Goal: Task Accomplishment & Management: Manage account settings

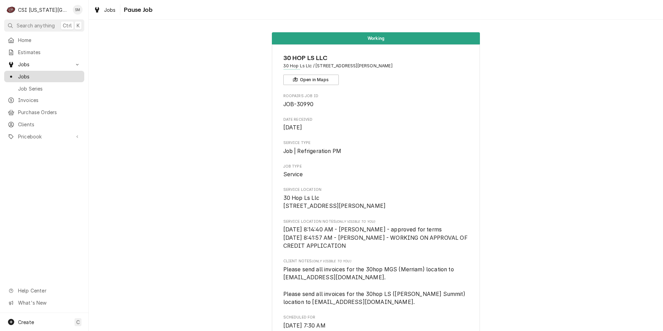
click at [46, 73] on span "Jobs" at bounding box center [49, 76] width 63 height 7
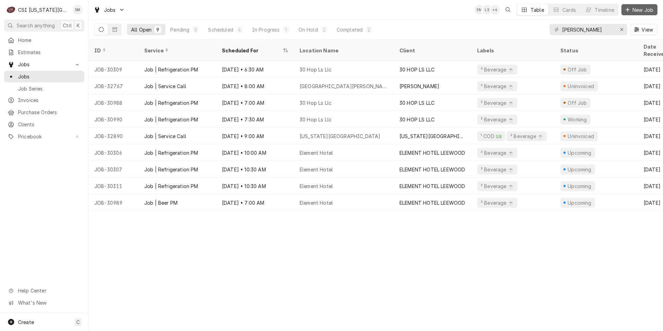
click at [627, 10] on icon "Dynamic Content Wrapper" at bounding box center [627, 10] width 4 height 4
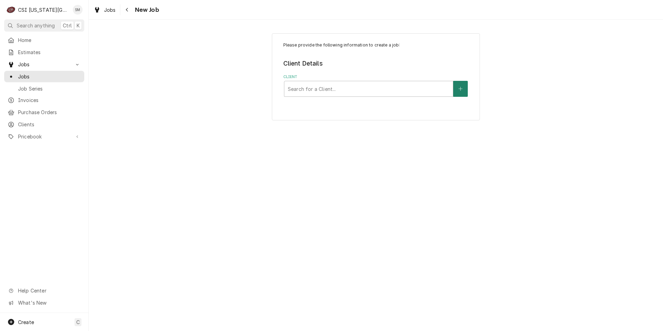
click at [456, 90] on button "Client" at bounding box center [460, 89] width 15 height 16
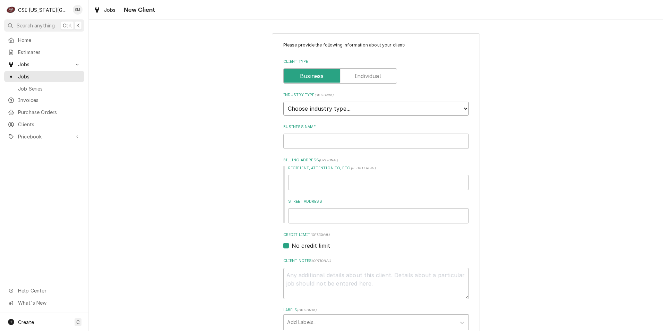
click at [377, 108] on select "Choose industry type... Residential Commercial Industrial Government" at bounding box center [375, 109] width 185 height 14
click at [195, 129] on div "Please provide the following information about your client: Client Type Industr…" at bounding box center [376, 254] width 574 height 455
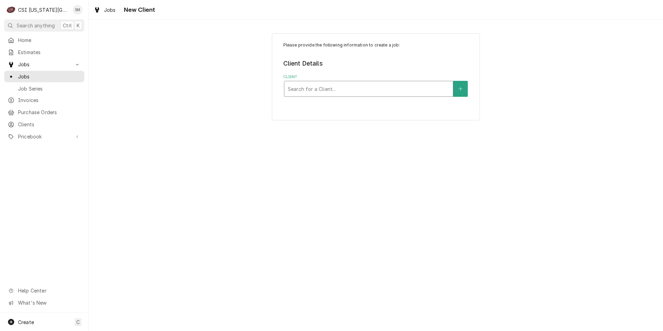
click at [435, 90] on div "Client" at bounding box center [368, 88] width 161 height 12
type input "chill"
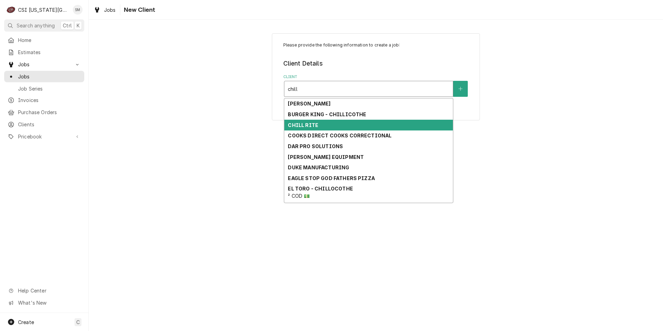
click at [358, 129] on div "CHILL RITE" at bounding box center [368, 125] width 168 height 11
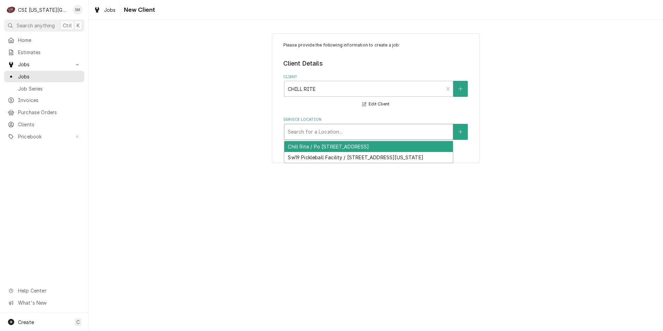
click at [368, 133] on div "Service Location" at bounding box center [368, 131] width 161 height 12
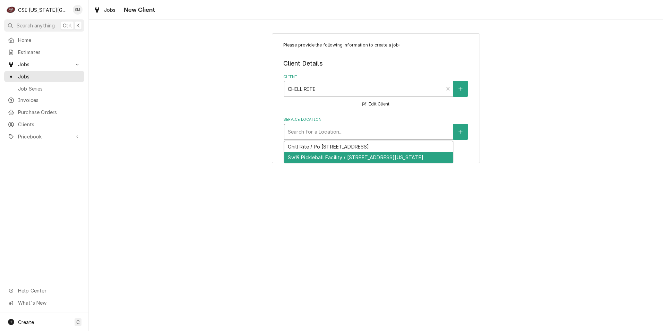
click at [333, 156] on div "Sw19 Pickleball Facility / 9103 E 39Th St, Kansas City, MO 64133" at bounding box center [368, 157] width 168 height 11
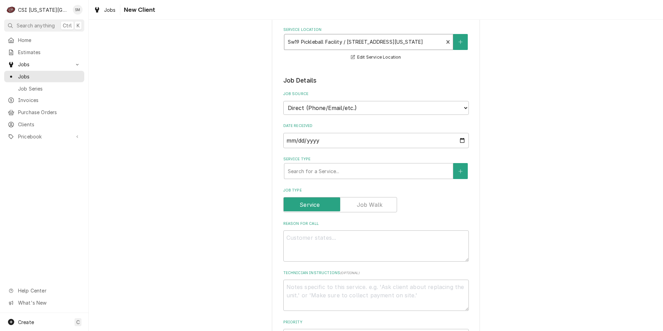
scroll to position [104, 0]
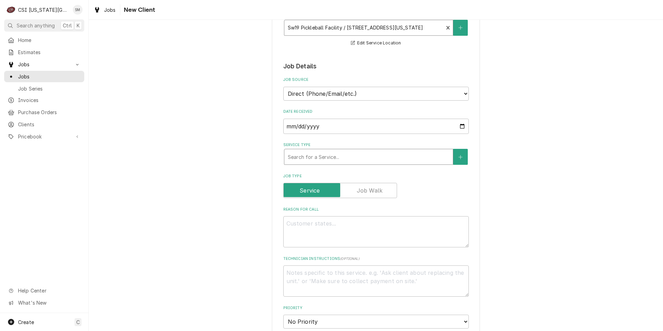
click at [361, 157] on div "Service Type" at bounding box center [368, 156] width 161 height 12
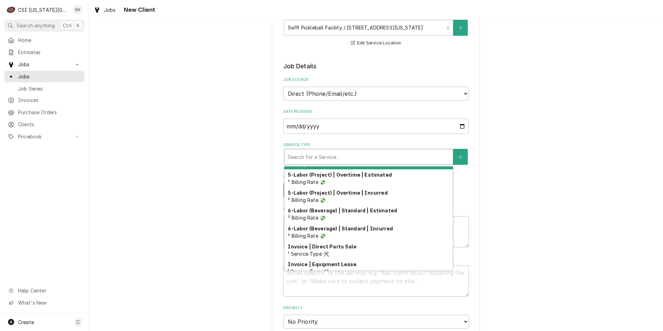
scroll to position [179, 0]
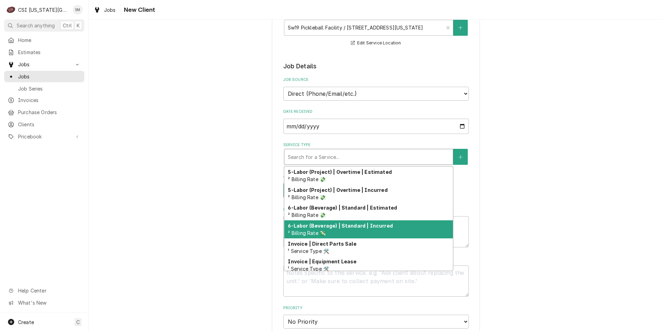
click at [348, 221] on div "6-Labor (Beverage) | Standard | Incurred ² Billing Rate 💸" at bounding box center [368, 229] width 168 height 18
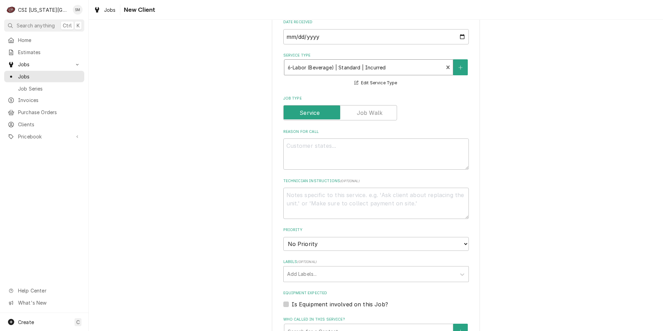
scroll to position [208, 0]
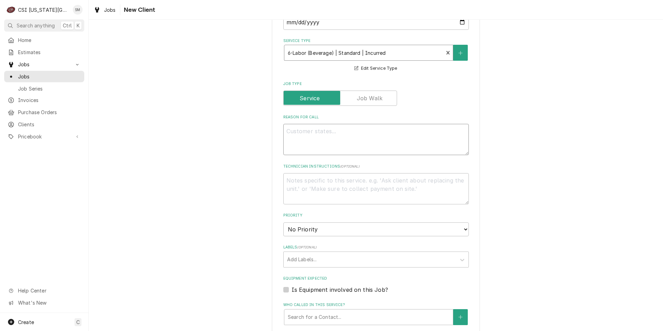
click at [330, 133] on textarea "Reason For Call" at bounding box center [375, 139] width 185 height 31
type textarea "x"
type textarea "P"
type textarea "x"
type textarea "Pu"
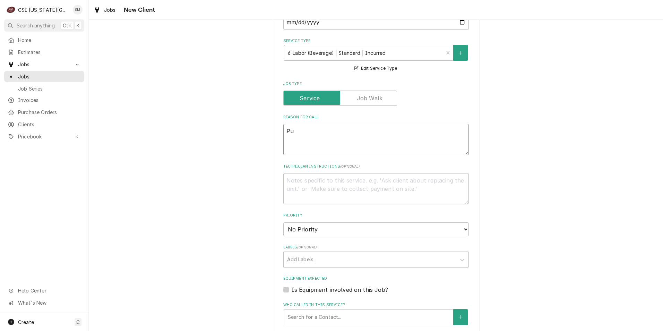
type textarea "x"
type textarea "Pum"
type textarea "x"
type textarea "Pump"
type textarea "x"
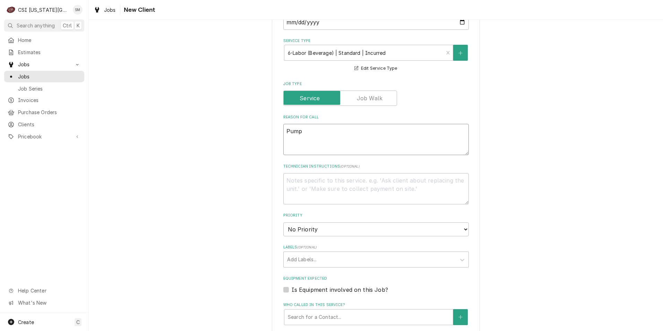
type textarea "Pumps"
type textarea "x"
type textarea "Pumps"
type textarea "x"
type textarea "Pumps b"
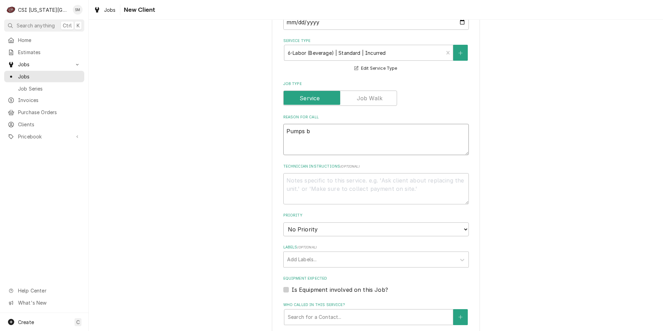
type textarea "x"
type textarea "Pumps be"
type textarea "x"
type textarea "Pumps bei"
type textarea "x"
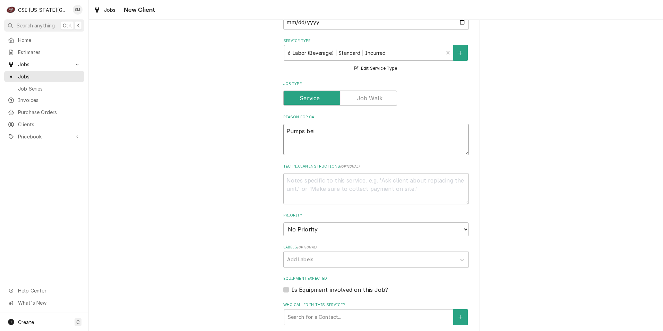
type textarea "Pumps be"
type textarea "x"
type textarea "Pumps b"
type textarea "x"
type textarea "Pumps"
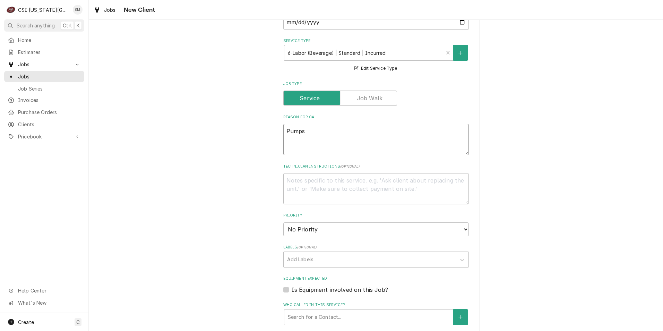
type textarea "x"
type textarea "Pumps"
type textarea "x"
type textarea "Pump"
type textarea "x"
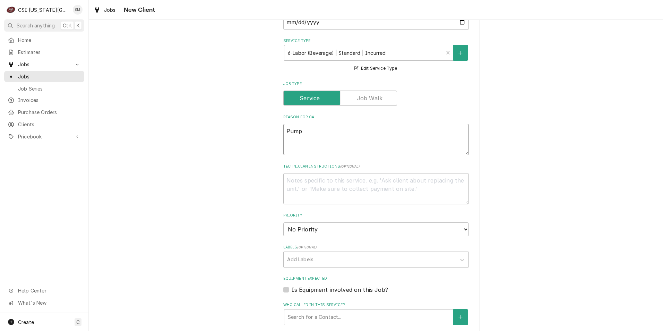
type textarea "Pum"
type textarea "x"
type textarea "Pu"
type textarea "x"
type textarea "P"
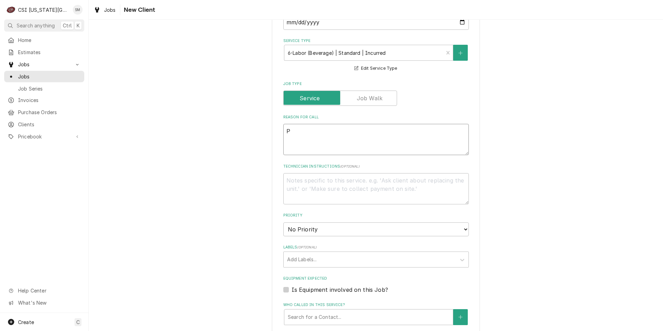
type textarea "x"
type textarea "d"
type textarea "x"
type textarea "de"
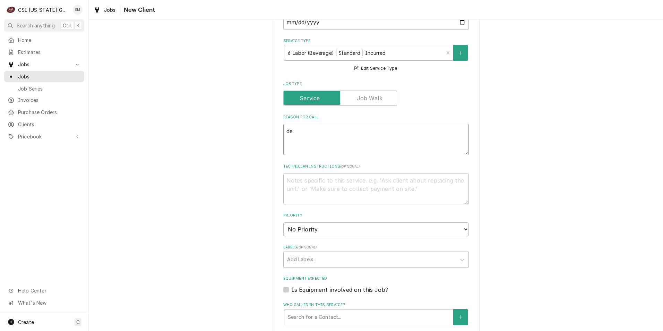
type textarea "x"
type textarea "def"
type textarea "x"
type textarea "defe"
type textarea "x"
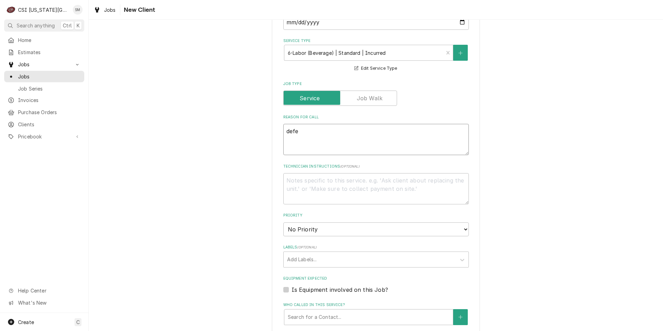
type textarea "defec"
type textarea "x"
type textarea "defect"
type textarea "x"
type textarea "defecti"
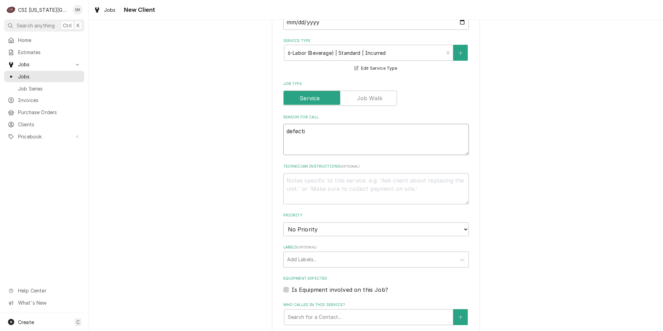
type textarea "x"
type textarea "defectiv"
type textarea "x"
type textarea "defective"
type textarea "x"
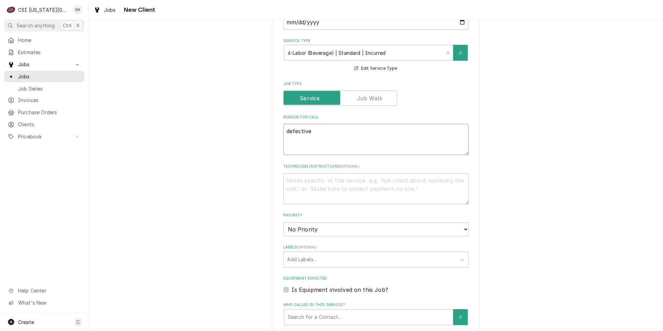
type textarea "defective"
type textarea "x"
type textarea "defective p"
type textarea "x"
type textarea "defective pu"
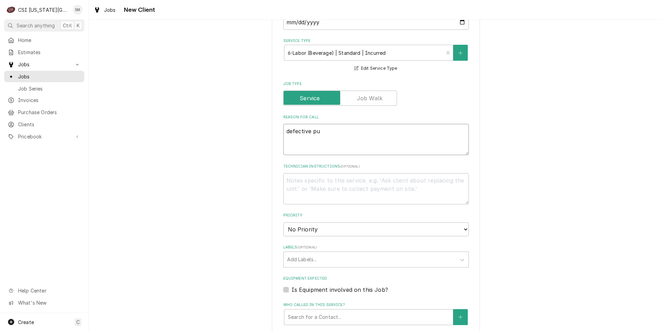
type textarea "x"
type textarea "defective pum"
type textarea "x"
type textarea "defective pump"
type textarea "x"
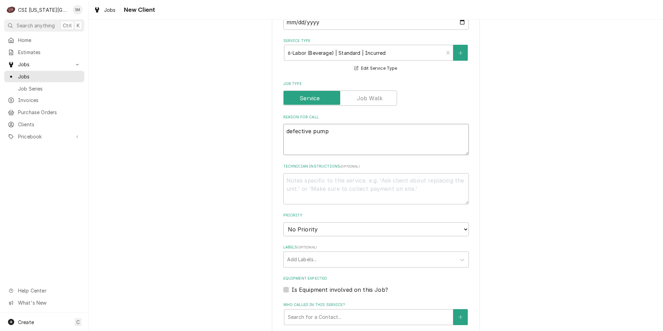
type textarea "defective pumps"
type textarea "x"
type textarea "defective pumps"
type textarea "x"
type textarea "defective pumps b"
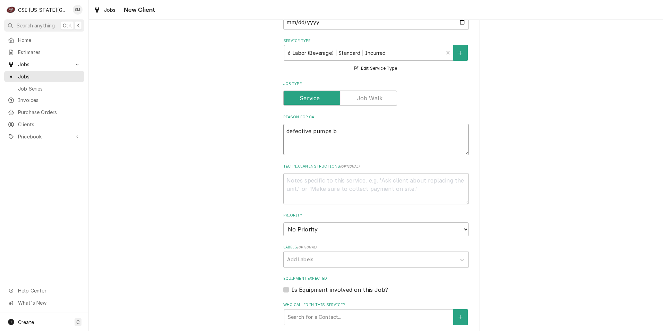
type textarea "x"
type textarea "defective pumps be"
type textarea "x"
type textarea "defective pumps bei"
type textarea "x"
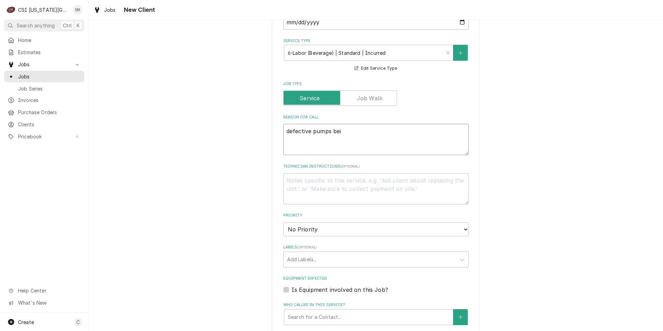
type textarea "defective pumps bein"
type textarea "x"
type textarea "defective pumps being"
type textarea "x"
type textarea "defective pumps being"
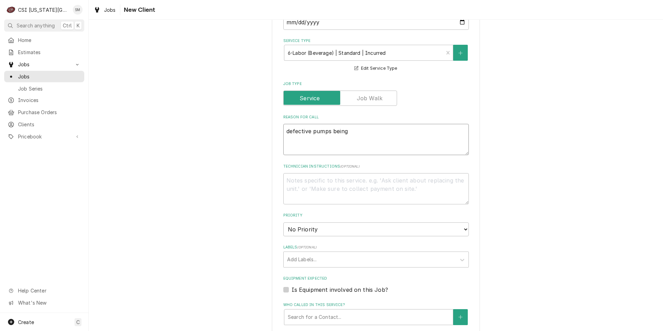
type textarea "x"
type textarea "defective pumps being s"
type textarea "x"
type textarea "defective pumps being se"
type textarea "x"
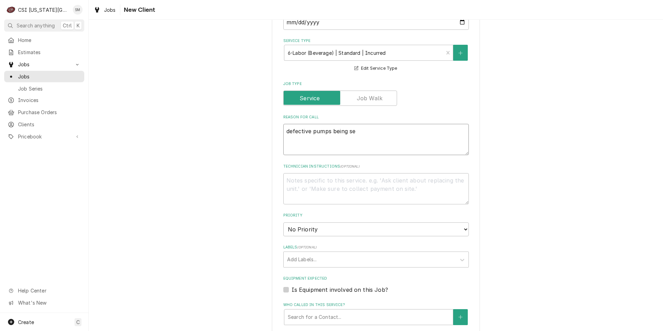
type textarea "defective pumps being sen"
type textarea "x"
type textarea "defective pumps being sent"
type textarea "x"
type textarea "defective pumps being sent"
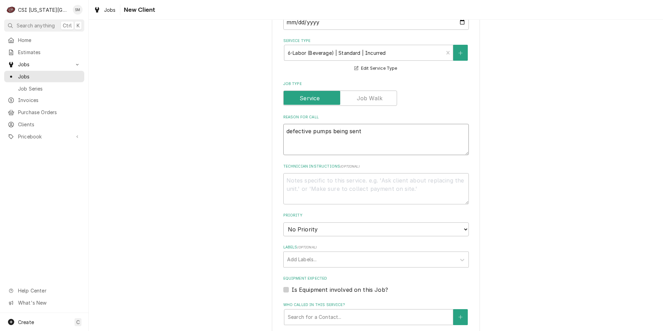
type textarea "x"
type textarea "defective pumps being sent f"
type textarea "x"
type textarea "defective pumps being sent fo"
type textarea "x"
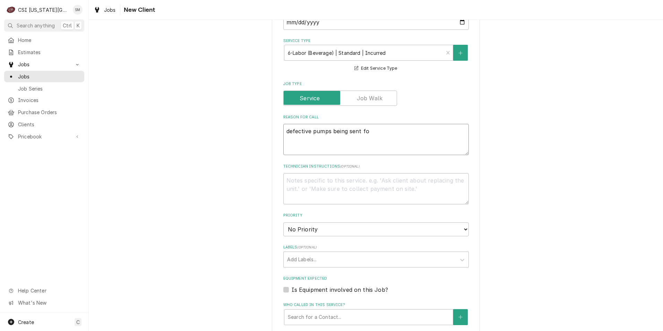
type textarea "defective pumps being sent for"
type textarea "x"
type textarea "defective pumps being sent for"
type textarea "x"
type textarea "defective pumps being sent for r"
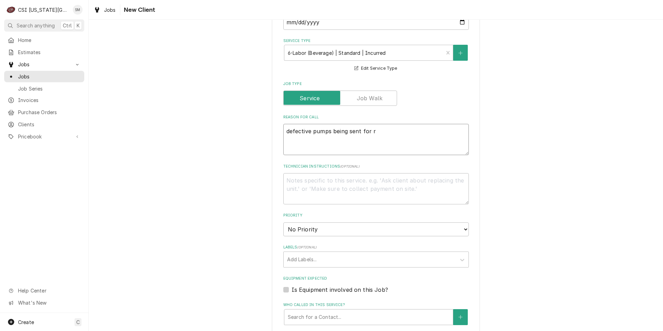
type textarea "x"
type textarea "defective pumps being sent for rp"
type textarea "x"
type textarea "defective pumps being sent for rpl"
type textarea "x"
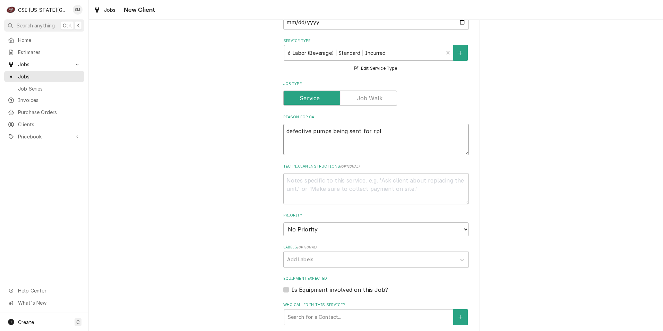
type textarea "defective pumps being sent for rpla"
type textarea "x"
type textarea "defective pumps being sent for rplac"
type textarea "x"
type textarea "defective pumps being sent for rplace"
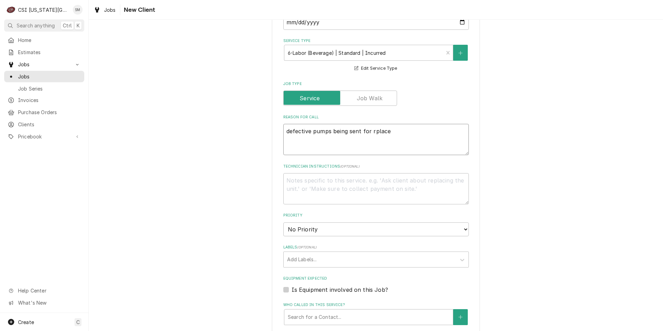
type textarea "x"
type textarea "defective pumps being sent for rplacem"
type textarea "x"
type textarea "defective pumps being sent for rplaceme"
type textarea "x"
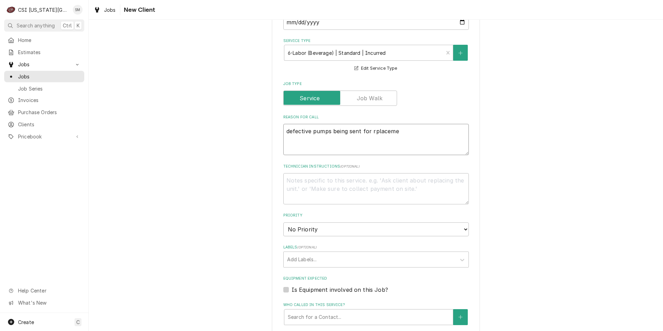
type textarea "defective pumps being sent for rplacemen"
type textarea "x"
type textarea "defective pumps being sent for rplacement"
type textarea "x"
type textarea "defective pumps being sent for replacement"
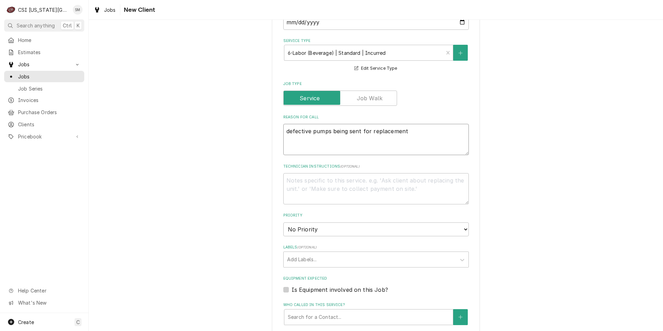
type textarea "x"
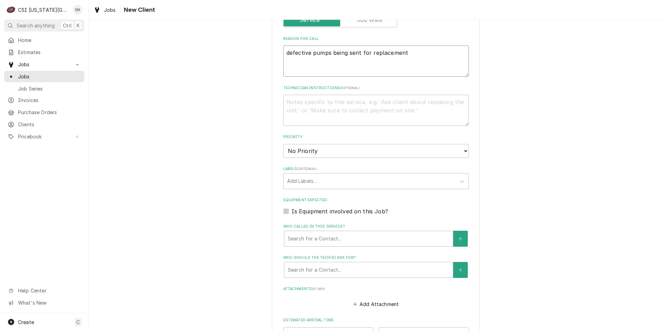
scroll to position [312, 0]
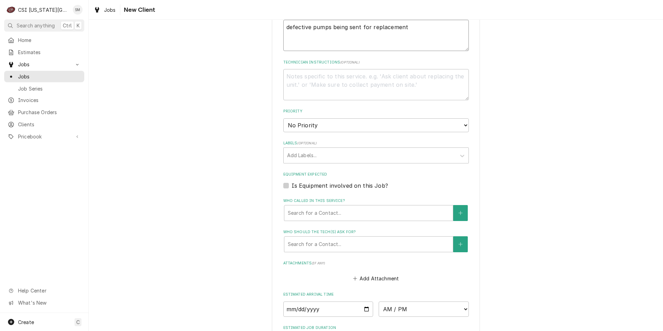
type textarea "defective pumps being sent for replacement"
click at [355, 126] on select "No Priority Urgent High Medium Low" at bounding box center [375, 125] width 185 height 14
select select "3"
click at [283, 118] on select "No Priority Urgent High Medium Low" at bounding box center [375, 125] width 185 height 14
click at [313, 157] on div "Labels" at bounding box center [369, 155] width 165 height 12
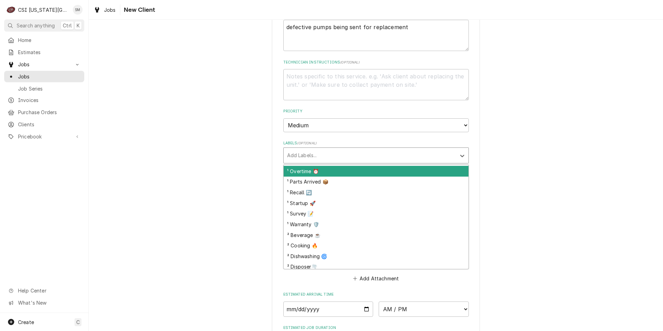
scroll to position [69, 0]
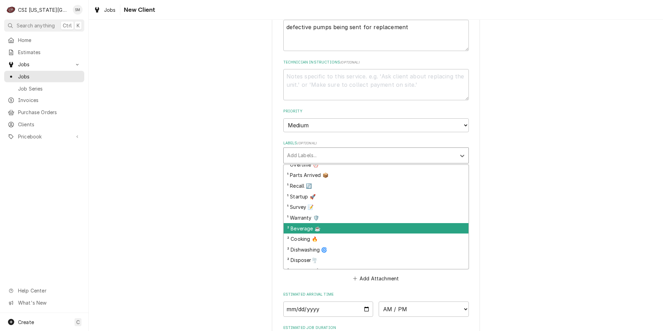
click at [305, 232] on div "² Beverage ☕️" at bounding box center [375, 228] width 185 height 11
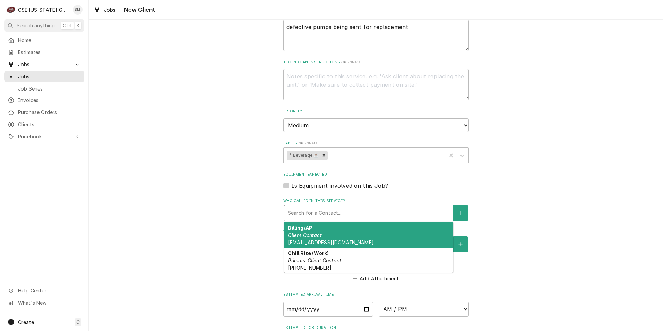
click at [383, 214] on div "Who called in this service?" at bounding box center [368, 213] width 161 height 12
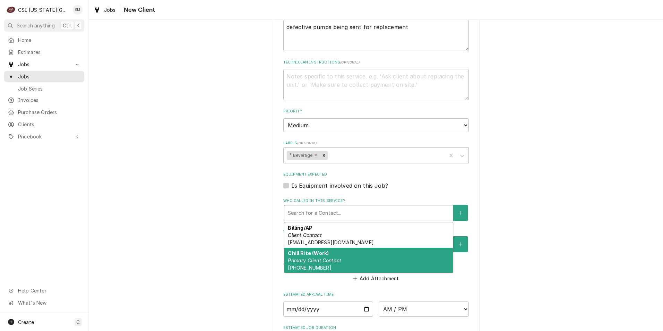
click at [324, 256] on div "Chill Rite (Work) Primary Client Contact (800) 256-2190" at bounding box center [368, 259] width 168 height 25
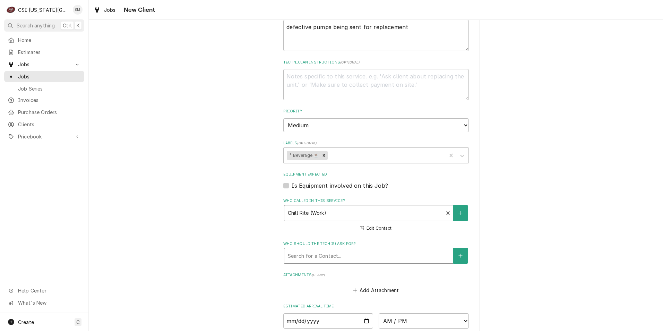
click at [357, 257] on div "Who should the tech(s) ask for?" at bounding box center [368, 255] width 161 height 12
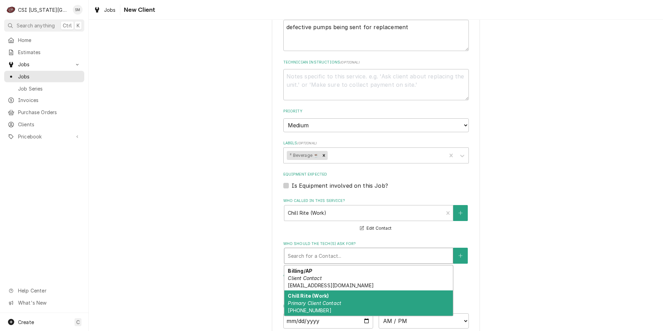
click at [326, 300] on em "Primary Client Contact" at bounding box center [314, 303] width 53 height 6
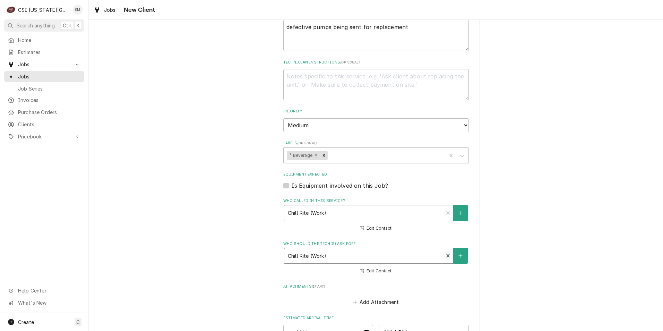
scroll to position [445, 0]
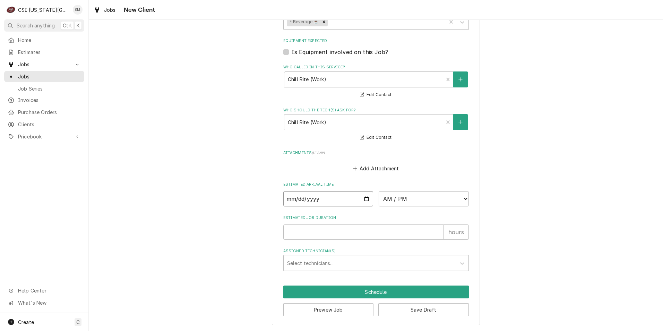
click at [364, 199] on input "Date" at bounding box center [328, 198] width 90 height 15
type textarea "x"
type input "2025-09-26"
type textarea "x"
click at [459, 200] on select "AM / PM 6:00 AM 6:15 AM 6:30 AM 6:45 AM 7:00 AM 7:15 AM 7:30 AM 7:45 AM 8:00 AM…" at bounding box center [423, 198] width 90 height 15
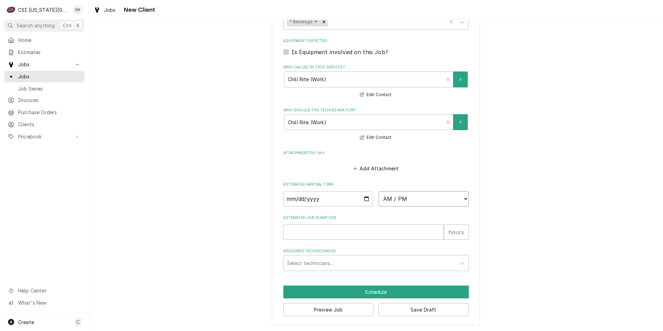
select select "10:00:00"
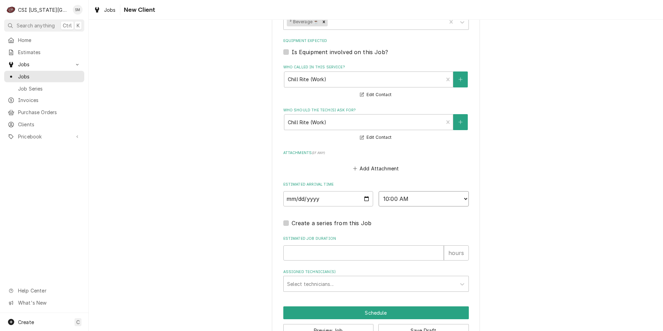
type textarea "x"
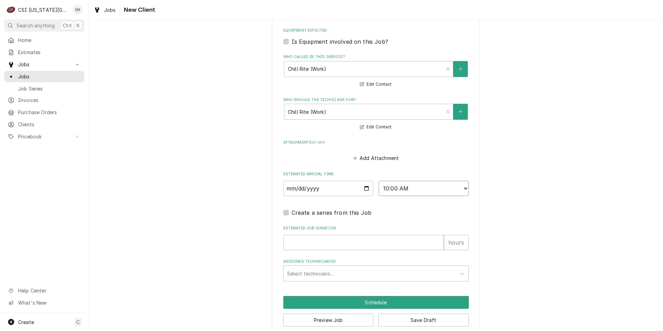
scroll to position [466, 0]
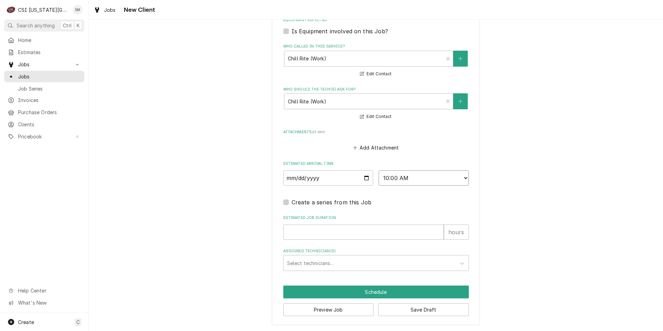
click at [443, 178] on select "AM / PM 6:00 AM 6:15 AM 6:30 AM 6:45 AM 7:00 AM 7:15 AM 7:30 AM 7:45 AM 8:00 AM…" at bounding box center [423, 177] width 90 height 15
select select "11:00:00"
click at [378, 170] on select "AM / PM 6:00 AM 6:15 AM 6:30 AM 6:45 AM 7:00 AM 7:15 AM 7:30 AM 7:45 AM 8:00 AM…" at bounding box center [423, 177] width 90 height 15
type textarea "x"
click at [392, 235] on input "Estimated Job Duration" at bounding box center [363, 231] width 160 height 15
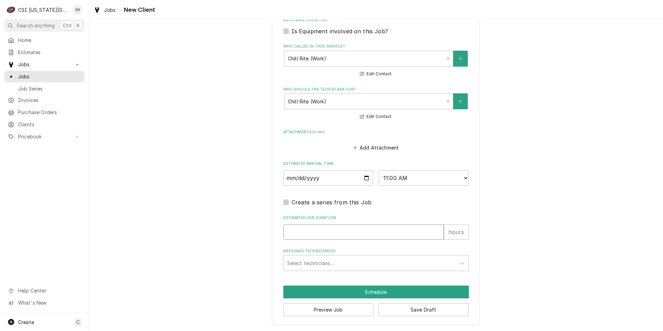
type input "0"
type textarea "x"
click at [377, 263] on div "Assigned Technician(s)" at bounding box center [369, 262] width 165 height 12
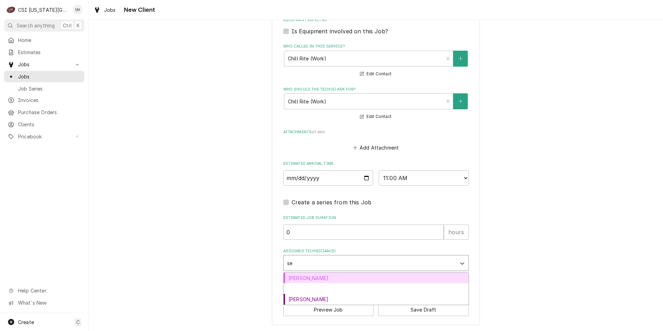
type input "sea"
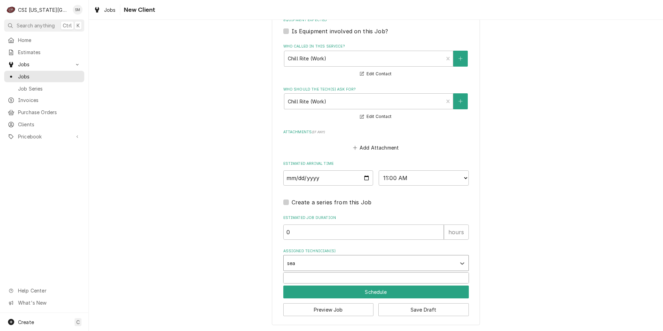
click at [301, 277] on div "Sean Mckelvey" at bounding box center [375, 277] width 185 height 11
type textarea "x"
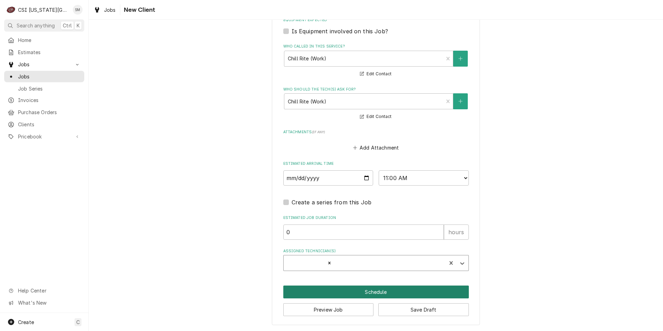
click at [379, 290] on button "Schedule" at bounding box center [375, 291] width 185 height 13
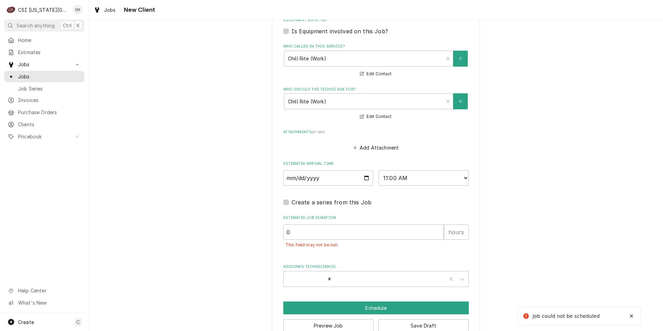
click at [346, 240] on div "This field may not be null." at bounding box center [375, 244] width 185 height 11
click at [329, 232] on input "0" at bounding box center [363, 231] width 160 height 15
type textarea "x"
type input "0"
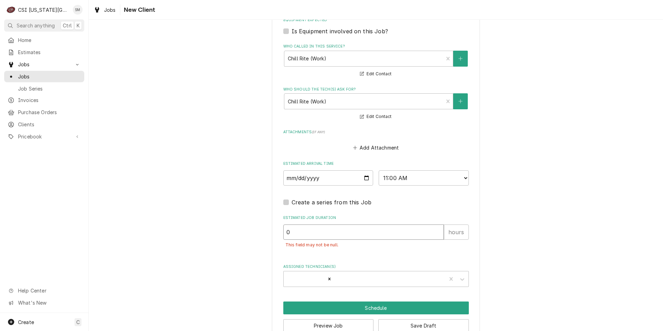
type textarea "x"
type input "2"
type textarea "x"
type input "2"
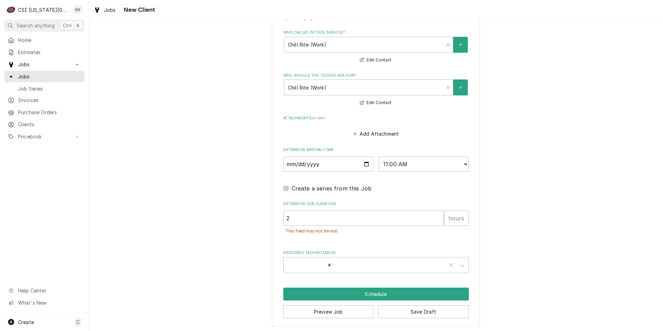
scroll to position [482, 0]
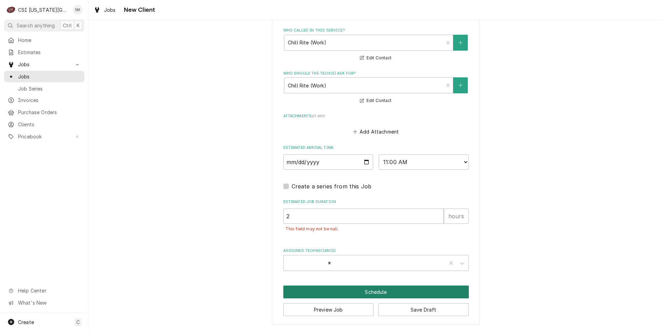
click at [363, 293] on button "Schedule" at bounding box center [375, 291] width 185 height 13
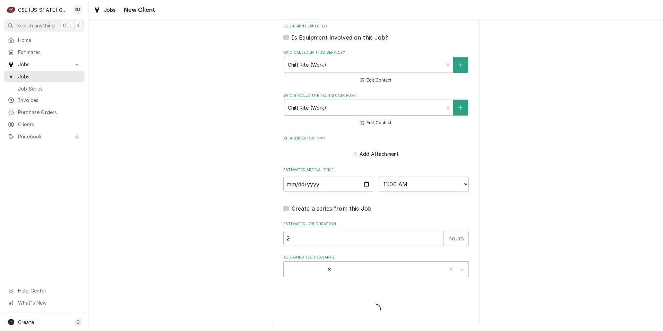
type textarea "x"
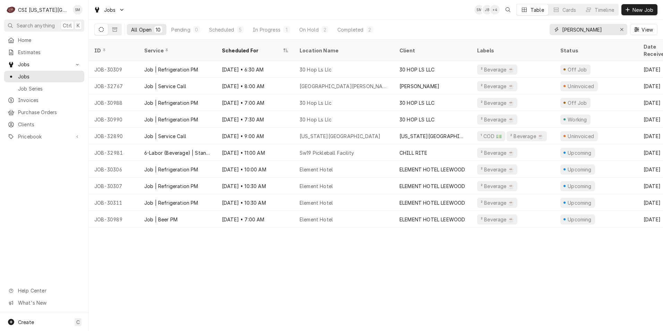
click at [578, 30] on input "sean" at bounding box center [588, 29] width 52 height 11
type input "s"
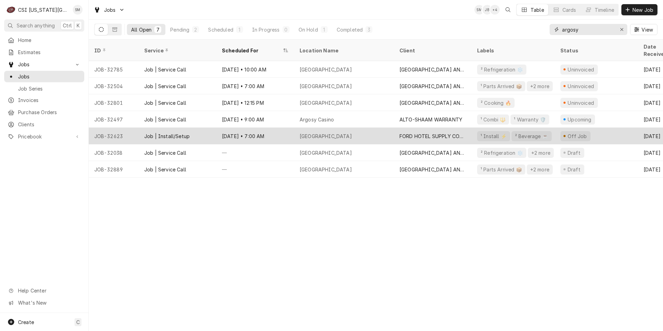
type input "argosy"
click at [337, 132] on div "Argosy Riverside Casino" at bounding box center [325, 135] width 52 height 7
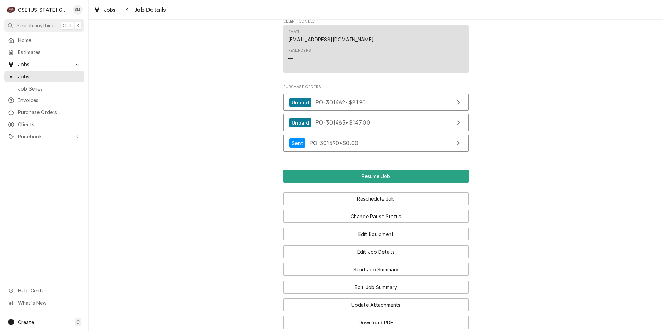
scroll to position [639, 0]
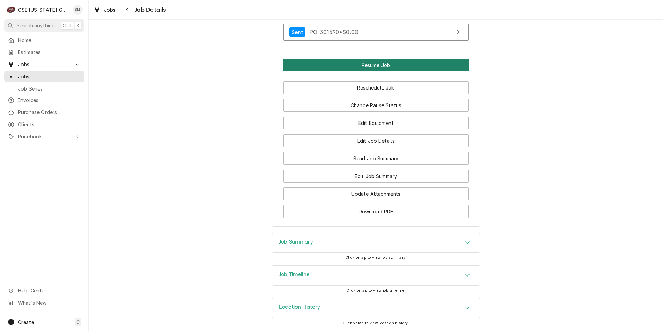
click at [356, 70] on button "Resume Job" at bounding box center [375, 65] width 185 height 13
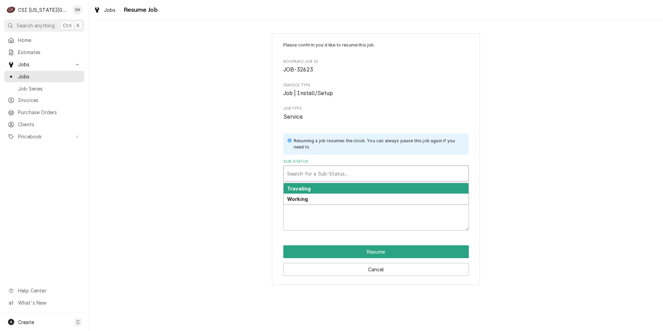
click at [363, 175] on div "Sub-Status" at bounding box center [376, 173] width 178 height 12
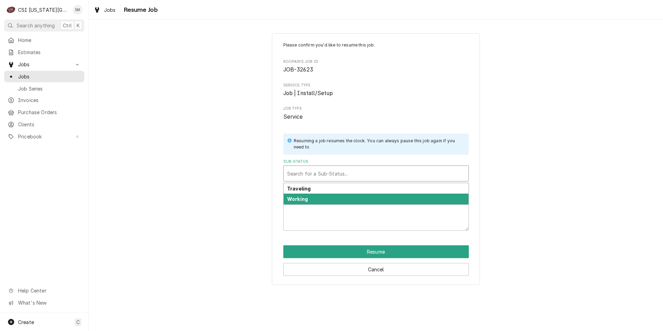
click at [349, 196] on div "Working" at bounding box center [375, 198] width 185 height 11
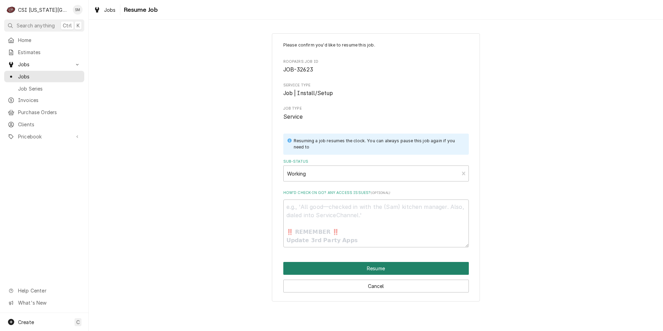
click at [354, 265] on button "Resume" at bounding box center [375, 268] width 185 height 13
type textarea "x"
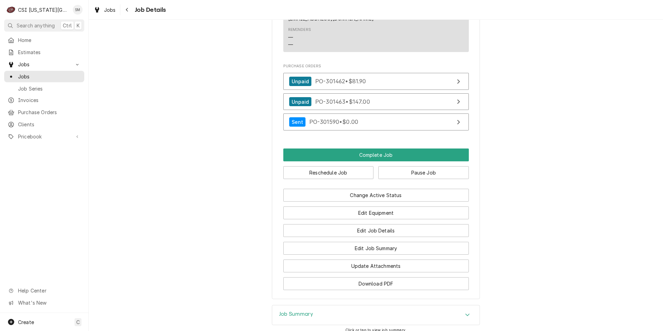
scroll to position [520, 0]
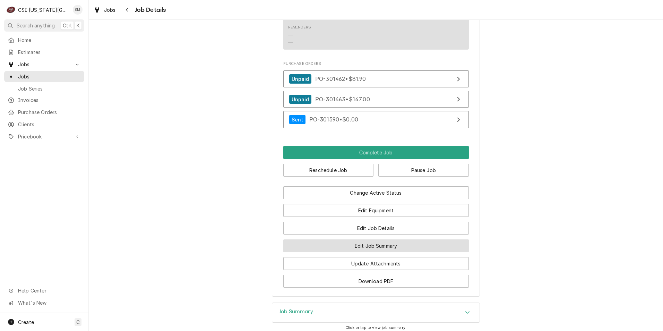
click at [382, 252] on button "Edit Job Summary" at bounding box center [375, 245] width 185 height 13
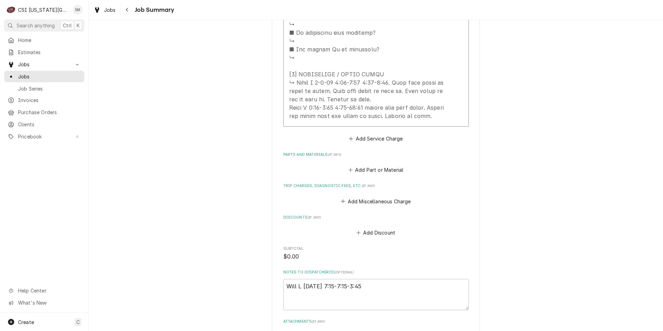
scroll to position [605, 0]
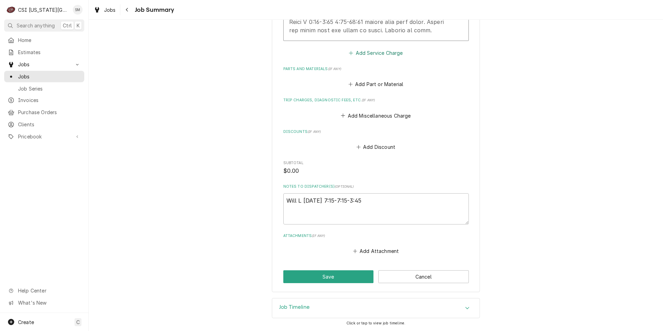
click at [350, 53] on icon "Service Charges" at bounding box center [351, 53] width 4 height 5
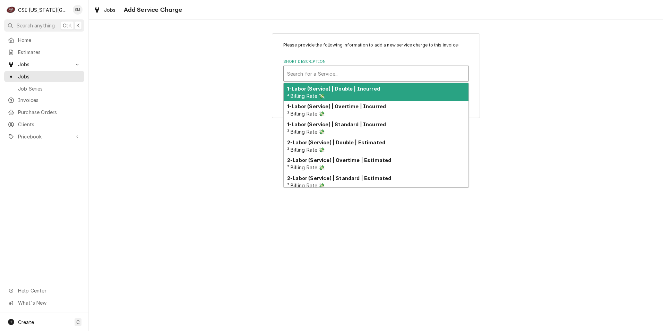
click at [359, 73] on div "Short Description" at bounding box center [376, 73] width 178 height 12
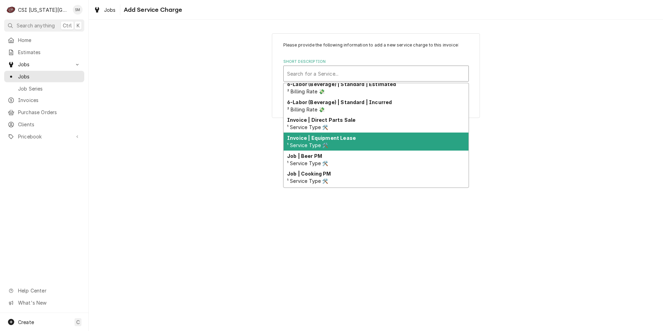
scroll to position [213, 0]
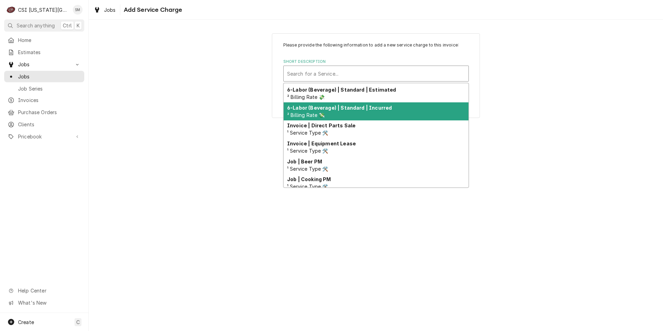
click at [351, 110] on strong "6-Labor (Beverage) | Standard | Incurred" at bounding box center [339, 108] width 105 height 6
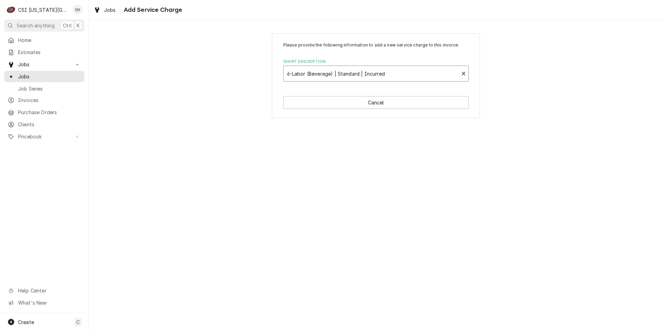
type textarea "x"
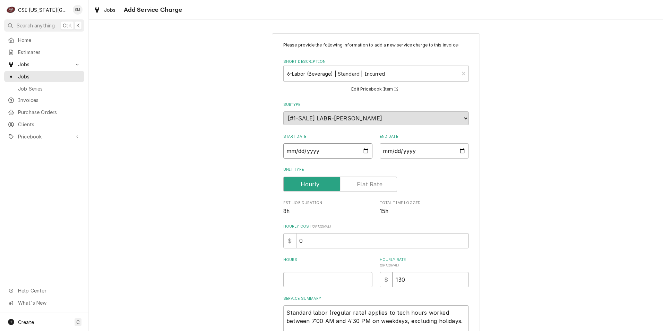
click at [365, 153] on input "Start Date" at bounding box center [327, 150] width 89 height 15
type input "2025-09-09"
click at [459, 153] on input "End Date" at bounding box center [423, 150] width 89 height 15
type textarea "x"
type input "2025-09-23"
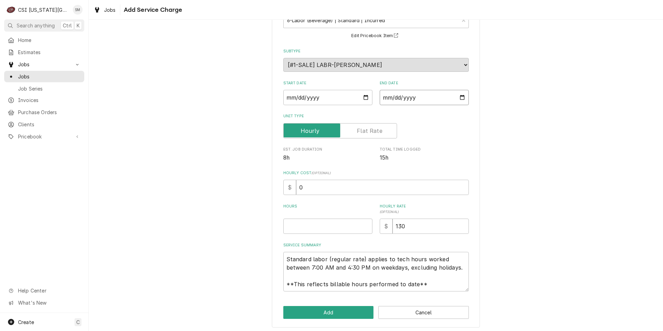
scroll to position [56, 0]
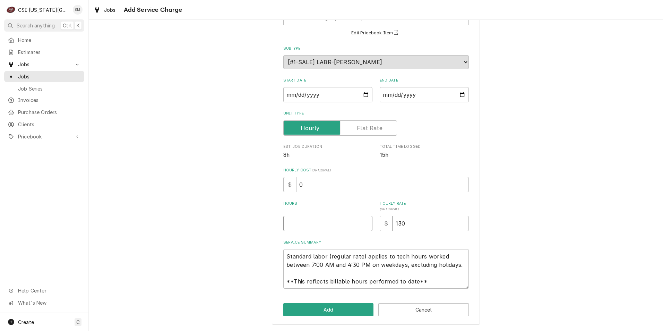
click at [333, 226] on input "Hours" at bounding box center [327, 223] width 89 height 15
type input "0"
type textarea "x"
type input "40"
type textarea "x"
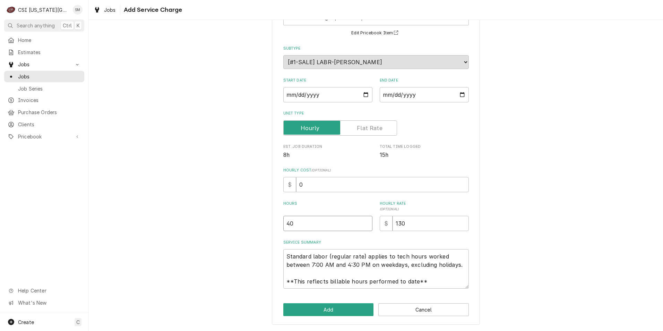
type input "420"
type textarea "x"
type input "42.0"
type textarea "x"
type input "42.70"
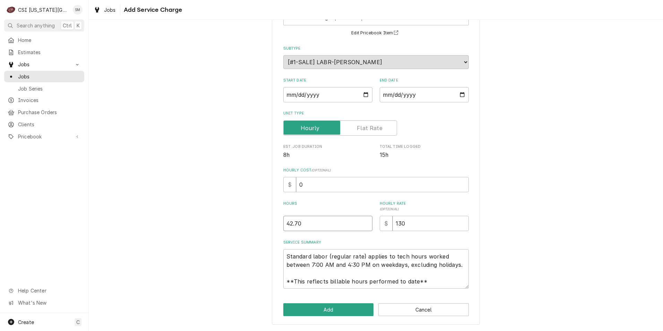
type textarea "x"
type input "42.750"
click at [318, 220] on input "42.750" at bounding box center [327, 223] width 89 height 15
type textarea "x"
type input "42.75"
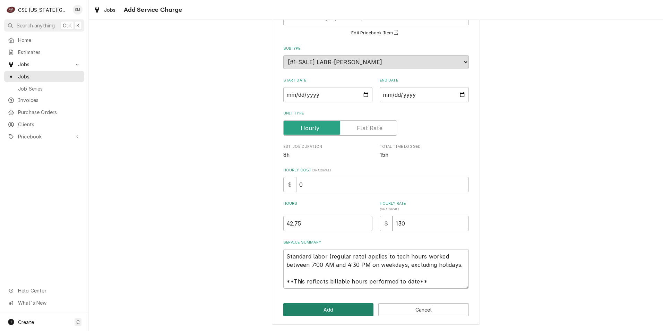
click at [321, 311] on button "Add" at bounding box center [328, 309] width 90 height 13
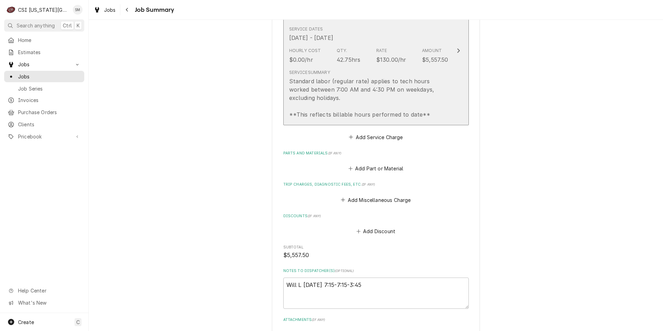
scroll to position [758, 0]
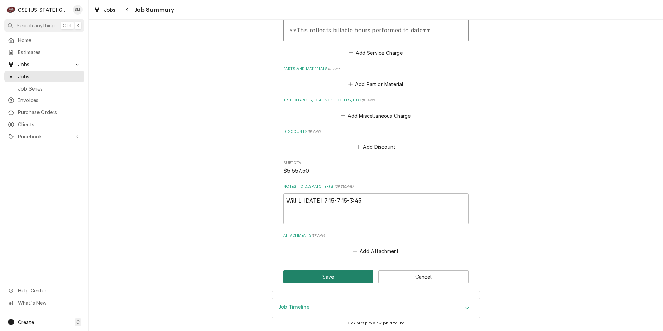
click at [336, 276] on button "Save" at bounding box center [328, 276] width 90 height 13
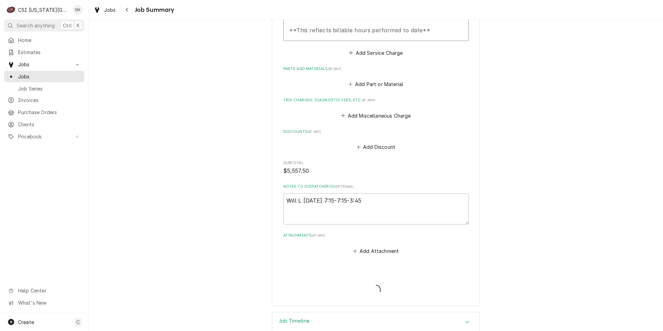
type textarea "x"
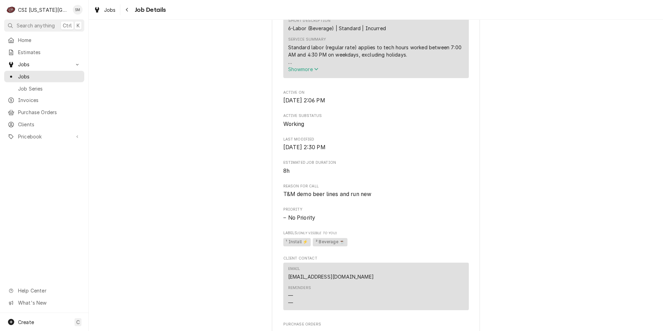
scroll to position [450, 0]
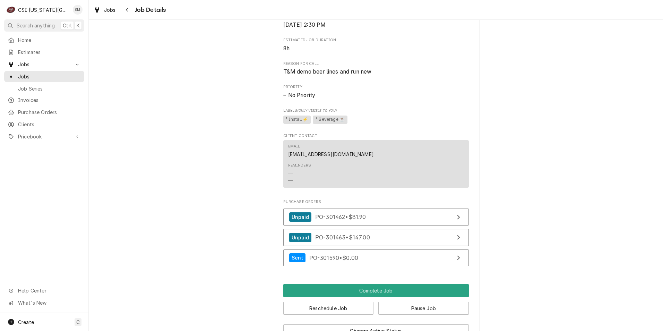
click at [343, 75] on span "T&M demo beer lines and run new" at bounding box center [327, 71] width 88 height 7
click at [378, 76] on span "T&M demo beer lines and run new" at bounding box center [375, 72] width 185 height 8
click at [371, 76] on span "T&M demo beer lines and run new" at bounding box center [375, 72] width 185 height 8
click at [313, 75] on span "T&M demo beer lines and run new" at bounding box center [327, 71] width 88 height 7
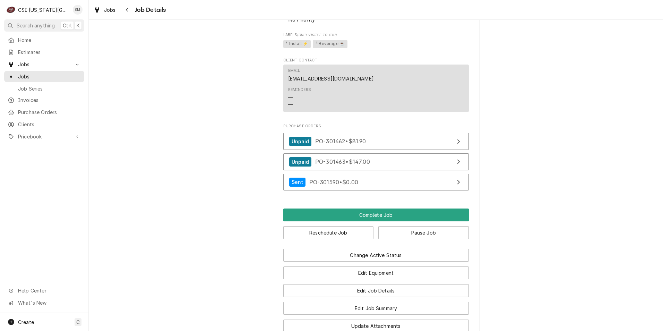
scroll to position [589, 0]
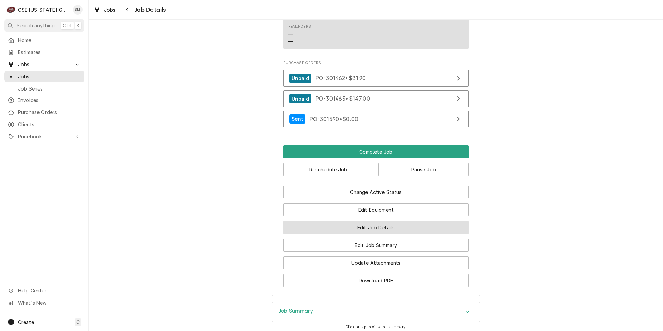
click at [354, 234] on button "Edit Job Details" at bounding box center [375, 227] width 185 height 13
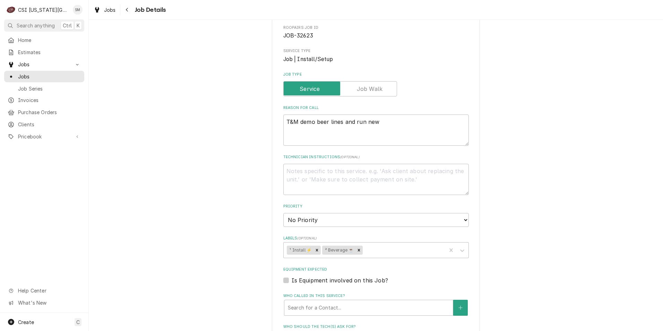
scroll to position [69, 0]
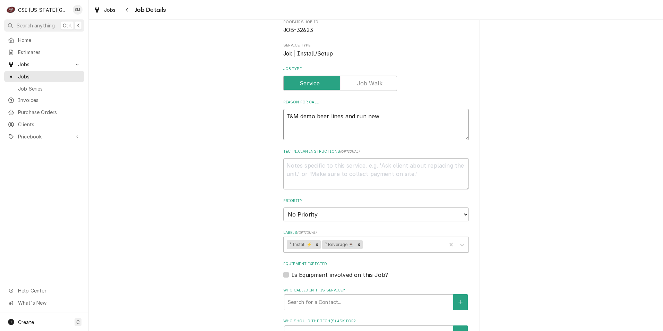
click at [381, 116] on textarea "T&M demo beer lines and run new" at bounding box center [375, 124] width 185 height 31
type textarea "x"
type textarea "T&M demo beer lines and run ne"
type textarea "x"
type textarea "T&M demo beer lines and run n"
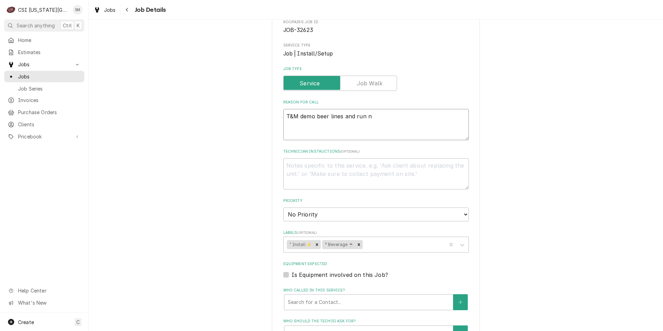
type textarea "x"
type textarea "T&M demo beer lines and run"
type textarea "x"
type textarea "T&M demo beer lines and run"
type textarea "x"
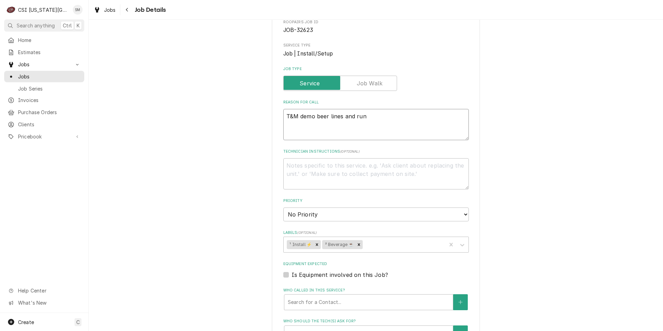
type textarea "T&M demo beer lines and ru"
type textarea "x"
type textarea "T&M demo beer lines and r"
type textarea "x"
type textarea "T&M demo beer lines and"
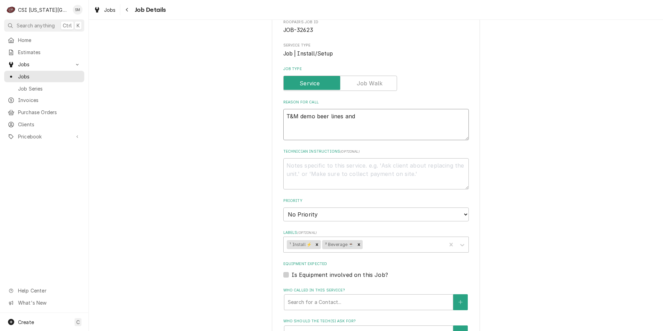
type textarea "x"
type textarea "T&M demo beer lines and"
type textarea "x"
type textarea "T&M demo beer lines an"
type textarea "x"
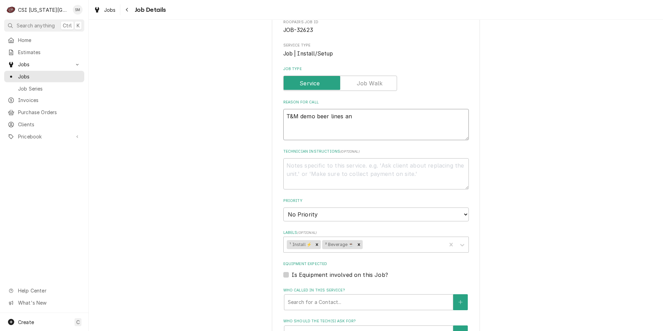
type textarea "T&M demo beer lines a"
type textarea "x"
type textarea "T&M demo beer lines"
type textarea "x"
type textarea "T&M demo beer lines"
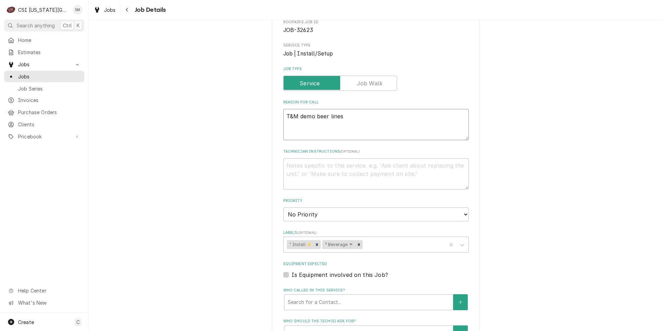
type textarea "x"
type textarea "T&M demo beer line"
type textarea "x"
type textarea "T&M demo beer lin"
type textarea "x"
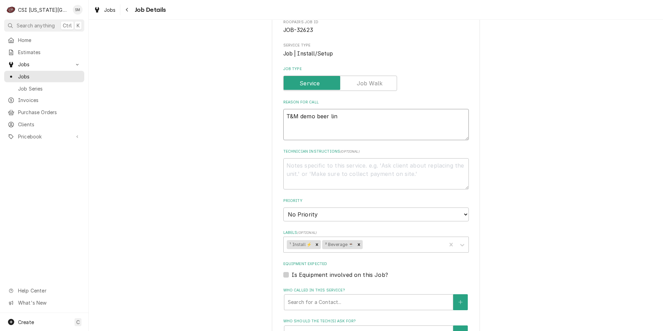
type textarea "T&M demo beer li"
type textarea "x"
type textarea "T&M demo beer l"
type textarea "x"
type textarea "T&M demo beer"
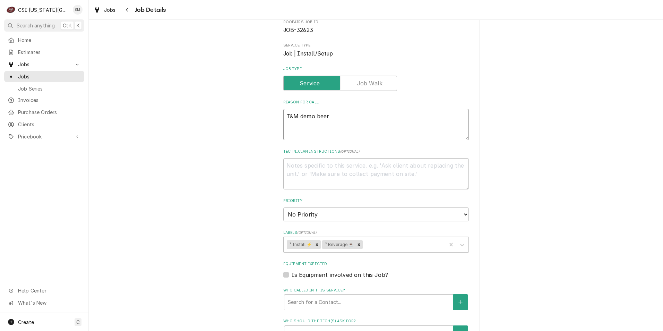
type textarea "x"
type textarea "T&M demo beer"
type textarea "x"
type textarea "T&M demo bee"
type textarea "x"
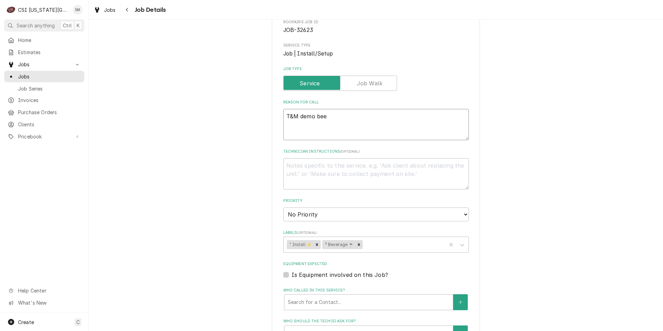
type textarea "T&M demo be"
type textarea "x"
type textarea "T&M demo b"
type textarea "x"
type textarea "T&M demo"
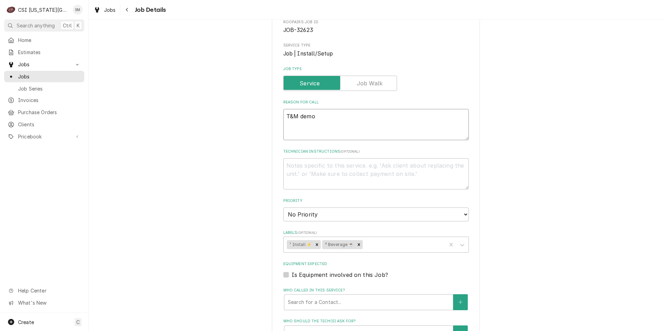
type textarea "x"
type textarea "T&M demo"
type textarea "x"
type textarea "T&M dem"
type textarea "x"
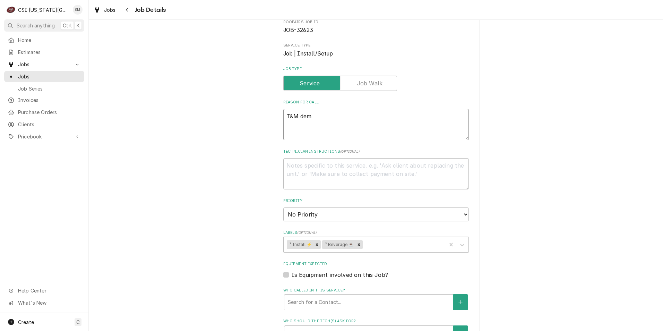
type textarea "T&M de"
type textarea "x"
type textarea "T&M d"
type textarea "x"
type textarea "T&M"
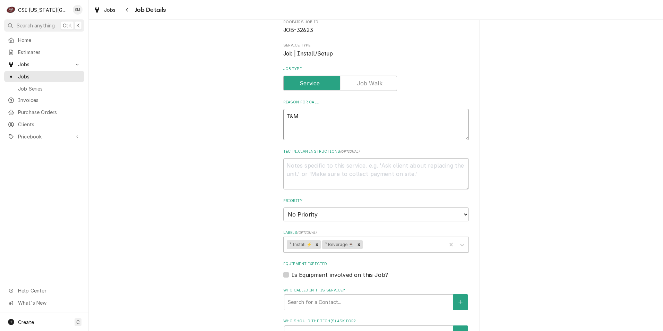
type textarea "x"
type textarea "T&M"
type textarea "x"
type textarea "T&"
type textarea "x"
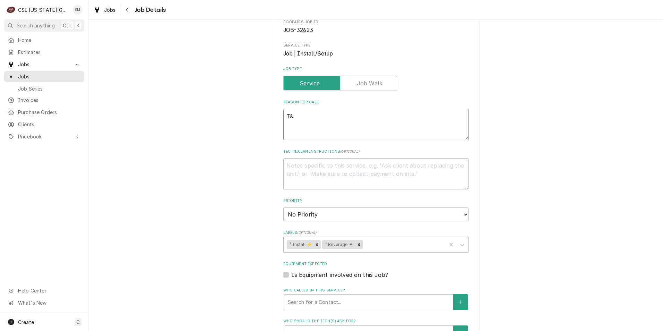
type textarea "T"
type textarea "x"
type textarea "r"
type textarea "x"
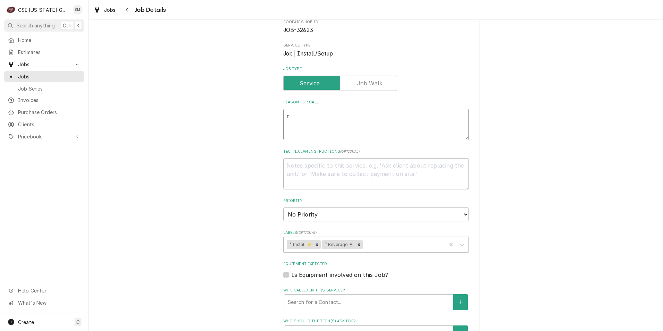
type textarea "re"
type textarea "x"
type textarea "rem"
type textarea "x"
type textarea "remo"
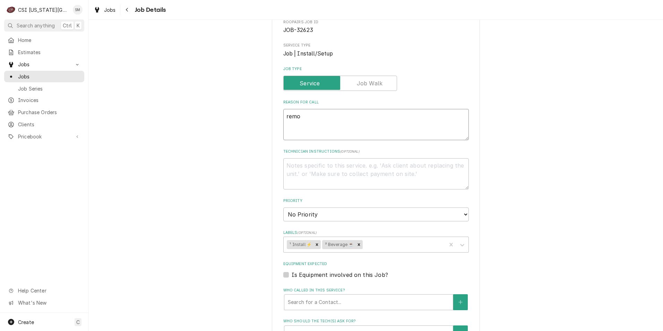
type textarea "x"
type textarea "remov"
type textarea "x"
type textarea "remova"
type textarea "x"
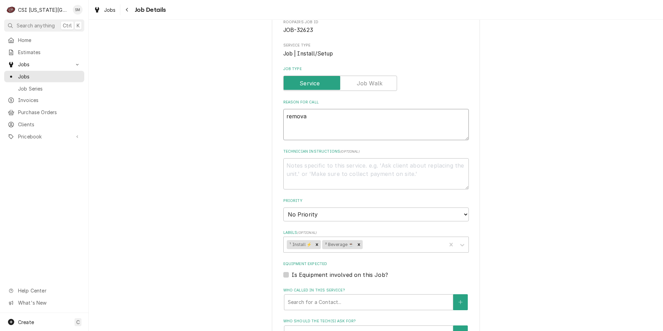
type textarea "removal"
type textarea "x"
type textarea "removal"
type textarea "x"
type textarea "removal o"
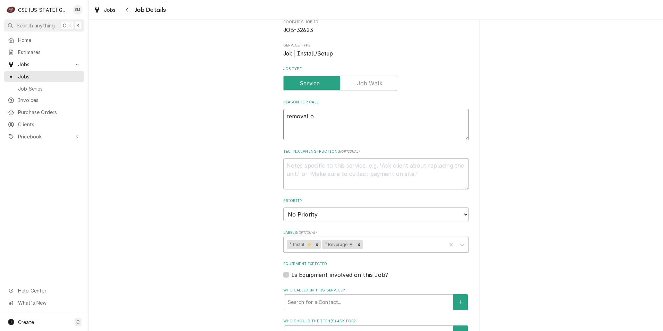
type textarea "x"
type textarea "removal of"
type textarea "x"
type textarea "removal of"
type textarea "x"
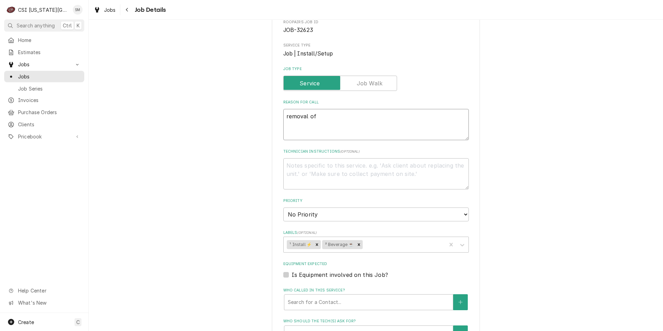
type textarea "removal of 1"
type textarea "x"
type textarea "removal of 10"
type textarea "x"
type textarea "removal of 10"
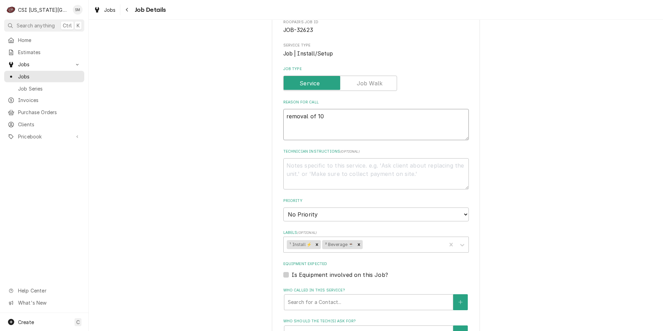
type textarea "x"
type textarea "removal of 10 b"
type textarea "x"
type textarea "removal of 10 be"
type textarea "x"
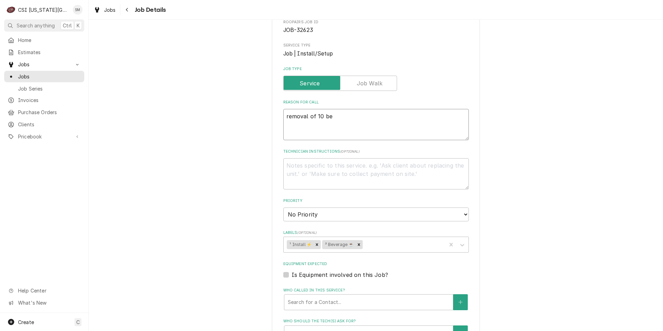
type textarea "removal of 10 bee"
type textarea "x"
type textarea "removal of 10 beer"
type textarea "x"
type textarea "removal of 10 beer"
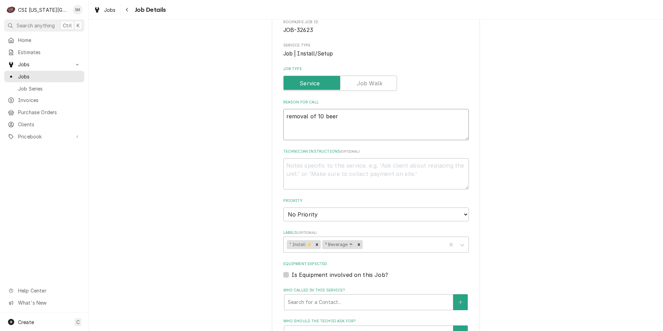
type textarea "x"
type textarea "removal of 10 beer t"
type textarea "x"
type textarea "removal of 10 beer tr"
type textarea "x"
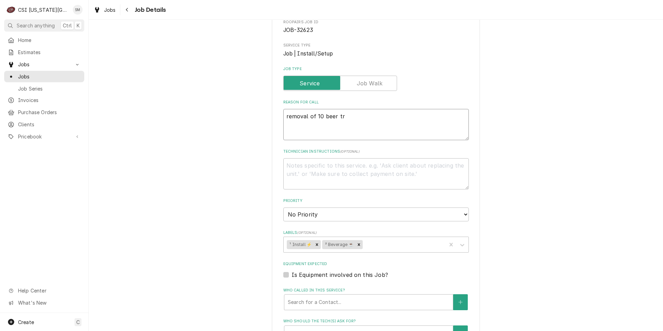
type textarea "removal of 10 beer tru"
type textarea "x"
type textarea "removal of 10 beer trun"
type textarea "x"
type textarea "removal of 10 beer trunk"
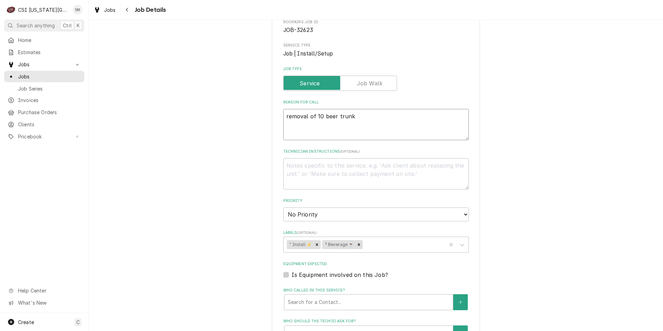
type textarea "x"
type textarea "removal of 10 beer trunk"
type textarea "x"
type textarea "removal of 10 beer trunk l"
type textarea "x"
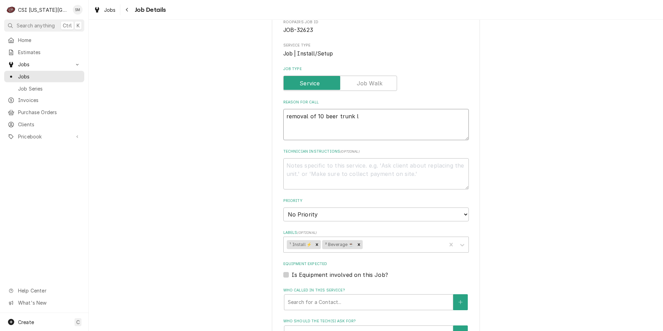
type textarea "removal of 10 beer trunk li"
type textarea "x"
type textarea "removal of 10 beer trunk lin"
type textarea "x"
type textarea "removal of 10 beer trunk line"
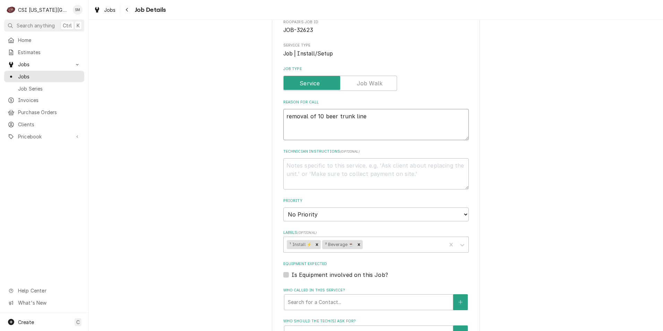
type textarea "x"
type textarea "removal of 10 beer trunk lines"
type textarea "x"
type textarea "removal of 10 beer trunk lines"
type textarea "x"
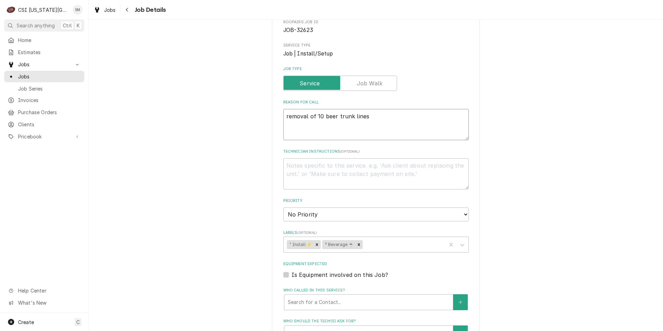
type textarea "removal of 10 beer trunk lines a"
type textarea "x"
type textarea "removal of 10 beer trunk lines an"
type textarea "x"
type textarea "removal of 10 beer trunk lines and"
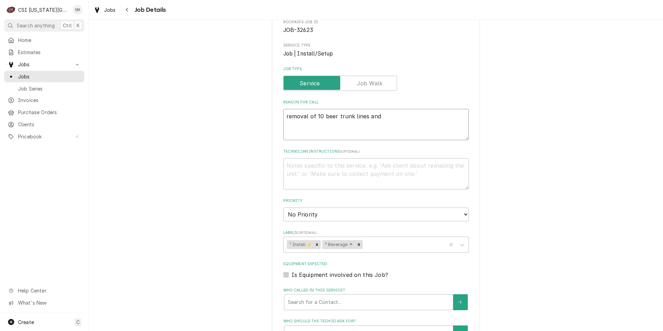
type textarea "x"
type textarea "removal of 10 beer trunk lines and"
type textarea "x"
type textarea "removal of 10 beer trunk lines and 1"
type textarea "x"
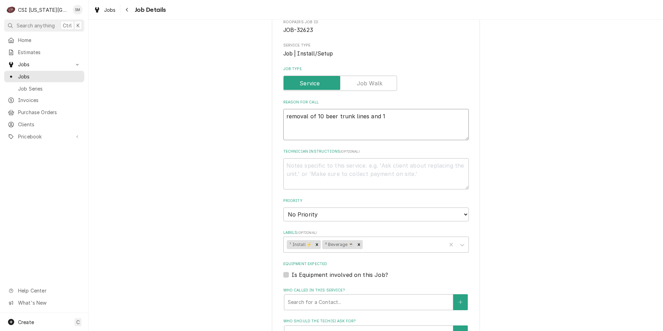
type textarea "removal of 10 beer trunk lines and 10"
type textarea "x"
type textarea "removal of 10 beer trunk lines and 10"
type textarea "x"
type textarea "removal of 10 beer trunk lines and 10 s"
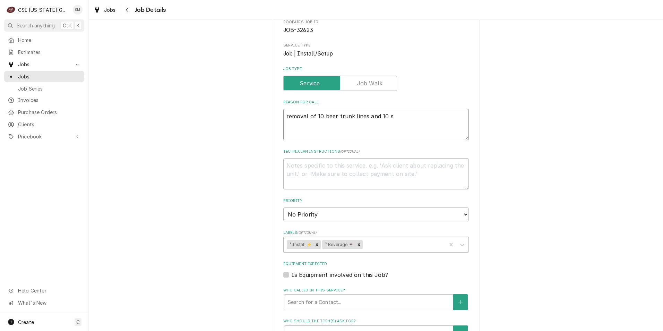
type textarea "x"
type textarea "removal of 10 beer trunk lines and 10 se"
type textarea "x"
type textarea "removal of 10 beer trunk lines and 10 set"
type textarea "x"
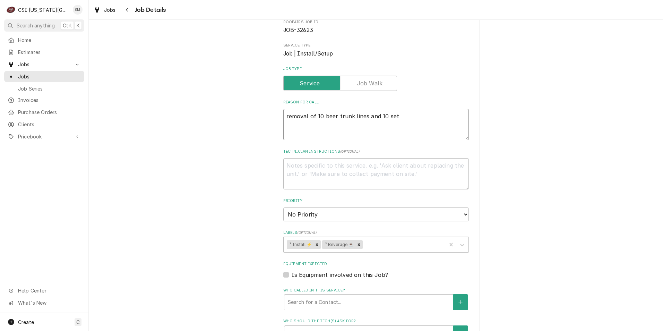
type textarea "removal of 10 beer trunk lines and 10 sets"
type textarea "x"
type textarea "removal of 10 beer trunk lines and 10 sets"
type textarea "x"
type textarea "removal of 10 beer trunk lines and 10 sets o"
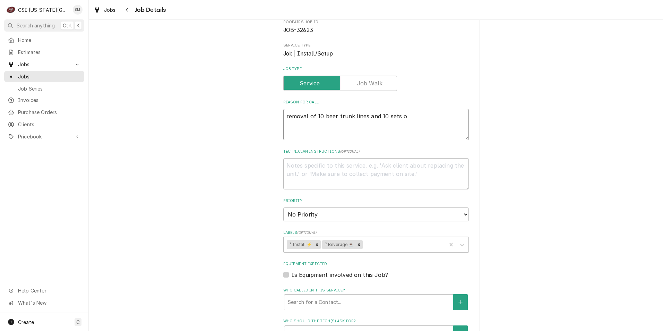
type textarea "x"
type textarea "removal of 10 beer trunk lines and 10 sets of"
type textarea "x"
type textarea "removal of 10 beer trunk lines and 10 sets of"
type textarea "x"
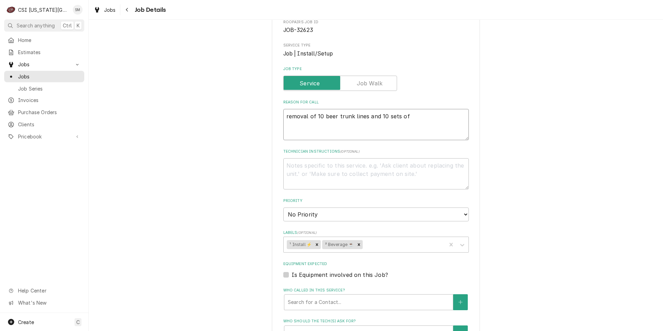
type textarea "removal of 10 beer trunk lines and 10 sets of g"
type textarea "x"
type textarea "removal of 10 beer trunk lines and 10 sets of gl"
type textarea "x"
type textarea "removal of 10 beer trunk lines and 10 sets of gly"
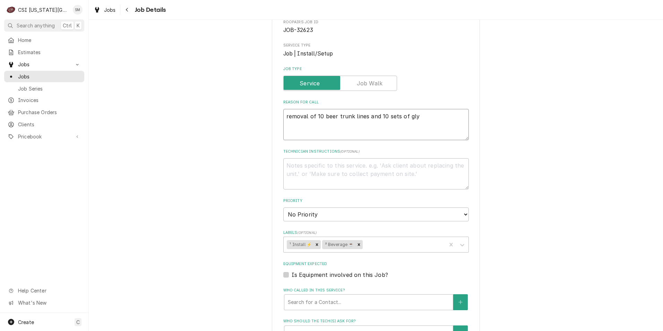
type textarea "x"
type textarea "removal of 10 beer trunk lines and 10 sets of glyc"
type textarea "x"
type textarea "removal of 10 beer trunk lines and 10 sets of glyci"
type textarea "x"
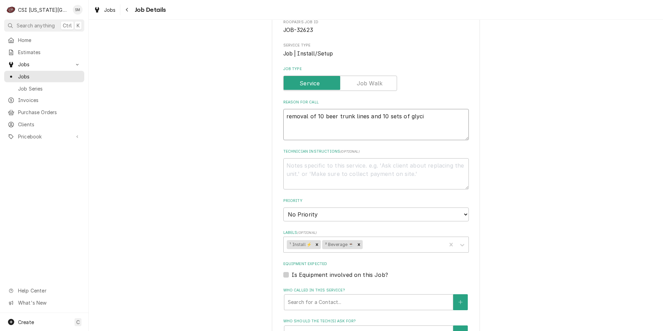
type textarea "removal of 10 beer trunk lines and 10 sets of glyc"
type textarea "x"
type textarea "removal of 10 beer trunk lines and 10 sets of glyco"
type textarea "x"
type textarea "removal of 10 beer trunk lines and 10 sets of glycol"
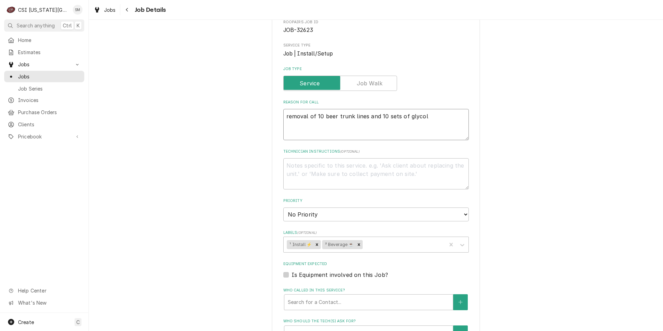
type textarea "x"
type textarea "removal of 10 beer trunk lines and 10 sets of glycol"
type textarea "x"
type textarea "removal of 10 beer trunk lines and 10 sets of glycol l"
type textarea "x"
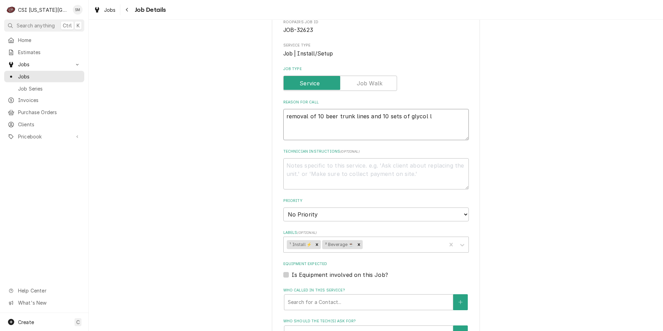
type textarea "removal of 10 beer trunk lines and 10 sets of glycol li"
type textarea "x"
type textarea "removal of 10 beer trunk lines and 10 sets of glycol lin"
type textarea "x"
type textarea "removal of 10 beer trunk lines and 10 sets of glycol line"
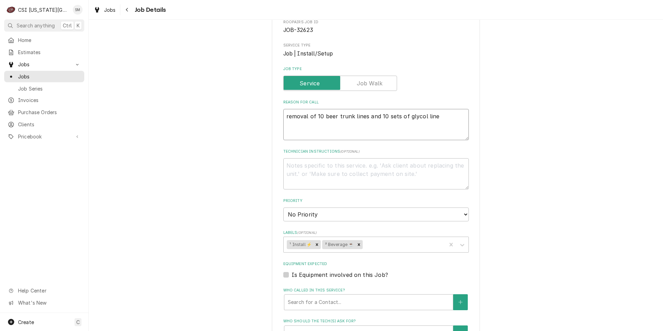
type textarea "x"
type textarea "removal of 10 beer trunk lines and 10 sets of glycol lines"
type textarea "x"
type textarea "removal of 10 beer trunk lines and 10 sets of glycol lines."
type textarea "x"
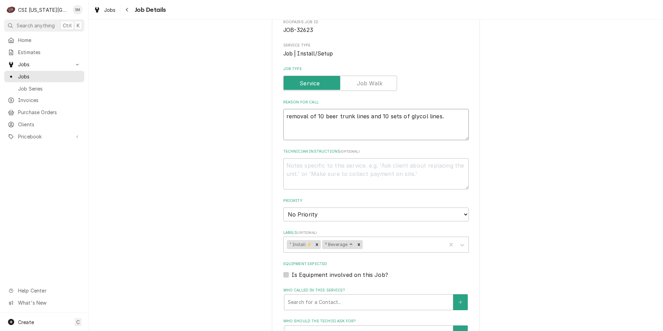
type textarea "removal of 10 beer trunk lines and 10 sets of glycol lines."
type textarea "x"
type textarea "removal of 10 beer trunk lines and 10 sets of glycol lines. L"
type textarea "x"
type textarea "removal of 10 beer trunk lines and 10 sets of glycol lines. Li"
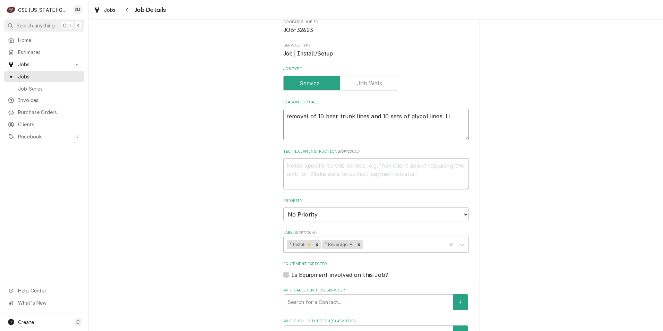
type textarea "x"
type textarea "removal of 10 beer trunk lines and 10 sets of glycol lines. Lin"
type textarea "x"
type textarea "removal of 10 beer trunk lines and 10 sets of glycol lines. Line"
type textarea "x"
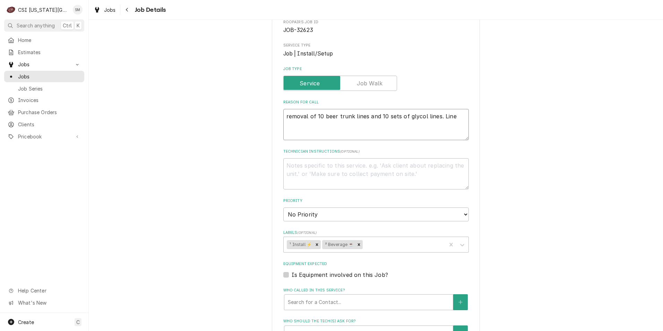
type textarea "removal of 10 beer trunk lines and 10 sets of glycol lines. Lines"
type textarea "x"
type textarea "removal of 10 beer trunk lines and 10 sets of glycol lines. Lines"
type textarea "x"
type textarea "removal of 10 beer trunk lines and 10 sets of glycol lines. Lines w"
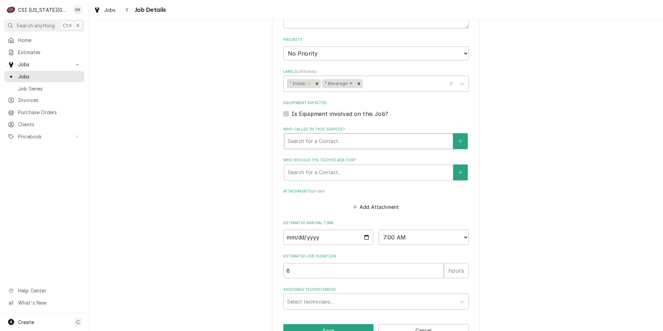
scroll to position [251, 0]
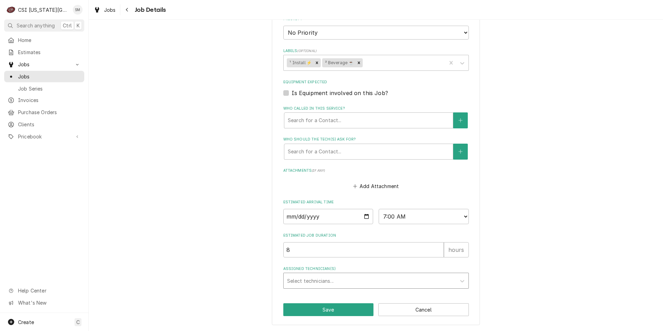
click at [337, 282] on div "Assigned Technician(s)" at bounding box center [369, 280] width 165 height 12
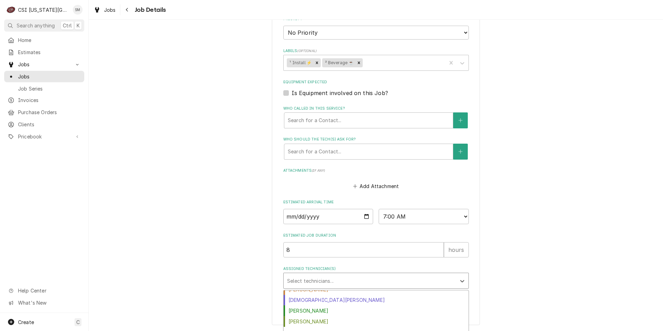
scroll to position [69, 0]
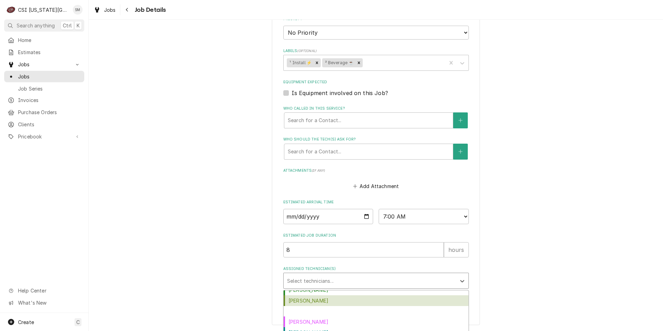
click at [318, 300] on div "Damon Cantu" at bounding box center [375, 300] width 185 height 11
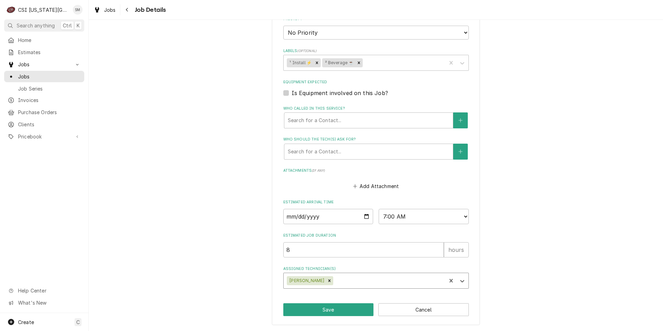
click at [339, 282] on div "Assigned Technician(s)" at bounding box center [388, 280] width 108 height 12
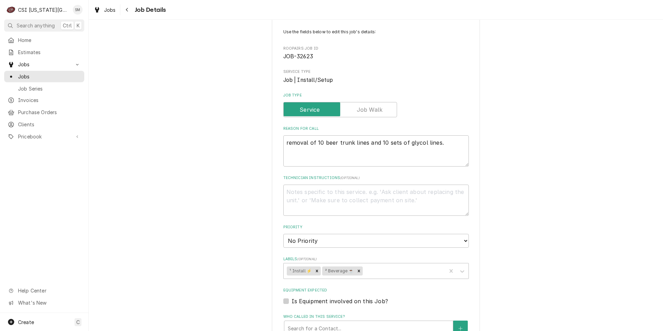
scroll to position [216, 0]
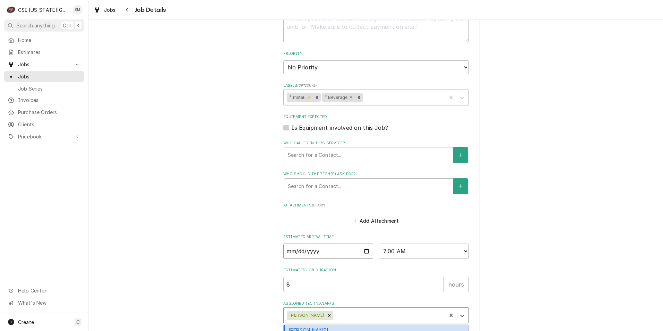
click at [363, 252] on input "2025-09-29" at bounding box center [328, 250] width 90 height 15
click at [327, 317] on icon "Remove Damon Cantu" at bounding box center [329, 315] width 5 height 5
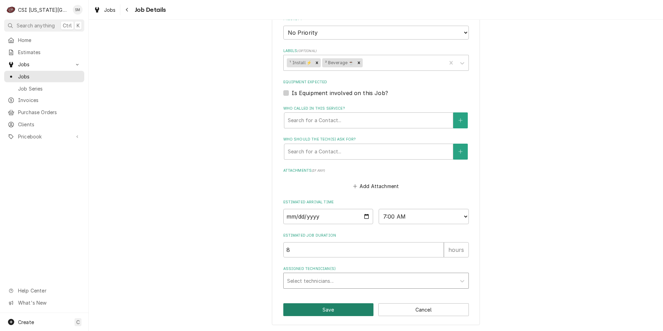
click at [327, 315] on button "Save" at bounding box center [328, 309] width 90 height 13
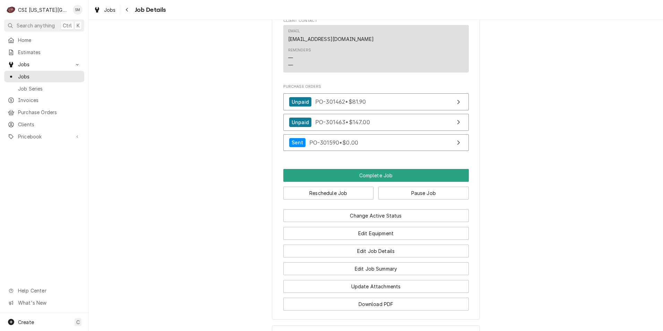
scroll to position [589, 0]
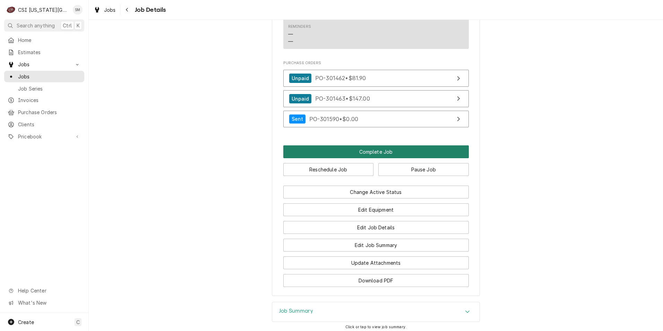
click at [358, 158] on button "Complete Job" at bounding box center [375, 151] width 185 height 13
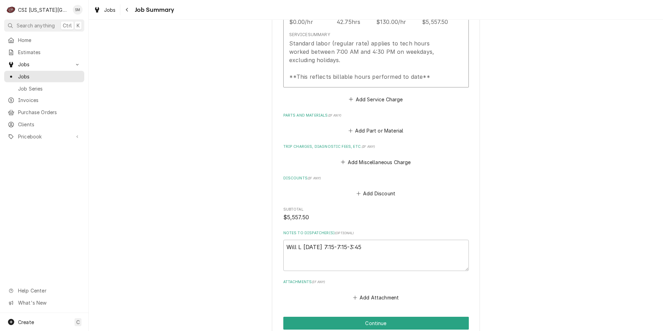
scroll to position [758, 0]
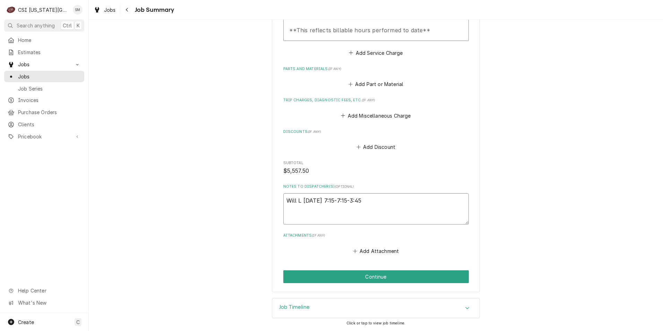
click at [359, 201] on textarea "Will L 9/9/25 7:15-7:15-3:45" at bounding box center [375, 208] width 185 height 31
click at [391, 272] on button "Continue" at bounding box center [375, 276] width 185 height 13
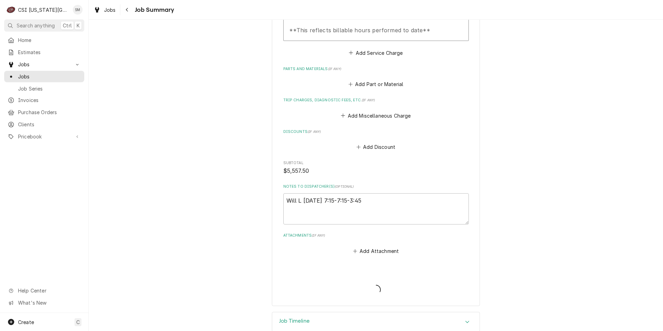
type textarea "x"
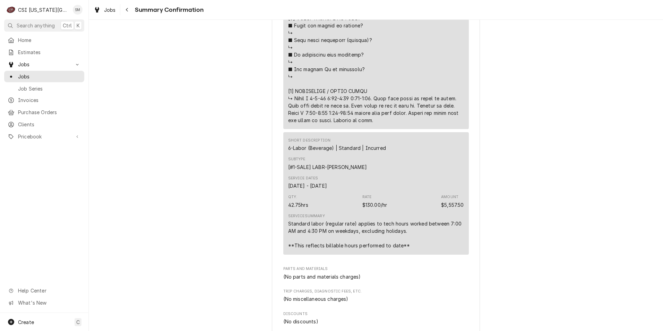
scroll to position [277, 0]
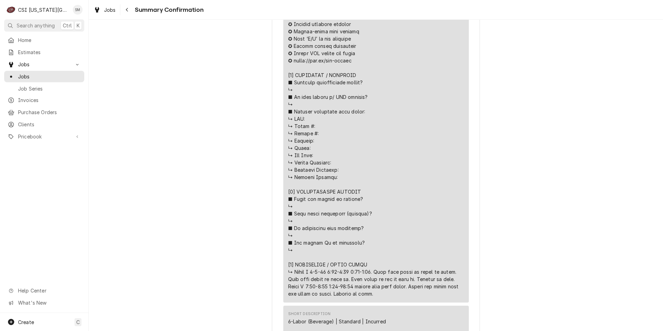
click at [353, 135] on div "Line Item" at bounding box center [376, 151] width 176 height 291
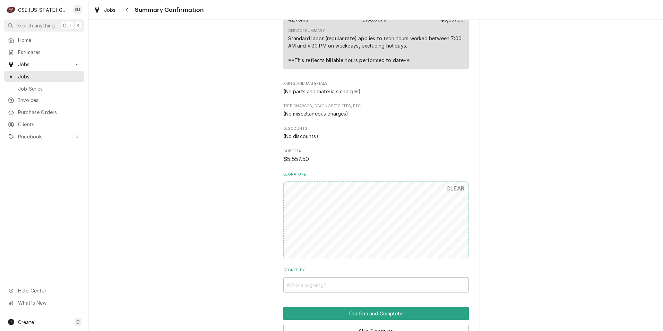
scroll to position [707, 0]
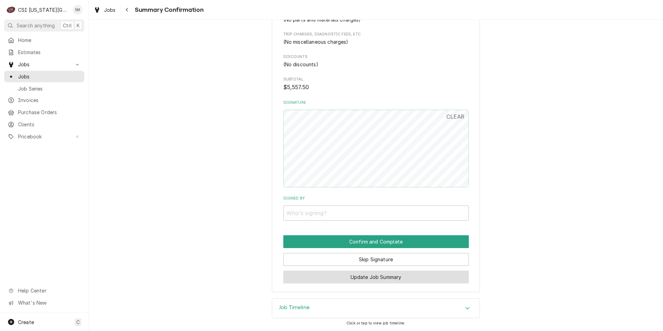
click at [371, 278] on button "Update Job Summary" at bounding box center [375, 276] width 185 height 13
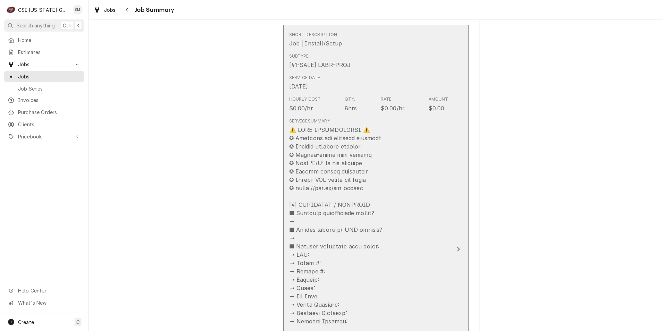
scroll to position [277, 0]
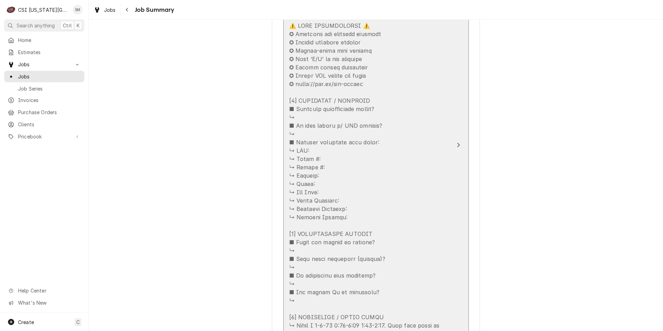
click at [317, 155] on div "Update Line Item" at bounding box center [368, 191] width 159 height 341
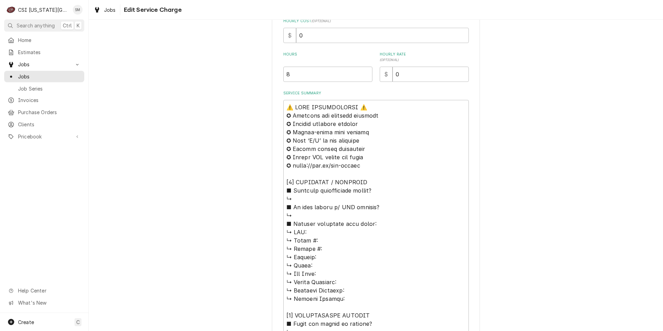
scroll to position [208, 0]
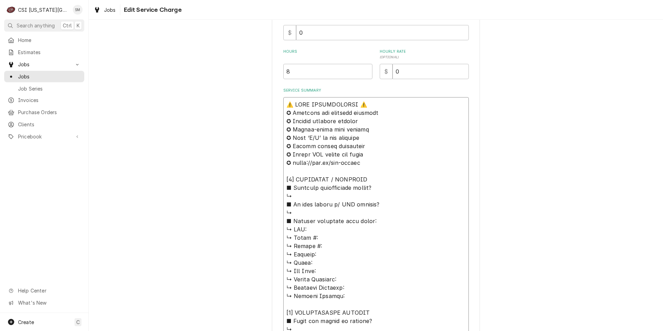
click at [300, 195] on textarea "Service Summary" at bounding box center [375, 270] width 185 height 347
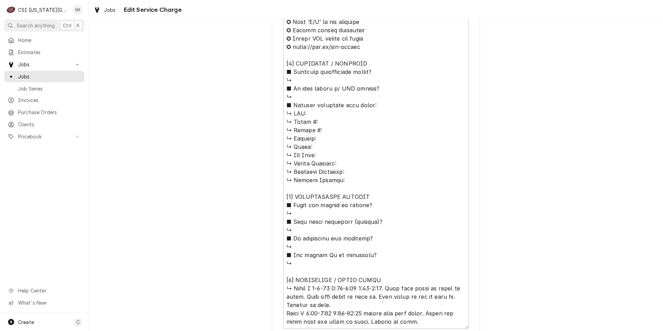
scroll to position [381, 0]
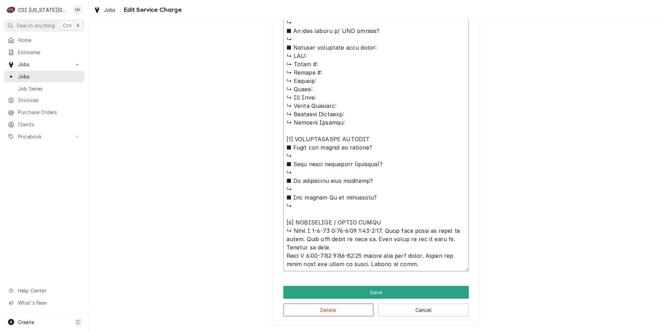
click at [315, 158] on textarea "Service Summary" at bounding box center [375, 97] width 185 height 347
type textarea "x"
type textarea "⚠️ 𝗙𝗢𝗥𝗠 𝗜𝗡𝗦𝗧𝗥𝗨𝗖𝗧𝗜𝗢𝗡𝗦 ⚠️ ✪ 𝗖𝗼𝗺𝗽𝗹𝗲𝘁𝗲 𝗮𝗹𝗹 𝗿𝗲𝗹𝗲𝘃𝗮𝗻𝘁 𝘀𝗲𝗰𝘁𝗶𝗼𝗻𝘀 ✪ 𝗣𝗿𝗼𝘃𝗶𝗱𝗲 𝗱𝗲𝘁𝗮𝗶𝗹𝗲𝗱 𝗮𝗻𝘀…"
type textarea "x"
type textarea "⚠️ 𝗙𝗢𝗥𝗠 𝗜𝗡𝗦𝗧𝗥𝗨𝗖𝗧𝗜𝗢𝗡𝗦 ⚠️ ✪ 𝗖𝗼𝗺𝗽𝗹𝗲𝘁𝗲 𝗮𝗹𝗹 𝗿𝗲𝗹𝗲𝘃𝗮𝗻𝘁 𝘀𝗲𝗰𝘁𝗶𝗼𝗻𝘀 ✪ 𝗣𝗿𝗼𝘃𝗶𝗱𝗲 𝗱𝗲𝘁𝗮𝗶𝗹𝗲𝗱 𝗮𝗻𝘀…"
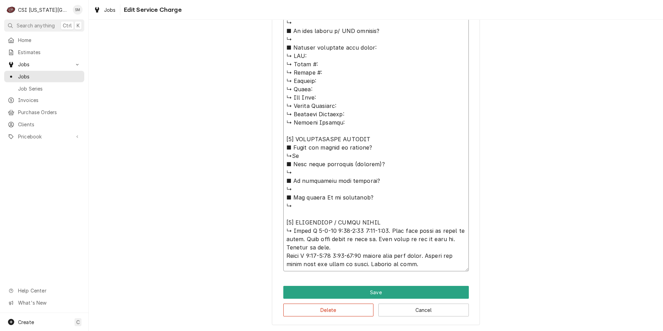
type textarea "x"
type textarea "⚠️ 𝗙𝗢𝗥𝗠 𝗜𝗡𝗦𝗧𝗥𝗨𝗖𝗧𝗜𝗢𝗡𝗦 ⚠️ ✪ 𝗖𝗼𝗺𝗽𝗹𝗲𝘁𝗲 𝗮𝗹𝗹 𝗿𝗲𝗹𝗲𝘃𝗮𝗻𝘁 𝘀𝗲𝗰𝘁𝗶𝗼𝗻𝘀 ✪ 𝗣𝗿𝗼𝘃𝗶𝗱𝗲 𝗱𝗲𝘁𝗮𝗶𝗹𝗲𝗱 𝗮𝗻𝘀…"
type textarea "x"
type textarea "⚠️ 𝗙𝗢𝗥𝗠 𝗜𝗡𝗦𝗧𝗥𝗨𝗖𝗧𝗜𝗢𝗡𝗦 ⚠️ ✪ 𝗖𝗼𝗺𝗽𝗹𝗲𝘁𝗲 𝗮𝗹𝗹 𝗿𝗲𝗹𝗲𝘃𝗮𝗻𝘁 𝘀𝗲𝗰𝘁𝗶𝗼𝗻𝘀 ✪ 𝗣𝗿𝗼𝘃𝗶𝗱𝗲 𝗱𝗲𝘁𝗮𝗶𝗹𝗲𝗱 𝗮𝗻𝘀…"
type textarea "x"
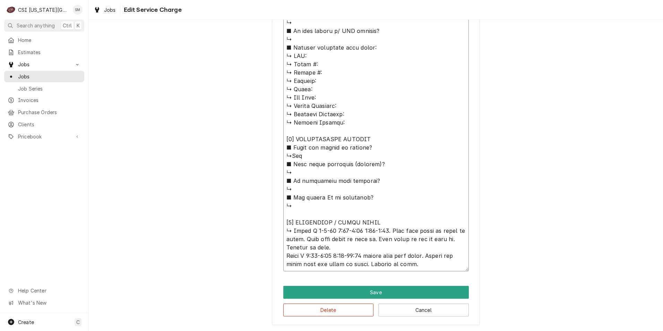
type textarea "⚠️ 𝗙𝗢𝗥𝗠 𝗜𝗡𝗦𝗧𝗥𝗨𝗖𝗧𝗜𝗢𝗡𝗦 ⚠️ ✪ 𝗖𝗼𝗺𝗽𝗹𝗲𝘁𝗲 𝗮𝗹𝗹 𝗿𝗲𝗹𝗲𝘃𝗮𝗻𝘁 𝘀𝗲𝗰𝘁𝗶𝗼𝗻𝘀 ✪ 𝗣𝗿𝗼𝘃𝗶𝗱𝗲 𝗱𝗲𝘁𝗮𝗶𝗹𝗲𝗱 𝗮𝗻𝘀…"
type textarea "x"
type textarea "⚠️ 𝗙𝗢𝗥𝗠 𝗜𝗡𝗦𝗧𝗥𝗨𝗖𝗧𝗜𝗢𝗡𝗦 ⚠️ ✪ 𝗖𝗼𝗺𝗽𝗹𝗲𝘁𝗲 𝗮𝗹𝗹 𝗿𝗲𝗹𝗲𝘃𝗮𝗻𝘁 𝘀𝗲𝗰𝘁𝗶𝗼𝗻𝘀 ✪ 𝗣𝗿𝗼𝘃𝗶𝗱𝗲 𝗱𝗲𝘁𝗮𝗶𝗹𝗲𝗱 𝗮𝗻𝘀…"
type textarea "x"
type textarea "⚠️ 𝗙𝗢𝗥𝗠 𝗜𝗡𝗦𝗧𝗥𝗨𝗖𝗧𝗜𝗢𝗡𝗦 ⚠️ ✪ 𝗖𝗼𝗺𝗽𝗹𝗲𝘁𝗲 𝗮𝗹𝗹 𝗿𝗲𝗹𝗲𝘃𝗮𝗻𝘁 𝘀𝗲𝗰𝘁𝗶𝗼𝗻𝘀 ✪ 𝗣𝗿𝗼𝘃𝗶𝗱𝗲 𝗱𝗲𝘁𝗮𝗶𝗹𝗲𝗱 𝗮𝗻𝘀…"
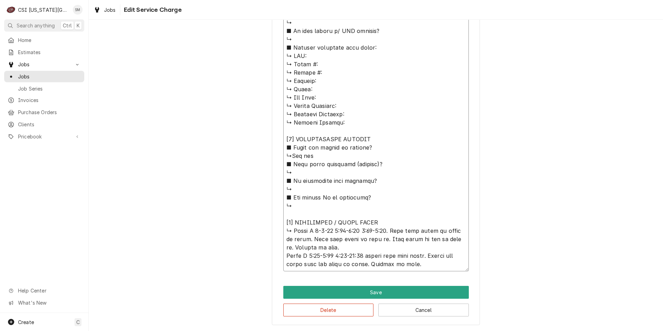
type textarea "x"
type textarea "⚠️ 𝗙𝗢𝗥𝗠 𝗜𝗡𝗦𝗧𝗥𝗨𝗖𝗧𝗜𝗢𝗡𝗦 ⚠️ ✪ 𝗖𝗼𝗺𝗽𝗹𝗲𝘁𝗲 𝗮𝗹𝗹 𝗿𝗲𝗹𝗲𝘃𝗮𝗻𝘁 𝘀𝗲𝗰𝘁𝗶𝗼𝗻𝘀 ✪ 𝗣𝗿𝗼𝘃𝗶𝗱𝗲 𝗱𝗲𝘁𝗮𝗶𝗹𝗲𝗱 𝗮𝗻𝘀…"
type textarea "x"
type textarea "⚠️ 𝗙𝗢𝗥𝗠 𝗜𝗡𝗦𝗧𝗥𝗨𝗖𝗧𝗜𝗢𝗡𝗦 ⚠️ ✪ 𝗖𝗼𝗺𝗽𝗹𝗲𝘁𝗲 𝗮𝗹𝗹 𝗿𝗲𝗹𝗲𝘃𝗮𝗻𝘁 𝘀𝗲𝗰𝘁𝗶𝗼𝗻𝘀 ✪ 𝗣𝗿𝗼𝘃𝗶𝗱𝗲 𝗱𝗲𝘁𝗮𝗶𝗹𝗲𝗱 𝗮𝗻𝘀…"
type textarea "x"
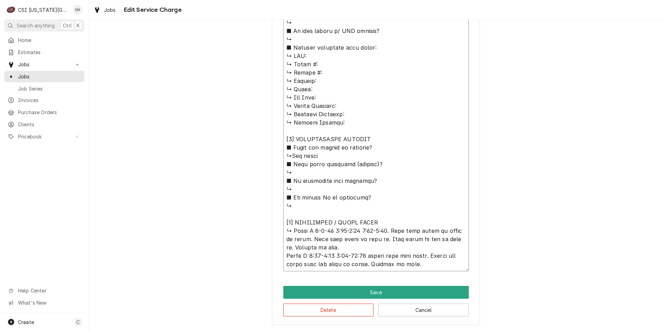
type textarea "⚠️ 𝗙𝗢𝗥𝗠 𝗜𝗡𝗦𝗧𝗥𝗨𝗖𝗧𝗜𝗢𝗡𝗦 ⚠️ ✪ 𝗖𝗼𝗺𝗽𝗹𝗲𝘁𝗲 𝗮𝗹𝗹 𝗿𝗲𝗹𝗲𝘃𝗮𝗻𝘁 𝘀𝗲𝗰𝘁𝗶𝗼𝗻𝘀 ✪ 𝗣𝗿𝗼𝘃𝗶𝗱𝗲 𝗱𝗲𝘁𝗮𝗶𝗹𝗲𝗱 𝗮𝗻𝘀…"
type textarea "x"
type textarea "⚠️ 𝗙𝗢𝗥𝗠 𝗜𝗡𝗦𝗧𝗥𝗨𝗖𝗧𝗜𝗢𝗡𝗦 ⚠️ ✪ 𝗖𝗼𝗺𝗽𝗹𝗲𝘁𝗲 𝗮𝗹𝗹 𝗿𝗲𝗹𝗲𝘃𝗮𝗻𝘁 𝘀𝗲𝗰𝘁𝗶𝗼𝗻𝘀 ✪ 𝗣𝗿𝗼𝘃𝗶𝗱𝗲 𝗱𝗲𝘁𝗮𝗶𝗹𝗲𝗱 𝗮𝗻𝘀…"
type textarea "x"
type textarea "⚠️ 𝗙𝗢𝗥𝗠 𝗜𝗡𝗦𝗧𝗥𝗨𝗖𝗧𝗜𝗢𝗡𝗦 ⚠️ ✪ 𝗖𝗼𝗺𝗽𝗹𝗲𝘁𝗲 𝗮𝗹𝗹 𝗿𝗲𝗹𝗲𝘃𝗮𝗻𝘁 𝘀𝗲𝗰𝘁𝗶𝗼𝗻𝘀 ✪ 𝗣𝗿𝗼𝘃𝗶𝗱𝗲 𝗱𝗲𝘁𝗮𝗶𝗹𝗲𝗱 𝗮𝗻𝘀…"
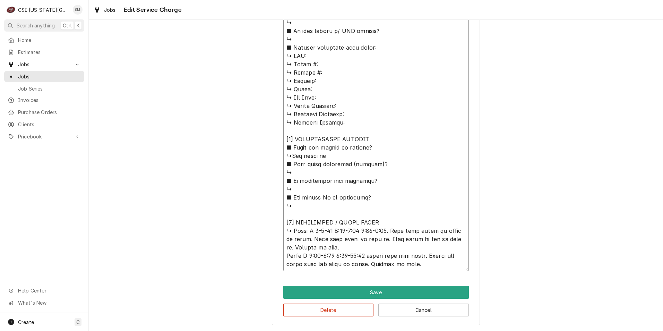
type textarea "x"
type textarea "⚠️ 𝗙𝗢𝗥𝗠 𝗜𝗡𝗦𝗧𝗥𝗨𝗖𝗧𝗜𝗢𝗡𝗦 ⚠️ ✪ 𝗖𝗼𝗺𝗽𝗹𝗲𝘁𝗲 𝗮𝗹𝗹 𝗿𝗲𝗹𝗲𝘃𝗮𝗻𝘁 𝘀𝗲𝗰𝘁𝗶𝗼𝗻𝘀 ✪ 𝗣𝗿𝗼𝘃𝗶𝗱𝗲 𝗱𝗲𝘁𝗮𝗶𝗹𝗲𝗱 𝗮𝗻𝘀…"
type textarea "x"
type textarea "⚠️ 𝗙𝗢𝗥𝗠 𝗜𝗡𝗦𝗧𝗥𝗨𝗖𝗧𝗜𝗢𝗡𝗦 ⚠️ ✪ 𝗖𝗼𝗺𝗽𝗹𝗲𝘁𝗲 𝗮𝗹𝗹 𝗿𝗲𝗹𝗲𝘃𝗮𝗻𝘁 𝘀𝗲𝗰𝘁𝗶𝗼𝗻𝘀 ✪ 𝗣𝗿𝗼𝘃𝗶𝗱𝗲 𝗱𝗲𝘁𝗮𝗶𝗹𝗲𝗱 𝗮𝗻𝘀…"
type textarea "x"
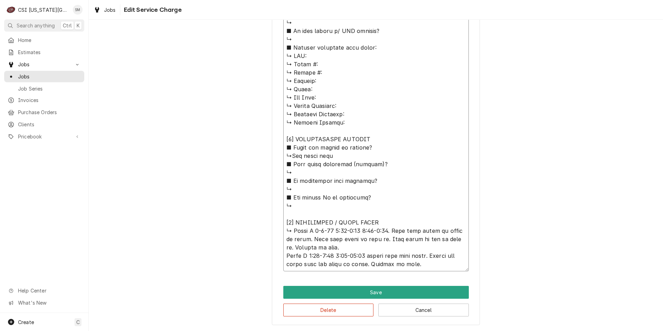
type textarea "⚠️ 𝗙𝗢𝗥𝗠 𝗜𝗡𝗦𝗧𝗥𝗨𝗖𝗧𝗜𝗢𝗡𝗦 ⚠️ ✪ 𝗖𝗼𝗺𝗽𝗹𝗲𝘁𝗲 𝗮𝗹𝗹 𝗿𝗲𝗹𝗲𝘃𝗮𝗻𝘁 𝘀𝗲𝗰𝘁𝗶𝗼𝗻𝘀 ✪ 𝗣𝗿𝗼𝘃𝗶𝗱𝗲 𝗱𝗲𝘁𝗮𝗶𝗹𝗲𝗱 𝗮𝗻𝘀…"
type textarea "x"
type textarea "⚠️ 𝗙𝗢𝗥𝗠 𝗜𝗡𝗦𝗧𝗥𝗨𝗖𝗧𝗜𝗢𝗡𝗦 ⚠️ ✪ 𝗖𝗼𝗺𝗽𝗹𝗲𝘁𝗲 𝗮𝗹𝗹 𝗿𝗲𝗹𝗲𝘃𝗮𝗻𝘁 𝘀𝗲𝗰𝘁𝗶𝗼𝗻𝘀 ✪ 𝗣𝗿𝗼𝘃𝗶𝗱𝗲 𝗱𝗲𝘁𝗮𝗶𝗹𝗲𝗱 𝗮𝗻𝘀…"
type textarea "x"
type textarea "⚠️ 𝗙𝗢𝗥𝗠 𝗜𝗡𝗦𝗧𝗥𝗨𝗖𝗧𝗜𝗢𝗡𝗦 ⚠️ ✪ 𝗖𝗼𝗺𝗽𝗹𝗲𝘁𝗲 𝗮𝗹𝗹 𝗿𝗲𝗹𝗲𝘃𝗮𝗻𝘁 𝘀𝗲𝗰𝘁𝗶𝗼𝗻𝘀 ✪ 𝗣𝗿𝗼𝘃𝗶𝗱𝗲 𝗱𝗲𝘁𝗮𝗶𝗹𝗲𝗱 𝗮𝗻𝘀…"
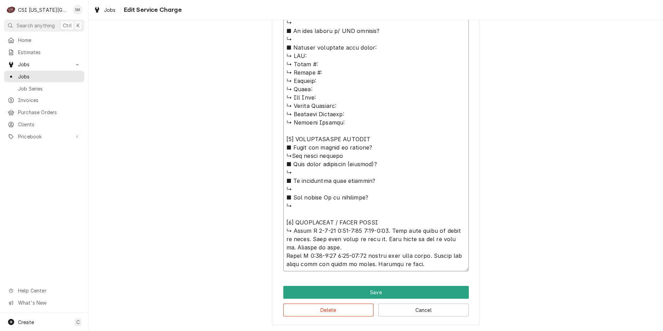
type textarea "x"
type textarea "⚠️ 𝗙𝗢𝗥𝗠 𝗜𝗡𝗦𝗧𝗥𝗨𝗖𝗧𝗜𝗢𝗡𝗦 ⚠️ ✪ 𝗖𝗼𝗺𝗽𝗹𝗲𝘁𝗲 𝗮𝗹𝗹 𝗿𝗲𝗹𝗲𝘃𝗮𝗻𝘁 𝘀𝗲𝗰𝘁𝗶𝗼𝗻𝘀 ✪ 𝗣𝗿𝗼𝘃𝗶𝗱𝗲 𝗱𝗲𝘁𝗮𝗶𝗹𝗲𝗱 𝗮𝗻𝘀…"
type textarea "x"
type textarea "⚠️ 𝗙𝗢𝗥𝗠 𝗜𝗡𝗦𝗧𝗥𝗨𝗖𝗧𝗜𝗢𝗡𝗦 ⚠️ ✪ 𝗖𝗼𝗺𝗽𝗹𝗲𝘁𝗲 𝗮𝗹𝗹 𝗿𝗲𝗹𝗲𝘃𝗮𝗻𝘁 𝘀𝗲𝗰𝘁𝗶𝗼𝗻𝘀 ✪ 𝗣𝗿𝗼𝘃𝗶𝗱𝗲 𝗱𝗲𝘁𝗮𝗶𝗹𝗲𝗱 𝗮𝗻𝘀…"
type textarea "x"
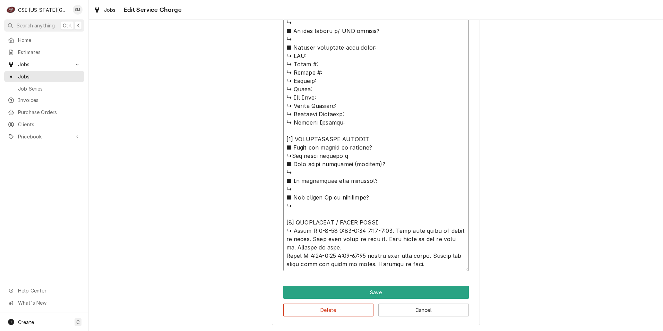
type textarea "⚠️ 𝗙𝗢𝗥𝗠 𝗜𝗡𝗦𝗧𝗥𝗨𝗖𝗧𝗜𝗢𝗡𝗦 ⚠️ ✪ 𝗖𝗼𝗺𝗽𝗹𝗲𝘁𝗲 𝗮𝗹𝗹 𝗿𝗲𝗹𝗲𝘃𝗮𝗻𝘁 𝘀𝗲𝗰𝘁𝗶𝗼𝗻𝘀 ✪ 𝗣𝗿𝗼𝘃𝗶𝗱𝗲 𝗱𝗲𝘁𝗮𝗶𝗹𝗲𝗱 𝗮𝗻𝘀…"
type textarea "x"
type textarea "⚠️ 𝗙𝗢𝗥𝗠 𝗜𝗡𝗦𝗧𝗥𝗨𝗖𝗧𝗜𝗢𝗡𝗦 ⚠️ ✪ 𝗖𝗼𝗺𝗽𝗹𝗲𝘁𝗲 𝗮𝗹𝗹 𝗿𝗲𝗹𝗲𝘃𝗮𝗻𝘁 𝘀𝗲𝗰𝘁𝗶𝗼𝗻𝘀 ✪ 𝗣𝗿𝗼𝘃𝗶𝗱𝗲 𝗱𝗲𝘁𝗮𝗶𝗹𝗲𝗱 𝗮𝗻𝘀…"
type textarea "x"
type textarea "⚠️ 𝗙𝗢𝗥𝗠 𝗜𝗡𝗦𝗧𝗥𝗨𝗖𝗧𝗜𝗢𝗡𝗦 ⚠️ ✪ 𝗖𝗼𝗺𝗽𝗹𝗲𝘁𝗲 𝗮𝗹𝗹 𝗿𝗲𝗹𝗲𝘃𝗮𝗻𝘁 𝘀𝗲𝗰𝘁𝗶𝗼𝗻𝘀 ✪ 𝗣𝗿𝗼𝘃𝗶𝗱𝗲 𝗱𝗲𝘁𝗮𝗶𝗹𝗲𝗱 𝗮𝗻𝘀…"
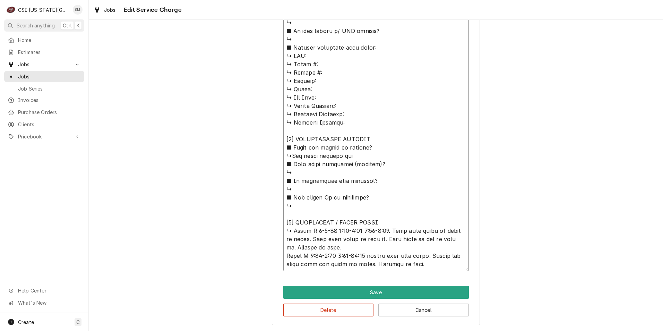
type textarea "x"
type textarea "⚠️ 𝗙𝗢𝗥𝗠 𝗜𝗡𝗦𝗧𝗥𝗨𝗖𝗧𝗜𝗢𝗡𝗦 ⚠️ ✪ 𝗖𝗼𝗺𝗽𝗹𝗲𝘁𝗲 𝗮𝗹𝗹 𝗿𝗲𝗹𝗲𝘃𝗮𝗻𝘁 𝘀𝗲𝗰𝘁𝗶𝗼𝗻𝘀 ✪ 𝗣𝗿𝗼𝘃𝗶𝗱𝗲 𝗱𝗲𝘁𝗮𝗶𝗹𝗲𝗱 𝗮𝗻𝘀…"
type textarea "x"
type textarea "⚠️ 𝗙𝗢𝗥𝗠 𝗜𝗡𝗦𝗧𝗥𝗨𝗖𝗧𝗜𝗢𝗡𝗦 ⚠️ ✪ 𝗖𝗼𝗺𝗽𝗹𝗲𝘁𝗲 𝗮𝗹𝗹 𝗿𝗲𝗹𝗲𝘃𝗮𝗻𝘁 𝘀𝗲𝗰𝘁𝗶𝗼𝗻𝘀 ✪ 𝗣𝗿𝗼𝘃𝗶𝗱𝗲 𝗱𝗲𝘁𝗮𝗶𝗹𝗲𝗱 𝗮𝗻𝘀…"
type textarea "x"
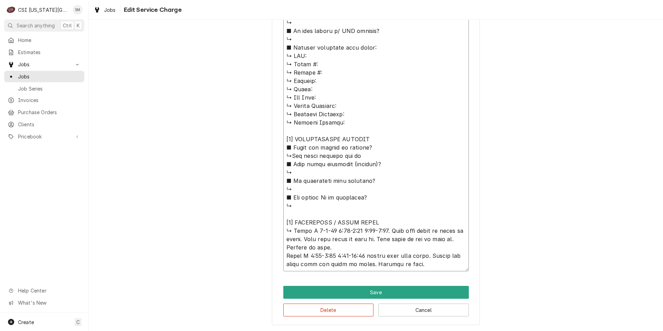
type textarea "⚠️ 𝗙𝗢𝗥𝗠 𝗜𝗡𝗦𝗧𝗥𝗨𝗖𝗧𝗜𝗢𝗡𝗦 ⚠️ ✪ 𝗖𝗼𝗺𝗽𝗹𝗲𝘁𝗲 𝗮𝗹𝗹 𝗿𝗲𝗹𝗲𝘃𝗮𝗻𝘁 𝘀𝗲𝗰𝘁𝗶𝗼𝗻𝘀 ✪ 𝗣𝗿𝗼𝘃𝗶𝗱𝗲 𝗱𝗲𝘁𝗮𝗶𝗹𝗲𝗱 𝗮𝗻𝘀…"
type textarea "x"
type textarea "⚠️ 𝗙𝗢𝗥𝗠 𝗜𝗡𝗦𝗧𝗥𝗨𝗖𝗧𝗜𝗢𝗡𝗦 ⚠️ ✪ 𝗖𝗼𝗺𝗽𝗹𝗲𝘁𝗲 𝗮𝗹𝗹 𝗿𝗲𝗹𝗲𝘃𝗮𝗻𝘁 𝘀𝗲𝗰𝘁𝗶𝗼𝗻𝘀 ✪ 𝗣𝗿𝗼𝘃𝗶𝗱𝗲 𝗱𝗲𝘁𝗮𝗶𝗹𝗲𝗱 𝗮𝗻𝘀…"
type textarea "x"
type textarea "⚠️ 𝗙𝗢𝗥𝗠 𝗜𝗡𝗦𝗧𝗥𝗨𝗖𝗧𝗜𝗢𝗡𝗦 ⚠️ ✪ 𝗖𝗼𝗺𝗽𝗹𝗲𝘁𝗲 𝗮𝗹𝗹 𝗿𝗲𝗹𝗲𝘃𝗮𝗻𝘁 𝘀𝗲𝗰𝘁𝗶𝗼𝗻𝘀 ✪ 𝗣𝗿𝗼𝘃𝗶𝗱𝗲 𝗱𝗲𝘁𝗮𝗶𝗹𝗲𝗱 𝗮𝗻𝘀…"
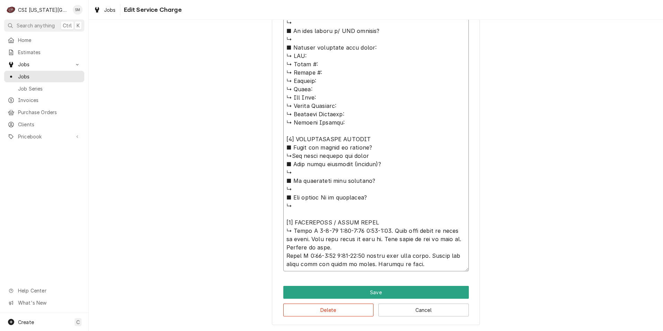
type textarea "x"
type textarea "⚠️ 𝗙𝗢𝗥𝗠 𝗜𝗡𝗦𝗧𝗥𝗨𝗖𝗧𝗜𝗢𝗡𝗦 ⚠️ ✪ 𝗖𝗼𝗺𝗽𝗹𝗲𝘁𝗲 𝗮𝗹𝗹 𝗿𝗲𝗹𝗲𝘃𝗮𝗻𝘁 𝘀𝗲𝗰𝘁𝗶𝗼𝗻𝘀 ✪ 𝗣𝗿𝗼𝘃𝗶𝗱𝗲 𝗱𝗲𝘁𝗮𝗶𝗹𝗲𝗱 𝗮𝗻𝘀…"
type textarea "x"
type textarea "⚠️ 𝗙𝗢𝗥𝗠 𝗜𝗡𝗦𝗧𝗥𝗨𝗖𝗧𝗜𝗢𝗡𝗦 ⚠️ ✪ 𝗖𝗼𝗺𝗽𝗹𝗲𝘁𝗲 𝗮𝗹𝗹 𝗿𝗲𝗹𝗲𝘃𝗮𝗻𝘁 𝘀𝗲𝗰𝘁𝗶𝗼𝗻𝘀 ✪ 𝗣𝗿𝗼𝘃𝗶𝗱𝗲 𝗱𝗲𝘁𝗮𝗶𝗹𝗲𝗱 𝗮𝗻𝘀…"
type textarea "x"
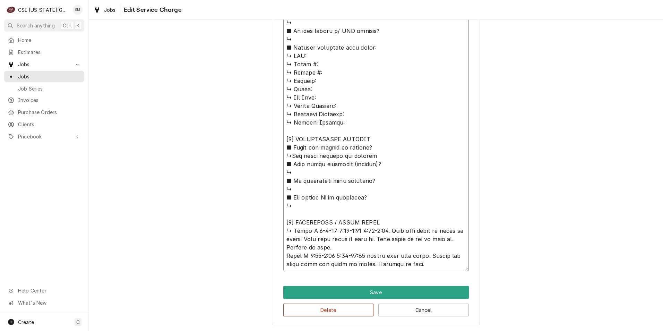
type textarea "⚠️ 𝗙𝗢𝗥𝗠 𝗜𝗡𝗦𝗧𝗥𝗨𝗖𝗧𝗜𝗢𝗡𝗦 ⚠️ ✪ 𝗖𝗼𝗺𝗽𝗹𝗲𝘁𝗲 𝗮𝗹𝗹 𝗿𝗲𝗹𝗲𝘃𝗮𝗻𝘁 𝘀𝗲𝗰𝘁𝗶𝗼𝗻𝘀 ✪ 𝗣𝗿𝗼𝘃𝗶𝗱𝗲 𝗱𝗲𝘁𝗮𝗶𝗹𝗲𝗱 𝗮𝗻𝘀…"
type textarea "x"
type textarea "⚠️ 𝗙𝗢𝗥𝗠 𝗜𝗡𝗦𝗧𝗥𝗨𝗖𝗧𝗜𝗢𝗡𝗦 ⚠️ ✪ 𝗖𝗼𝗺𝗽𝗹𝗲𝘁𝗲 𝗮𝗹𝗹 𝗿𝗲𝗹𝗲𝘃𝗮𝗻𝘁 𝘀𝗲𝗰𝘁𝗶𝗼𝗻𝘀 ✪ 𝗣𝗿𝗼𝘃𝗶𝗱𝗲 𝗱𝗲𝘁𝗮𝗶𝗹𝗲𝗱 𝗮𝗻𝘀…"
type textarea "x"
type textarea "⚠️ 𝗙𝗢𝗥𝗠 𝗜𝗡𝗦𝗧𝗥𝗨𝗖𝗧𝗜𝗢𝗡𝗦 ⚠️ ✪ 𝗖𝗼𝗺𝗽𝗹𝗲𝘁𝗲 𝗮𝗹𝗹 𝗿𝗲𝗹𝗲𝘃𝗮𝗻𝘁 𝘀𝗲𝗰𝘁𝗶𝗼𝗻𝘀 ✪ 𝗣𝗿𝗼𝘃𝗶𝗱𝗲 𝗱𝗲𝘁𝗮𝗶𝗹𝗲𝗱 𝗮𝗻𝘀…"
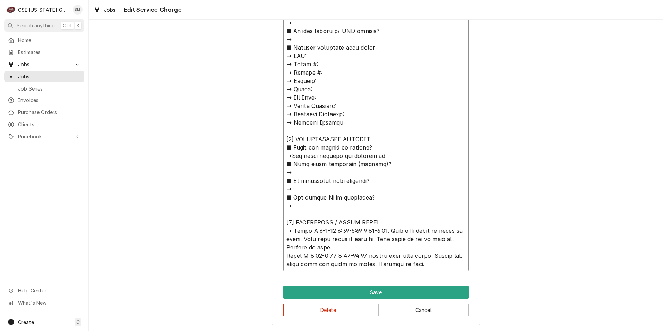
type textarea "x"
type textarea "⚠️ 𝗙𝗢𝗥𝗠 𝗜𝗡𝗦𝗧𝗥𝗨𝗖𝗧𝗜𝗢𝗡𝗦 ⚠️ ✪ 𝗖𝗼𝗺𝗽𝗹𝗲𝘁𝗲 𝗮𝗹𝗹 𝗿𝗲𝗹𝗲𝘃𝗮𝗻𝘁 𝘀𝗲𝗰𝘁𝗶𝗼𝗻𝘀 ✪ 𝗣𝗿𝗼𝘃𝗶𝗱𝗲 𝗱𝗲𝘁𝗮𝗶𝗹𝗲𝗱 𝗮𝗻𝘀…"
type textarea "x"
type textarea "⚠️ 𝗙𝗢𝗥𝗠 𝗜𝗡𝗦𝗧𝗥𝗨𝗖𝗧𝗜𝗢𝗡𝗦 ⚠️ ✪ 𝗖𝗼𝗺𝗽𝗹𝗲𝘁𝗲 𝗮𝗹𝗹 𝗿𝗲𝗹𝗲𝘃𝗮𝗻𝘁 𝘀𝗲𝗰𝘁𝗶𝗼𝗻𝘀 ✪ 𝗣𝗿𝗼𝘃𝗶𝗱𝗲 𝗱𝗲𝘁𝗮𝗶𝗹𝗲𝗱 𝗮𝗻𝘀…"
type textarea "x"
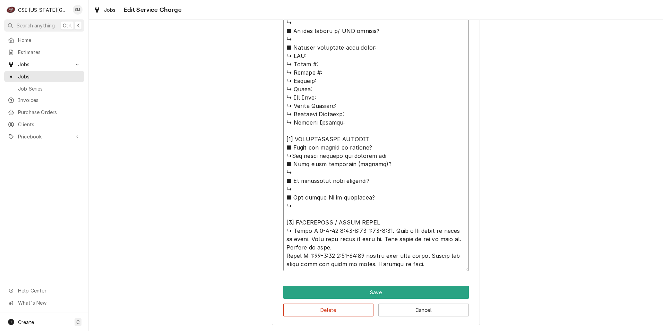
type textarea "⚠️ 𝗙𝗢𝗥𝗠 𝗜𝗡𝗦𝗧𝗥𝗨𝗖𝗧𝗜𝗢𝗡𝗦 ⚠️ ✪ 𝗖𝗼𝗺𝗽𝗹𝗲𝘁𝗲 𝗮𝗹𝗹 𝗿𝗲𝗹𝗲𝘃𝗮𝗻𝘁 𝘀𝗲𝗰𝘁𝗶𝗼𝗻𝘀 ✪ 𝗣𝗿𝗼𝘃𝗶𝗱𝗲 𝗱𝗲𝘁𝗮𝗶𝗹𝗲𝗱 𝗮𝗻𝘀…"
type textarea "x"
type textarea "⚠️ 𝗙𝗢𝗥𝗠 𝗜𝗡𝗦𝗧𝗥𝗨𝗖𝗧𝗜𝗢𝗡𝗦 ⚠️ ✪ 𝗖𝗼𝗺𝗽𝗹𝗲𝘁𝗲 𝗮𝗹𝗹 𝗿𝗲𝗹𝗲𝘃𝗮𝗻𝘁 𝘀𝗲𝗰𝘁𝗶𝗼𝗻𝘀 ✪ 𝗣𝗿𝗼𝘃𝗶𝗱𝗲 𝗱𝗲𝘁𝗮𝗶𝗹𝗲𝗱 𝗮𝗻𝘀…"
type textarea "x"
type textarea "⚠️ 𝗙𝗢𝗥𝗠 𝗜𝗡𝗦𝗧𝗥𝗨𝗖𝗧𝗜𝗢𝗡𝗦 ⚠️ ✪ 𝗖𝗼𝗺𝗽𝗹𝗲𝘁𝗲 𝗮𝗹𝗹 𝗿𝗲𝗹𝗲𝘃𝗮𝗻𝘁 𝘀𝗲𝗰𝘁𝗶𝗼𝗻𝘀 ✪ 𝗣𝗿𝗼𝘃𝗶𝗱𝗲 𝗱𝗲𝘁𝗮𝗶𝗹𝗲𝗱 𝗮𝗻𝘀…"
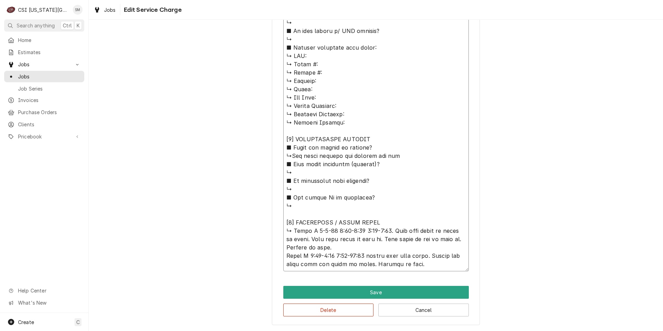
type textarea "x"
type textarea "⚠️ 𝗙𝗢𝗥𝗠 𝗜𝗡𝗦𝗧𝗥𝗨𝗖𝗧𝗜𝗢𝗡𝗦 ⚠️ ✪ 𝗖𝗼𝗺𝗽𝗹𝗲𝘁𝗲 𝗮𝗹𝗹 𝗿𝗲𝗹𝗲𝘃𝗮𝗻𝘁 𝘀𝗲𝗰𝘁𝗶𝗼𝗻𝘀 ✪ 𝗣𝗿𝗼𝘃𝗶𝗱𝗲 𝗱𝗲𝘁𝗮𝗶𝗹𝗲𝗱 𝗮𝗻𝘀…"
type textarea "x"
type textarea "⚠️ 𝗙𝗢𝗥𝗠 𝗜𝗡𝗦𝗧𝗥𝗨𝗖𝗧𝗜𝗢𝗡𝗦 ⚠️ ✪ 𝗖𝗼𝗺𝗽𝗹𝗲𝘁𝗲 𝗮𝗹𝗹 𝗿𝗲𝗹𝗲𝘃𝗮𝗻𝘁 𝘀𝗲𝗰𝘁𝗶𝗼𝗻𝘀 ✪ 𝗣𝗿𝗼𝘃𝗶𝗱𝗲 𝗱𝗲𝘁𝗮𝗶𝗹𝗲𝗱 𝗮𝗻𝘀…"
type textarea "x"
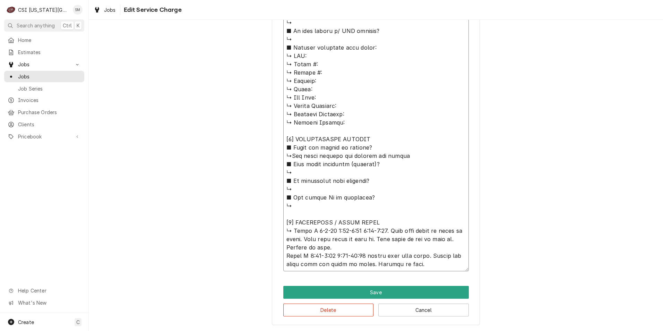
type textarea "⚠️ 𝗙𝗢𝗥𝗠 𝗜𝗡𝗦𝗧𝗥𝗨𝗖𝗧𝗜𝗢𝗡𝗦 ⚠️ ✪ 𝗖𝗼𝗺𝗽𝗹𝗲𝘁𝗲 𝗮𝗹𝗹 𝗿𝗲𝗹𝗲𝘃𝗮𝗻𝘁 𝘀𝗲𝗰𝘁𝗶𝗼𝗻𝘀 ✪ 𝗣𝗿𝗼𝘃𝗶𝗱𝗲 𝗱𝗲𝘁𝗮𝗶𝗹𝗲𝗱 𝗮𝗻𝘀…"
type textarea "x"
type textarea "⚠️ 𝗙𝗢𝗥𝗠 𝗜𝗡𝗦𝗧𝗥𝗨𝗖𝗧𝗜𝗢𝗡𝗦 ⚠️ ✪ 𝗖𝗼𝗺𝗽𝗹𝗲𝘁𝗲 𝗮𝗹𝗹 𝗿𝗲𝗹𝗲𝘃𝗮𝗻𝘁 𝘀𝗲𝗰𝘁𝗶𝗼𝗻𝘀 ✪ 𝗣𝗿𝗼𝘃𝗶𝗱𝗲 𝗱𝗲𝘁𝗮𝗶𝗹𝗲𝗱 𝗮𝗻𝘀…"
type textarea "x"
type textarea "⚠️ 𝗙𝗢𝗥𝗠 𝗜𝗡𝗦𝗧𝗥𝗨𝗖𝗧𝗜𝗢𝗡𝗦 ⚠️ ✪ 𝗖𝗼𝗺𝗽𝗹𝗲𝘁𝗲 𝗮𝗹𝗹 𝗿𝗲𝗹𝗲𝘃𝗮𝗻𝘁 𝘀𝗲𝗰𝘁𝗶𝗼𝗻𝘀 ✪ 𝗣𝗿𝗼𝘃𝗶𝗱𝗲 𝗱𝗲𝘁𝗮𝗶𝗹𝗲𝗱 𝗮𝗻𝘀…"
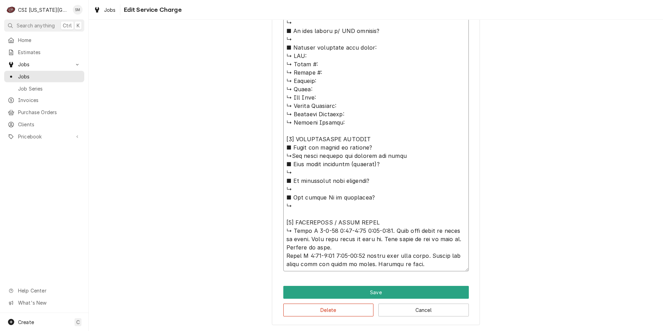
type textarea "x"
type textarea "⚠️ 𝗙𝗢𝗥𝗠 𝗜𝗡𝗦𝗧𝗥𝗨𝗖𝗧𝗜𝗢𝗡𝗦 ⚠️ ✪ 𝗖𝗼𝗺𝗽𝗹𝗲𝘁𝗲 𝗮𝗹𝗹 𝗿𝗲𝗹𝗲𝘃𝗮𝗻𝘁 𝘀𝗲𝗰𝘁𝗶𝗼𝗻𝘀 ✪ 𝗣𝗿𝗼𝘃𝗶𝗱𝗲 𝗱𝗲𝘁𝗮𝗶𝗹𝗲𝗱 𝗮𝗻𝘀…"
type textarea "x"
type textarea "⚠️ 𝗙𝗢𝗥𝗠 𝗜𝗡𝗦𝗧𝗥𝗨𝗖𝗧𝗜𝗢𝗡𝗦 ⚠️ ✪ 𝗖𝗼𝗺𝗽𝗹𝗲𝘁𝗲 𝗮𝗹𝗹 𝗿𝗲𝗹𝗲𝘃𝗮𝗻𝘁 𝘀𝗲𝗰𝘁𝗶𝗼𝗻𝘀 ✪ 𝗣𝗿𝗼𝘃𝗶𝗱𝗲 𝗱𝗲𝘁𝗮𝗶𝗹𝗲𝗱 𝗮𝗻𝘀…"
type textarea "x"
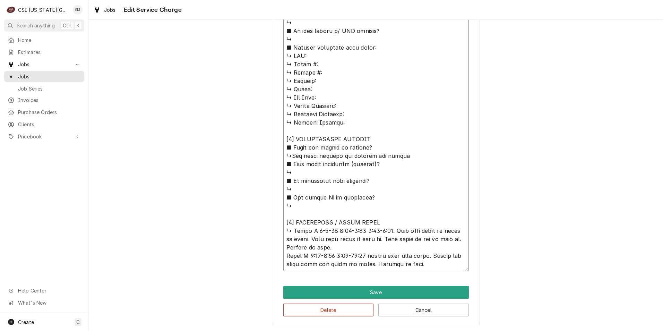
type textarea "⚠️ 𝗙𝗢𝗥𝗠 𝗜𝗡𝗦𝗧𝗥𝗨𝗖𝗧𝗜𝗢𝗡𝗦 ⚠️ ✪ 𝗖𝗼𝗺𝗽𝗹𝗲𝘁𝗲 𝗮𝗹𝗹 𝗿𝗲𝗹𝗲𝘃𝗮𝗻𝘁 𝘀𝗲𝗰𝘁𝗶𝗼𝗻𝘀 ✪ 𝗣𝗿𝗼𝘃𝗶𝗱𝗲 𝗱𝗲𝘁𝗮𝗶𝗹𝗲𝗱 𝗮𝗻𝘀…"
type textarea "x"
type textarea "⚠️ 𝗙𝗢𝗥𝗠 𝗜𝗡𝗦𝗧𝗥𝗨𝗖𝗧𝗜𝗢𝗡𝗦 ⚠️ ✪ 𝗖𝗼𝗺𝗽𝗹𝗲𝘁𝗲 𝗮𝗹𝗹 𝗿𝗲𝗹𝗲𝘃𝗮𝗻𝘁 𝘀𝗲𝗰𝘁𝗶𝗼𝗻𝘀 ✪ 𝗣𝗿𝗼𝘃𝗶𝗱𝗲 𝗱𝗲𝘁𝗮𝗶𝗹𝗲𝗱 𝗮𝗻𝘀…"
type textarea "x"
type textarea "⚠️ 𝗙𝗢𝗥𝗠 𝗜𝗡𝗦𝗧𝗥𝗨𝗖𝗧𝗜𝗢𝗡𝗦 ⚠️ ✪ 𝗖𝗼𝗺𝗽𝗹𝗲𝘁𝗲 𝗮𝗹𝗹 𝗿𝗲𝗹𝗲𝘃𝗮𝗻𝘁 𝘀𝗲𝗰𝘁𝗶𝗼𝗻𝘀 ✪ 𝗣𝗿𝗼𝘃𝗶𝗱𝗲 𝗱𝗲𝘁𝗮𝗶𝗹𝗲𝗱 𝗮𝗻𝘀…"
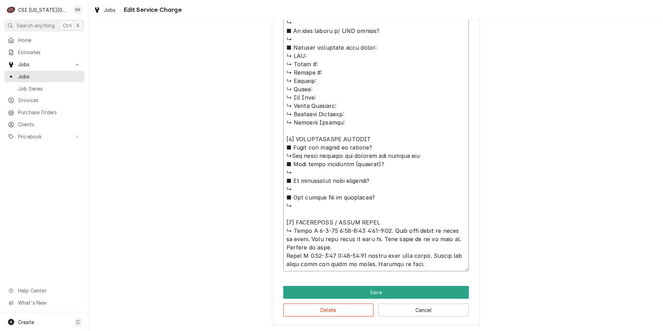
type textarea "x"
type textarea "⚠️ 𝗙𝗢𝗥𝗠 𝗜𝗡𝗦𝗧𝗥𝗨𝗖𝗧𝗜𝗢𝗡𝗦 ⚠️ ✪ 𝗖𝗼𝗺𝗽𝗹𝗲𝘁𝗲 𝗮𝗹𝗹 𝗿𝗲𝗹𝗲𝘃𝗮𝗻𝘁 𝘀𝗲𝗰𝘁𝗶𝗼𝗻𝘀 ✪ 𝗣𝗿𝗼𝘃𝗶𝗱𝗲 𝗱𝗲𝘁𝗮𝗶𝗹𝗲𝗱 𝗮𝗻𝘀…"
type textarea "x"
type textarea "⚠️ 𝗙𝗢𝗥𝗠 𝗜𝗡𝗦𝗧𝗥𝗨𝗖𝗧𝗜𝗢𝗡𝗦 ⚠️ ✪ 𝗖𝗼𝗺𝗽𝗹𝗲𝘁𝗲 𝗮𝗹𝗹 𝗿𝗲𝗹𝗲𝘃𝗮𝗻𝘁 𝘀𝗲𝗰𝘁𝗶𝗼𝗻𝘀 ✪ 𝗣𝗿𝗼𝘃𝗶𝗱𝗲 𝗱𝗲𝘁𝗮𝗶𝗹𝗲𝗱 𝗮𝗻𝘀…"
type textarea "x"
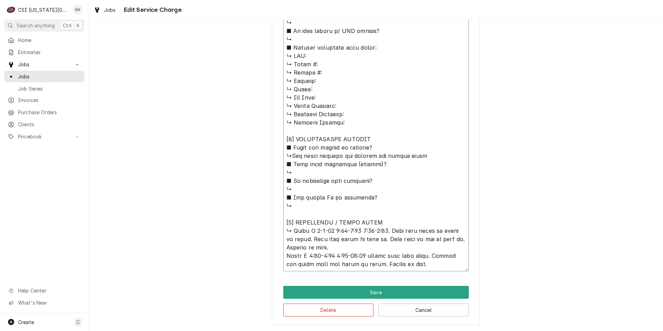
type textarea "⚠️ 𝗙𝗢𝗥𝗠 𝗜𝗡𝗦𝗧𝗥𝗨𝗖𝗧𝗜𝗢𝗡𝗦 ⚠️ ✪ 𝗖𝗼𝗺𝗽𝗹𝗲𝘁𝗲 𝗮𝗹𝗹 𝗿𝗲𝗹𝗲𝘃𝗮𝗻𝘁 𝘀𝗲𝗰𝘁𝗶𝗼𝗻𝘀 ✪ 𝗣𝗿𝗼𝘃𝗶𝗱𝗲 𝗱𝗲𝘁𝗮𝗶𝗹𝗲𝗱 𝗮𝗻𝘀…"
type textarea "x"
type textarea "⚠️ 𝗙𝗢𝗥𝗠 𝗜𝗡𝗦𝗧𝗥𝗨𝗖𝗧𝗜𝗢𝗡𝗦 ⚠️ ✪ 𝗖𝗼𝗺𝗽𝗹𝗲𝘁𝗲 𝗮𝗹𝗹 𝗿𝗲𝗹𝗲𝘃𝗮𝗻𝘁 𝘀𝗲𝗰𝘁𝗶𝗼𝗻𝘀 ✪ 𝗣𝗿𝗼𝘃𝗶𝗱𝗲 𝗱𝗲𝘁𝗮𝗶𝗹𝗲𝗱 𝗮𝗻𝘀…"
type textarea "x"
type textarea "⚠️ 𝗙𝗢𝗥𝗠 𝗜𝗡𝗦𝗧𝗥𝗨𝗖𝗧𝗜𝗢𝗡𝗦 ⚠️ ✪ 𝗖𝗼𝗺𝗽𝗹𝗲𝘁𝗲 𝗮𝗹𝗹 𝗿𝗲𝗹𝗲𝘃𝗮𝗻𝘁 𝘀𝗲𝗰𝘁𝗶𝗼𝗻𝘀 ✪ 𝗣𝗿𝗼𝘃𝗶𝗱𝗲 𝗱𝗲𝘁𝗮𝗶𝗹𝗲𝗱 𝗮𝗻𝘀…"
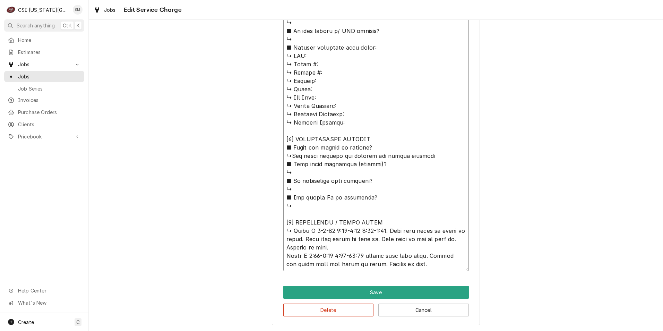
type textarea "x"
type textarea "⚠️ 𝗙𝗢𝗥𝗠 𝗜𝗡𝗦𝗧𝗥𝗨𝗖𝗧𝗜𝗢𝗡𝗦 ⚠️ ✪ 𝗖𝗼𝗺𝗽𝗹𝗲𝘁𝗲 𝗮𝗹𝗹 𝗿𝗲𝗹𝗲𝘃𝗮𝗻𝘁 𝘀𝗲𝗰𝘁𝗶𝗼𝗻𝘀 ✪ 𝗣𝗿𝗼𝘃𝗶𝗱𝗲 𝗱𝗲𝘁𝗮𝗶𝗹𝗲𝗱 𝗮𝗻𝘀…"
click at [316, 175] on textarea "Service Summary" at bounding box center [375, 97] width 185 height 347
click at [323, 194] on textarea "Service Summary" at bounding box center [375, 97] width 185 height 347
click at [327, 190] on textarea "Service Summary" at bounding box center [375, 97] width 185 height 347
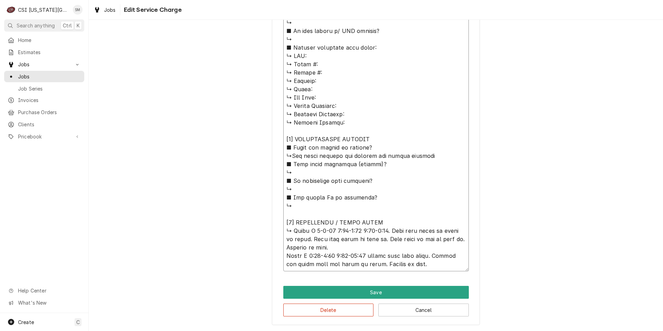
type textarea "x"
type textarea "⚠️ 𝗙𝗢𝗥𝗠 𝗜𝗡𝗦𝗧𝗥𝗨𝗖𝗧𝗜𝗢𝗡𝗦 ⚠️ ✪ 𝗖𝗼𝗺𝗽𝗹𝗲𝘁𝗲 𝗮𝗹𝗹 𝗿𝗲𝗹𝗲𝘃𝗮𝗻𝘁 𝘀𝗲𝗰𝘁𝗶𝗼𝗻𝘀 ✪ 𝗣𝗿𝗼𝘃𝗶𝗱𝗲 𝗱𝗲𝘁𝗮𝗶𝗹𝗲𝗱 𝗮𝗻𝘀…"
type textarea "x"
type textarea "⚠️ 𝗙𝗢𝗥𝗠 𝗜𝗡𝗦𝗧𝗥𝗨𝗖𝗧𝗜𝗢𝗡𝗦 ⚠️ ✪ 𝗖𝗼𝗺𝗽𝗹𝗲𝘁𝗲 𝗮𝗹𝗹 𝗿𝗲𝗹𝗲𝘃𝗮𝗻𝘁 𝘀𝗲𝗰𝘁𝗶𝗼𝗻𝘀 ✪ 𝗣𝗿𝗼𝘃𝗶𝗱𝗲 𝗱𝗲𝘁𝗮𝗶𝗹𝗲𝗱 𝗮𝗻𝘀…"
type textarea "x"
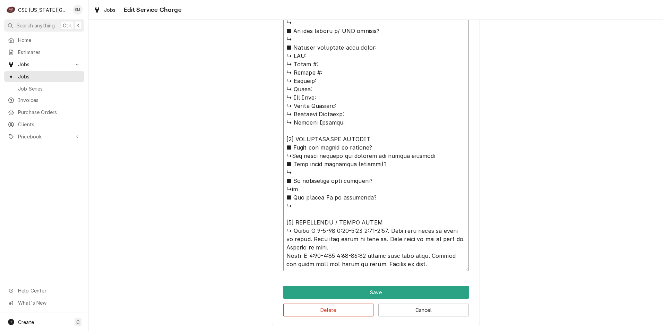
type textarea "⚠️ 𝗙𝗢𝗥𝗠 𝗜𝗡𝗦𝗧𝗥𝗨𝗖𝗧𝗜𝗢𝗡𝗦 ⚠️ ✪ 𝗖𝗼𝗺𝗽𝗹𝗲𝘁𝗲 𝗮𝗹𝗹 𝗿𝗲𝗹𝗲𝘃𝗮𝗻𝘁 𝘀𝗲𝗰𝘁𝗶𝗼𝗻𝘀 ✪ 𝗣𝗿𝗼𝘃𝗶𝗱𝗲 𝗱𝗲𝘁𝗮𝗶𝗹𝗲𝗱 𝗮𝗻𝘀…"
type textarea "x"
type textarea "⚠️ 𝗙𝗢𝗥𝗠 𝗜𝗡𝗦𝗧𝗥𝗨𝗖𝗧𝗜𝗢𝗡𝗦 ⚠️ ✪ 𝗖𝗼𝗺𝗽𝗹𝗲𝘁𝗲 𝗮𝗹𝗹 𝗿𝗲𝗹𝗲𝘃𝗮𝗻𝘁 𝘀𝗲𝗰𝘁𝗶𝗼𝗻𝘀 ✪ 𝗣𝗿𝗼𝘃𝗶𝗱𝗲 𝗱𝗲𝘁𝗮𝗶𝗹𝗲𝗱 𝗮𝗻𝘀…"
type textarea "x"
type textarea "⚠️ 𝗙𝗢𝗥𝗠 𝗜𝗡𝗦𝗧𝗥𝗨𝗖𝗧𝗜𝗢𝗡𝗦 ⚠️ ✪ 𝗖𝗼𝗺𝗽𝗹𝗲𝘁𝗲 𝗮𝗹𝗹 𝗿𝗲𝗹𝗲𝘃𝗮𝗻𝘁 𝘀𝗲𝗰𝘁𝗶𝗼𝗻𝘀 ✪ 𝗣𝗿𝗼𝘃𝗶𝗱𝗲 𝗱𝗲𝘁𝗮𝗶𝗹𝗲𝗱 𝗮𝗻𝘀…"
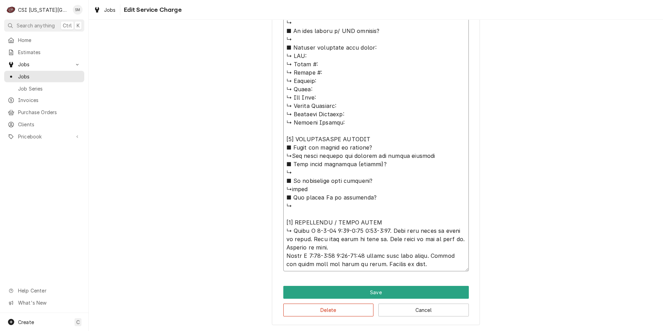
type textarea "x"
type textarea "⚠️ 𝗙𝗢𝗥𝗠 𝗜𝗡𝗦𝗧𝗥𝗨𝗖𝗧𝗜𝗢𝗡𝗦 ⚠️ ✪ 𝗖𝗼𝗺𝗽𝗹𝗲𝘁𝗲 𝗮𝗹𝗹 𝗿𝗲𝗹𝗲𝘃𝗮𝗻𝘁 𝘀𝗲𝗰𝘁𝗶𝗼𝗻𝘀 ✪ 𝗣𝗿𝗼𝘃𝗶𝗱𝗲 𝗱𝗲𝘁𝗮𝗶𝗹𝗲𝗱 𝗮𝗻𝘀…"
type textarea "x"
type textarea "⚠️ 𝗙𝗢𝗥𝗠 𝗜𝗡𝗦𝗧𝗥𝗨𝗖𝗧𝗜𝗢𝗡𝗦 ⚠️ ✪ 𝗖𝗼𝗺𝗽𝗹𝗲𝘁𝗲 𝗮𝗹𝗹 𝗿𝗲𝗹𝗲𝘃𝗮𝗻𝘁 𝘀𝗲𝗰𝘁𝗶𝗼𝗻𝘀 ✪ 𝗣𝗿𝗼𝘃𝗶𝗱𝗲 𝗱𝗲𝘁𝗮𝗶𝗹𝗲𝗱 𝗮𝗻𝘀…"
type textarea "x"
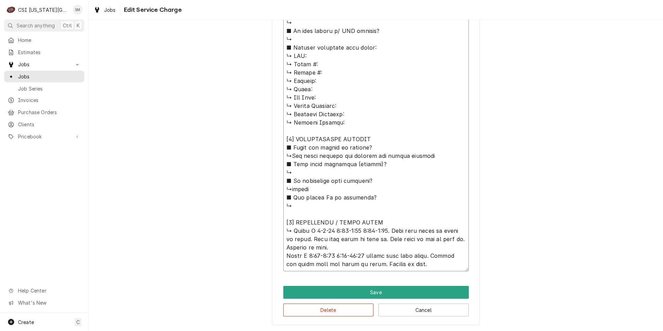
type textarea "⚠️ 𝗙𝗢𝗥𝗠 𝗜𝗡𝗦𝗧𝗥𝗨𝗖𝗧𝗜𝗢𝗡𝗦 ⚠️ ✪ 𝗖𝗼𝗺𝗽𝗹𝗲𝘁𝗲 𝗮𝗹𝗹 𝗿𝗲𝗹𝗲𝘃𝗮𝗻𝘁 𝘀𝗲𝗰𝘁𝗶𝗼𝗻𝘀 ✪ 𝗣𝗿𝗼𝘃𝗶𝗱𝗲 𝗱𝗲𝘁𝗮𝗶𝗹𝗲𝗱 𝗮𝗻𝘀…"
type textarea "x"
type textarea "⚠️ 𝗙𝗢𝗥𝗠 𝗜𝗡𝗦𝗧𝗥𝗨𝗖𝗧𝗜𝗢𝗡𝗦 ⚠️ ✪ 𝗖𝗼𝗺𝗽𝗹𝗲𝘁𝗲 𝗮𝗹𝗹 𝗿𝗲𝗹𝗲𝘃𝗮𝗻𝘁 𝘀𝗲𝗰𝘁𝗶𝗼𝗻𝘀 ✪ 𝗣𝗿𝗼𝘃𝗶𝗱𝗲 𝗱𝗲𝘁𝗮𝗶𝗹𝗲𝗱 𝗮𝗻𝘀…"
type textarea "x"
type textarea "⚠️ 𝗙𝗢𝗥𝗠 𝗜𝗡𝗦𝗧𝗥𝗨𝗖𝗧𝗜𝗢𝗡𝗦 ⚠️ ✪ 𝗖𝗼𝗺𝗽𝗹𝗲𝘁𝗲 𝗮𝗹𝗹 𝗿𝗲𝗹𝗲𝘃𝗮𝗻𝘁 𝘀𝗲𝗰𝘁𝗶𝗼𝗻𝘀 ✪ 𝗣𝗿𝗼𝘃𝗶𝗱𝗲 𝗱𝗲𝘁𝗮𝗶𝗹𝗲𝗱 𝗮𝗻𝘀…"
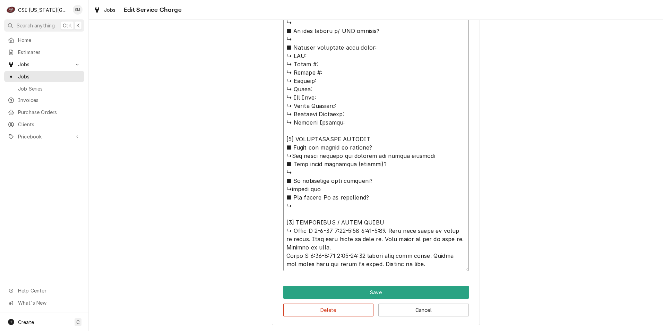
type textarea "x"
type textarea "⚠️ 𝗙𝗢𝗥𝗠 𝗜𝗡𝗦𝗧𝗥𝗨𝗖𝗧𝗜𝗢𝗡𝗦 ⚠️ ✪ 𝗖𝗼𝗺𝗽𝗹𝗲𝘁𝗲 𝗮𝗹𝗹 𝗿𝗲𝗹𝗲𝘃𝗮𝗻𝘁 𝘀𝗲𝗰𝘁𝗶𝗼𝗻𝘀 ✪ 𝗣𝗿𝗼𝘃𝗶𝗱𝗲 𝗱𝗲𝘁𝗮𝗶𝗹𝗲𝗱 𝗮𝗻𝘀…"
type textarea "x"
type textarea "⚠️ 𝗙𝗢𝗥𝗠 𝗜𝗡𝗦𝗧𝗥𝗨𝗖𝗧𝗜𝗢𝗡𝗦 ⚠️ ✪ 𝗖𝗼𝗺𝗽𝗹𝗲𝘁𝗲 𝗮𝗹𝗹 𝗿𝗲𝗹𝗲𝘃𝗮𝗻𝘁 𝘀𝗲𝗰𝘁𝗶𝗼𝗻𝘀 ✪ 𝗣𝗿𝗼𝘃𝗶𝗱𝗲 𝗱𝗲𝘁𝗮𝗶𝗹𝗲𝗱 𝗮𝗻𝘀…"
type textarea "x"
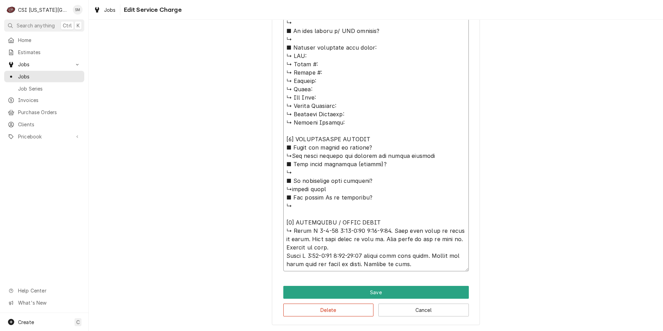
type textarea "⚠️ 𝗙𝗢𝗥𝗠 𝗜𝗡𝗦𝗧𝗥𝗨𝗖𝗧𝗜𝗢𝗡𝗦 ⚠️ ✪ 𝗖𝗼𝗺𝗽𝗹𝗲𝘁𝗲 𝗮𝗹𝗹 𝗿𝗲𝗹𝗲𝘃𝗮𝗻𝘁 𝘀𝗲𝗰𝘁𝗶𝗼𝗻𝘀 ✪ 𝗣𝗿𝗼𝘃𝗶𝗱𝗲 𝗱𝗲𝘁𝗮𝗶𝗹𝗲𝗱 𝗮𝗻𝘀…"
type textarea "x"
type textarea "⚠️ 𝗙𝗢𝗥𝗠 𝗜𝗡𝗦𝗧𝗥𝗨𝗖𝗧𝗜𝗢𝗡𝗦 ⚠️ ✪ 𝗖𝗼𝗺𝗽𝗹𝗲𝘁𝗲 𝗮𝗹𝗹 𝗿𝗲𝗹𝗲𝘃𝗮𝗻𝘁 𝘀𝗲𝗰𝘁𝗶𝗼𝗻𝘀 ✪ 𝗣𝗿𝗼𝘃𝗶𝗱𝗲 𝗱𝗲𝘁𝗮𝗶𝗹𝗲𝗱 𝗮𝗻𝘀…"
type textarea "x"
type textarea "⚠️ 𝗙𝗢𝗥𝗠 𝗜𝗡𝗦𝗧𝗥𝗨𝗖𝗧𝗜𝗢𝗡𝗦 ⚠️ ✪ 𝗖𝗼𝗺𝗽𝗹𝗲𝘁𝗲 𝗮𝗹𝗹 𝗿𝗲𝗹𝗲𝘃𝗮𝗻𝘁 𝘀𝗲𝗰𝘁𝗶𝗼𝗻𝘀 ✪ 𝗣𝗿𝗼𝘃𝗶𝗱𝗲 𝗱𝗲𝘁𝗮𝗶𝗹𝗲𝗱 𝗮𝗻𝘀…"
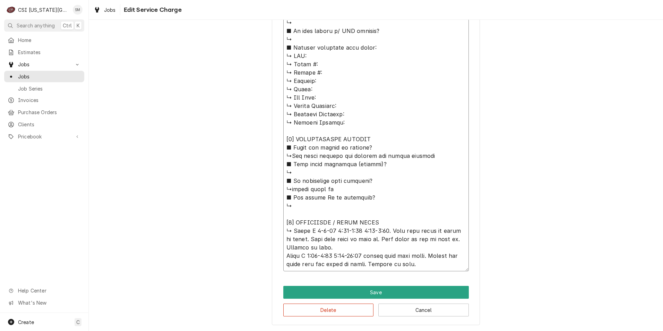
type textarea "x"
type textarea "⚠️ 𝗙𝗢𝗥𝗠 𝗜𝗡𝗦𝗧𝗥𝗨𝗖𝗧𝗜𝗢𝗡𝗦 ⚠️ ✪ 𝗖𝗼𝗺𝗽𝗹𝗲𝘁𝗲 𝗮𝗹𝗹 𝗿𝗲𝗹𝗲𝘃𝗮𝗻𝘁 𝘀𝗲𝗰𝘁𝗶𝗼𝗻𝘀 ✪ 𝗣𝗿𝗼𝘃𝗶𝗱𝗲 𝗱𝗲𝘁𝗮𝗶𝗹𝗲𝗱 𝗮𝗻𝘀…"
type textarea "x"
type textarea "⚠️ 𝗙𝗢𝗥𝗠 𝗜𝗡𝗦𝗧𝗥𝗨𝗖𝗧𝗜𝗢𝗡𝗦 ⚠️ ✪ 𝗖𝗼𝗺𝗽𝗹𝗲𝘁𝗲 𝗮𝗹𝗹 𝗿𝗲𝗹𝗲𝘃𝗮𝗻𝘁 𝘀𝗲𝗰𝘁𝗶𝗼𝗻𝘀 ✪ 𝗣𝗿𝗼𝘃𝗶𝗱𝗲 𝗱𝗲𝘁𝗮𝗶𝗹𝗲𝗱 𝗮𝗻𝘀…"
type textarea "x"
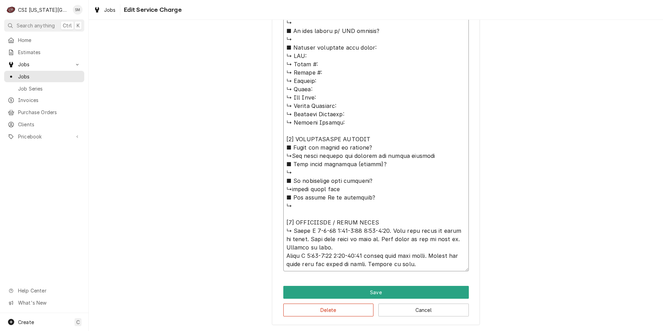
type textarea "⚠️ 𝗙𝗢𝗥𝗠 𝗜𝗡𝗦𝗧𝗥𝗨𝗖𝗧𝗜𝗢𝗡𝗦 ⚠️ ✪ 𝗖𝗼𝗺𝗽𝗹𝗲𝘁𝗲 𝗮𝗹𝗹 𝗿𝗲𝗹𝗲𝘃𝗮𝗻𝘁 𝘀𝗲𝗰𝘁𝗶𝗼𝗻𝘀 ✪ 𝗣𝗿𝗼𝘃𝗶𝗱𝗲 𝗱𝗲𝘁𝗮𝗶𝗹𝗲𝗱 𝗮𝗻𝘀…"
type textarea "x"
type textarea "⚠️ 𝗙𝗢𝗥𝗠 𝗜𝗡𝗦𝗧𝗥𝗨𝗖𝗧𝗜𝗢𝗡𝗦 ⚠️ ✪ 𝗖𝗼𝗺𝗽𝗹𝗲𝘁𝗲 𝗮𝗹𝗹 𝗿𝗲𝗹𝗲𝘃𝗮𝗻𝘁 𝘀𝗲𝗰𝘁𝗶𝗼𝗻𝘀 ✪ 𝗣𝗿𝗼𝘃𝗶𝗱𝗲 𝗱𝗲𝘁𝗮𝗶𝗹𝗲𝗱 𝗮𝗻𝘀…"
type textarea "x"
type textarea "⚠️ 𝗙𝗢𝗥𝗠 𝗜𝗡𝗦𝗧𝗥𝗨𝗖𝗧𝗜𝗢𝗡𝗦 ⚠️ ✪ 𝗖𝗼𝗺𝗽𝗹𝗲𝘁𝗲 𝗮𝗹𝗹 𝗿𝗲𝗹𝗲𝘃𝗮𝗻𝘁 𝘀𝗲𝗰𝘁𝗶𝗼𝗻𝘀 ✪ 𝗣𝗿𝗼𝘃𝗶𝗱𝗲 𝗱𝗲𝘁𝗮𝗶𝗹𝗲𝗱 𝗮𝗻𝘀…"
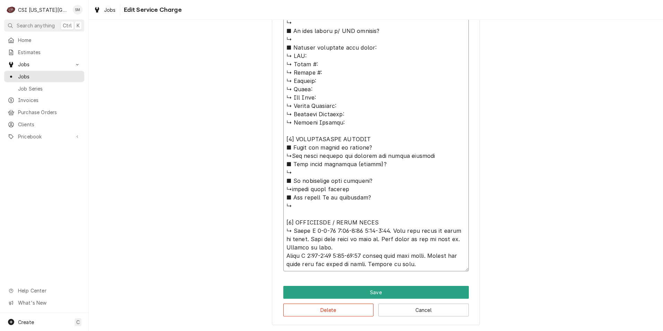
type textarea "x"
type textarea "⚠️ 𝗙𝗢𝗥𝗠 𝗜𝗡𝗦𝗧𝗥𝗨𝗖𝗧𝗜𝗢𝗡𝗦 ⚠️ ✪ 𝗖𝗼𝗺𝗽𝗹𝗲𝘁𝗲 𝗮𝗹𝗹 𝗿𝗲𝗹𝗲𝘃𝗮𝗻𝘁 𝘀𝗲𝗰𝘁𝗶𝗼𝗻𝘀 ✪ 𝗣𝗿𝗼𝘃𝗶𝗱𝗲 𝗱𝗲𝘁𝗮𝗶𝗹𝗲𝗱 𝗮𝗻𝘀…"
type textarea "x"
type textarea "⚠️ 𝗙𝗢𝗥𝗠 𝗜𝗡𝗦𝗧𝗥𝗨𝗖𝗧𝗜𝗢𝗡𝗦 ⚠️ ✪ 𝗖𝗼𝗺𝗽𝗹𝗲𝘁𝗲 𝗮𝗹𝗹 𝗿𝗲𝗹𝗲𝘃𝗮𝗻𝘁 𝘀𝗲𝗰𝘁𝗶𝗼𝗻𝘀 ✪ 𝗣𝗿𝗼𝘃𝗶𝗱𝗲 𝗱𝗲𝘁𝗮𝗶𝗹𝗲𝗱 𝗮𝗻𝘀…"
type textarea "x"
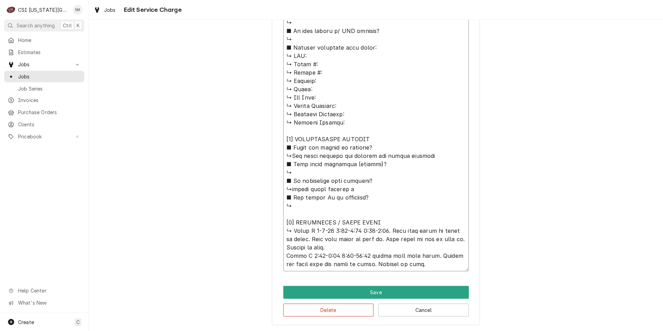
type textarea "⚠️ 𝗙𝗢𝗥𝗠 𝗜𝗡𝗦𝗧𝗥𝗨𝗖𝗧𝗜𝗢𝗡𝗦 ⚠️ ✪ 𝗖𝗼𝗺𝗽𝗹𝗲𝘁𝗲 𝗮𝗹𝗹 𝗿𝗲𝗹𝗲𝘃𝗮𝗻𝘁 𝘀𝗲𝗰𝘁𝗶𝗼𝗻𝘀 ✪ 𝗣𝗿𝗼𝘃𝗶𝗱𝗲 𝗱𝗲𝘁𝗮𝗶𝗹𝗲𝗱 𝗮𝗻𝘀…"
type textarea "x"
type textarea "⚠️ 𝗙𝗢𝗥𝗠 𝗜𝗡𝗦𝗧𝗥𝗨𝗖𝗧𝗜𝗢𝗡𝗦 ⚠️ ✪ 𝗖𝗼𝗺𝗽𝗹𝗲𝘁𝗲 𝗮𝗹𝗹 𝗿𝗲𝗹𝗲𝘃𝗮𝗻𝘁 𝘀𝗲𝗰𝘁𝗶𝗼𝗻𝘀 ✪ 𝗣𝗿𝗼𝘃𝗶𝗱𝗲 𝗱𝗲𝘁𝗮𝗶𝗹𝗲𝗱 𝗮𝗻𝘀…"
type textarea "x"
type textarea "⚠️ 𝗙𝗢𝗥𝗠 𝗜𝗡𝗦𝗧𝗥𝗨𝗖𝗧𝗜𝗢𝗡𝗦 ⚠️ ✪ 𝗖𝗼𝗺𝗽𝗹𝗲𝘁𝗲 𝗮𝗹𝗹 𝗿𝗲𝗹𝗲𝘃𝗮𝗻𝘁 𝘀𝗲𝗰𝘁𝗶𝗼𝗻𝘀 ✪ 𝗣𝗿𝗼𝘃𝗶𝗱𝗲 𝗱𝗲𝘁𝗮𝗶𝗹𝗲𝗱 𝗮𝗻𝘀…"
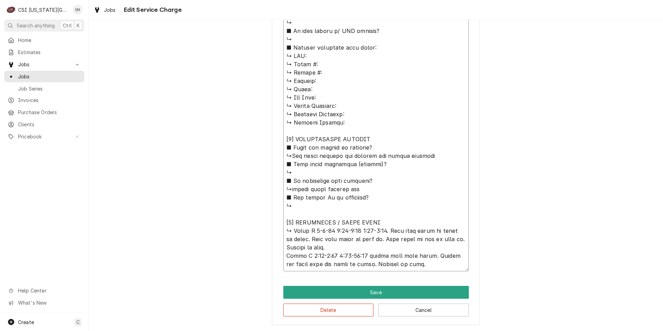
type textarea "x"
type textarea "⚠️ 𝗙𝗢𝗥𝗠 𝗜𝗡𝗦𝗧𝗥𝗨𝗖𝗧𝗜𝗢𝗡𝗦 ⚠️ ✪ 𝗖𝗼𝗺𝗽𝗹𝗲𝘁𝗲 𝗮𝗹𝗹 𝗿𝗲𝗹𝗲𝘃𝗮𝗻𝘁 𝘀𝗲𝗰𝘁𝗶𝗼𝗻𝘀 ✪ 𝗣𝗿𝗼𝘃𝗶𝗱𝗲 𝗱𝗲𝘁𝗮𝗶𝗹𝗲𝗱 𝗮𝗻𝘀…"
type textarea "x"
type textarea "⚠️ 𝗙𝗢𝗥𝗠 𝗜𝗡𝗦𝗧𝗥𝗨𝗖𝗧𝗜𝗢𝗡𝗦 ⚠️ ✪ 𝗖𝗼𝗺𝗽𝗹𝗲𝘁𝗲 𝗮𝗹𝗹 𝗿𝗲𝗹𝗲𝘃𝗮𝗻𝘁 𝘀𝗲𝗰𝘁𝗶𝗼𝗻𝘀 ✪ 𝗣𝗿𝗼𝘃𝗶𝗱𝗲 𝗱𝗲𝘁𝗮𝗶𝗹𝗲𝗱 𝗮𝗻𝘀…"
type textarea "x"
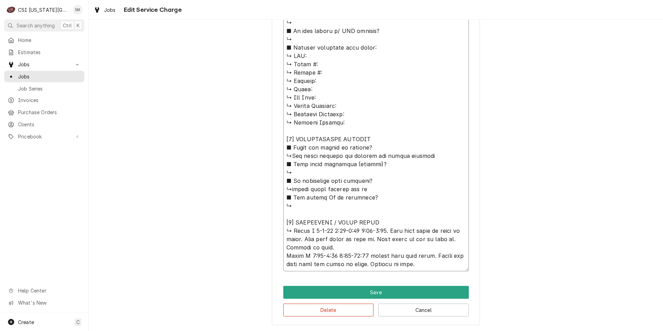
type textarea "⚠️ 𝗙𝗢𝗥𝗠 𝗜𝗡𝗦𝗧𝗥𝗨𝗖𝗧𝗜𝗢𝗡𝗦 ⚠️ ✪ 𝗖𝗼𝗺𝗽𝗹𝗲𝘁𝗲 𝗮𝗹𝗹 𝗿𝗲𝗹𝗲𝘃𝗮𝗻𝘁 𝘀𝗲𝗰𝘁𝗶𝗼𝗻𝘀 ✪ 𝗣𝗿𝗼𝘃𝗶𝗱𝗲 𝗱𝗲𝘁𝗮𝗶𝗹𝗲𝗱 𝗮𝗻𝘀…"
type textarea "x"
type textarea "⚠️ 𝗙𝗢𝗥𝗠 𝗜𝗡𝗦𝗧𝗥𝗨𝗖𝗧𝗜𝗢𝗡𝗦 ⚠️ ✪ 𝗖𝗼𝗺𝗽𝗹𝗲𝘁𝗲 𝗮𝗹𝗹 𝗿𝗲𝗹𝗲𝘃𝗮𝗻𝘁 𝘀𝗲𝗰𝘁𝗶𝗼𝗻𝘀 ✪ 𝗣𝗿𝗼𝘃𝗶𝗱𝗲 𝗱𝗲𝘁𝗮𝗶𝗹𝗲𝗱 𝗮𝗻𝘀…"
type textarea "x"
type textarea "⚠️ 𝗙𝗢𝗥𝗠 𝗜𝗡𝗦𝗧𝗥𝗨𝗖𝗧𝗜𝗢𝗡𝗦 ⚠️ ✪ 𝗖𝗼𝗺𝗽𝗹𝗲𝘁𝗲 𝗮𝗹𝗹 𝗿𝗲𝗹𝗲𝘃𝗮𝗻𝘁 𝘀𝗲𝗰𝘁𝗶𝗼𝗻𝘀 ✪ 𝗣𝗿𝗼𝘃𝗶𝗱𝗲 𝗱𝗲𝘁𝗮𝗶𝗹𝗲𝗱 𝗮𝗻𝘀…"
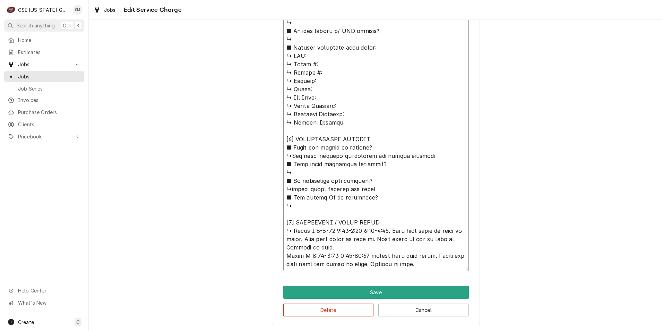
type textarea "x"
type textarea "⚠️ 𝗙𝗢𝗥𝗠 𝗜𝗡𝗦𝗧𝗥𝗨𝗖𝗧𝗜𝗢𝗡𝗦 ⚠️ ✪ 𝗖𝗼𝗺𝗽𝗹𝗲𝘁𝗲 𝗮𝗹𝗹 𝗿𝗲𝗹𝗲𝘃𝗮𝗻𝘁 𝘀𝗲𝗰𝘁𝗶𝗼𝗻𝘀 ✪ 𝗣𝗿𝗼𝘃𝗶𝗱𝗲 𝗱𝗲𝘁𝗮𝗶𝗹𝗲𝗱 𝗮𝗻𝘀…"
type textarea "x"
type textarea "⚠️ 𝗙𝗢𝗥𝗠 𝗜𝗡𝗦𝗧𝗥𝗨𝗖𝗧𝗜𝗢𝗡𝗦 ⚠️ ✪ 𝗖𝗼𝗺𝗽𝗹𝗲𝘁𝗲 𝗮𝗹𝗹 𝗿𝗲𝗹𝗲𝘃𝗮𝗻𝘁 𝘀𝗲𝗰𝘁𝗶𝗼𝗻𝘀 ✪ 𝗣𝗿𝗼𝘃𝗶𝗱𝗲 𝗱𝗲𝘁𝗮𝗶𝗹𝗲𝗱 𝗮𝗻𝘀…"
type textarea "x"
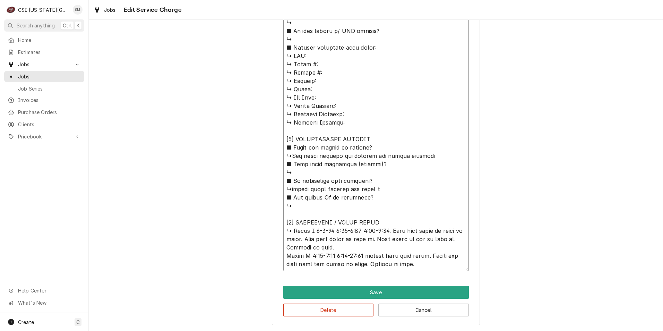
type textarea "⚠️ 𝗙𝗢𝗥𝗠 𝗜𝗡𝗦𝗧𝗥𝗨𝗖𝗧𝗜𝗢𝗡𝗦 ⚠️ ✪ 𝗖𝗼𝗺𝗽𝗹𝗲𝘁𝗲 𝗮𝗹𝗹 𝗿𝗲𝗹𝗲𝘃𝗮𝗻𝘁 𝘀𝗲𝗰𝘁𝗶𝗼𝗻𝘀 ✪ 𝗣𝗿𝗼𝘃𝗶𝗱𝗲 𝗱𝗲𝘁𝗮𝗶𝗹𝗲𝗱 𝗮𝗻𝘀…"
type textarea "x"
type textarea "⚠️ 𝗙𝗢𝗥𝗠 𝗜𝗡𝗦𝗧𝗥𝗨𝗖𝗧𝗜𝗢𝗡𝗦 ⚠️ ✪ 𝗖𝗼𝗺𝗽𝗹𝗲𝘁𝗲 𝗮𝗹𝗹 𝗿𝗲𝗹𝗲𝘃𝗮𝗻𝘁 𝘀𝗲𝗰𝘁𝗶𝗼𝗻𝘀 ✪ 𝗣𝗿𝗼𝘃𝗶𝗱𝗲 𝗱𝗲𝘁𝗮𝗶𝗹𝗲𝗱 𝗮𝗻𝘀…"
type textarea "x"
type textarea "⚠️ 𝗙𝗢𝗥𝗠 𝗜𝗡𝗦𝗧𝗥𝗨𝗖𝗧𝗜𝗢𝗡𝗦 ⚠️ ✪ 𝗖𝗼𝗺𝗽𝗹𝗲𝘁𝗲 𝗮𝗹𝗹 𝗿𝗲𝗹𝗲𝘃𝗮𝗻𝘁 𝘀𝗲𝗰𝘁𝗶𝗼𝗻𝘀 ✪ 𝗣𝗿𝗼𝘃𝗶𝗱𝗲 𝗱𝗲𝘁𝗮𝗶𝗹𝗲𝗱 𝗮𝗻𝘀…"
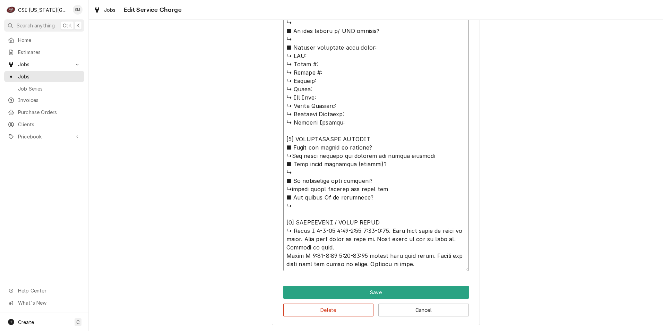
type textarea "x"
type textarea "⚠️ 𝗙𝗢𝗥𝗠 𝗜𝗡𝗦𝗧𝗥𝗨𝗖𝗧𝗜𝗢𝗡𝗦 ⚠️ ✪ 𝗖𝗼𝗺𝗽𝗹𝗲𝘁𝗲 𝗮𝗹𝗹 𝗿𝗲𝗹𝗲𝘃𝗮𝗻𝘁 𝘀𝗲𝗰𝘁𝗶𝗼𝗻𝘀 ✪ 𝗣𝗿𝗼𝘃𝗶𝗱𝗲 𝗱𝗲𝘁𝗮𝗶𝗹𝗲𝗱 𝗮𝗻𝘀…"
type textarea "x"
type textarea "⚠️ 𝗙𝗢𝗥𝗠 𝗜𝗡𝗦𝗧𝗥𝗨𝗖𝗧𝗜𝗢𝗡𝗦 ⚠️ ✪ 𝗖𝗼𝗺𝗽𝗹𝗲𝘁𝗲 𝗮𝗹𝗹 𝗿𝗲𝗹𝗲𝘃𝗮𝗻𝘁 𝘀𝗲𝗰𝘁𝗶𝗼𝗻𝘀 ✪ 𝗣𝗿𝗼𝘃𝗶𝗱𝗲 𝗱𝗲𝘁𝗮𝗶𝗹𝗲𝗱 𝗮𝗻𝘀…"
type textarea "x"
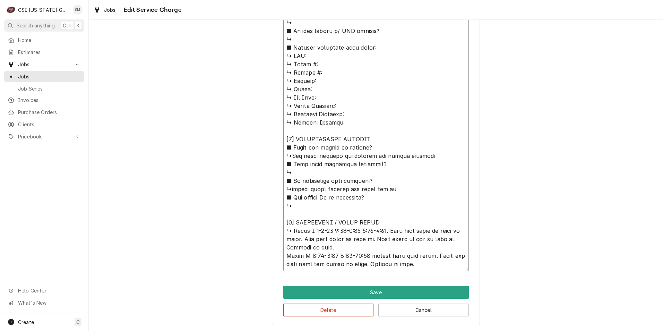
type textarea "⚠️ 𝗙𝗢𝗥𝗠 𝗜𝗡𝗦𝗧𝗥𝗨𝗖𝗧𝗜𝗢𝗡𝗦 ⚠️ ✪ 𝗖𝗼𝗺𝗽𝗹𝗲𝘁𝗲 𝗮𝗹𝗹 𝗿𝗲𝗹𝗲𝘃𝗮𝗻𝘁 𝘀𝗲𝗰𝘁𝗶𝗼𝗻𝘀 ✪ 𝗣𝗿𝗼𝘃𝗶𝗱𝗲 𝗱𝗲𝘁𝗮𝗶𝗹𝗲𝗱 𝗮𝗻𝘀…"
type textarea "x"
type textarea "⚠️ 𝗙𝗢𝗥𝗠 𝗜𝗡𝗦𝗧𝗥𝗨𝗖𝗧𝗜𝗢𝗡𝗦 ⚠️ ✪ 𝗖𝗼𝗺𝗽𝗹𝗲𝘁𝗲 𝗮𝗹𝗹 𝗿𝗲𝗹𝗲𝘃𝗮𝗻𝘁 𝘀𝗲𝗰𝘁𝗶𝗼𝗻𝘀 ✪ 𝗣𝗿𝗼𝘃𝗶𝗱𝗲 𝗱𝗲𝘁𝗮𝗶𝗹𝗲𝗱 𝗮𝗻𝘀…"
type textarea "x"
type textarea "⚠️ 𝗙𝗢𝗥𝗠 𝗜𝗡𝗦𝗧𝗥𝗨𝗖𝗧𝗜𝗢𝗡𝗦 ⚠️ ✪ 𝗖𝗼𝗺𝗽𝗹𝗲𝘁𝗲 𝗮𝗹𝗹 𝗿𝗲𝗹𝗲𝘃𝗮𝗻𝘁 𝘀𝗲𝗰𝘁𝗶𝗼𝗻𝘀 ✪ 𝗣𝗿𝗼𝘃𝗶𝗱𝗲 𝗱𝗲𝘁𝗮𝗶𝗹𝗲𝗱 𝗮𝗻𝘀…"
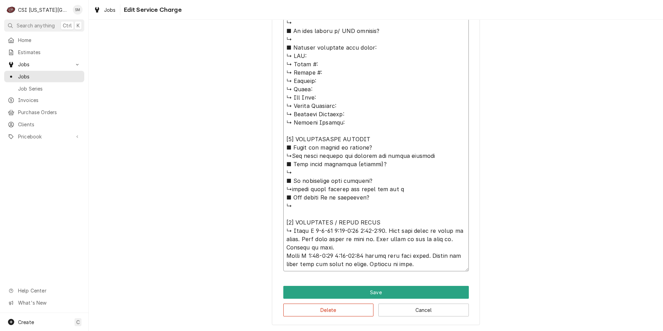
type textarea "x"
type textarea "⚠️ 𝗙𝗢𝗥𝗠 𝗜𝗡𝗦𝗧𝗥𝗨𝗖𝗧𝗜𝗢𝗡𝗦 ⚠️ ✪ 𝗖𝗼𝗺𝗽𝗹𝗲𝘁𝗲 𝗮𝗹𝗹 𝗿𝗲𝗹𝗲𝘃𝗮𝗻𝘁 𝘀𝗲𝗰𝘁𝗶𝗼𝗻𝘀 ✪ 𝗣𝗿𝗼𝘃𝗶𝗱𝗲 𝗱𝗲𝘁𝗮𝗶𝗹𝗲𝗱 𝗮𝗻𝘀…"
type textarea "x"
type textarea "⚠️ 𝗙𝗢𝗥𝗠 𝗜𝗡𝗦𝗧𝗥𝗨𝗖𝗧𝗜𝗢𝗡𝗦 ⚠️ ✪ 𝗖𝗼𝗺𝗽𝗹𝗲𝘁𝗲 𝗮𝗹𝗹 𝗿𝗲𝗹𝗲𝘃𝗮𝗻𝘁 𝘀𝗲𝗰𝘁𝗶𝗼𝗻𝘀 ✪ 𝗣𝗿𝗼𝘃𝗶𝗱𝗲 𝗱𝗲𝘁𝗮𝗶𝗹𝗲𝗱 𝗮𝗻𝘀…"
type textarea "x"
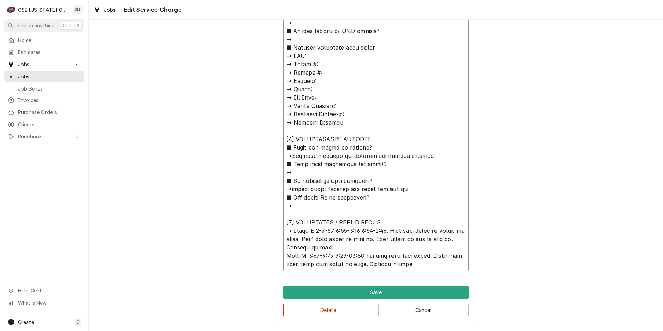
type textarea "⚠️ 𝗙𝗢𝗥𝗠 𝗜𝗡𝗦𝗧𝗥𝗨𝗖𝗧𝗜𝗢𝗡𝗦 ⚠️ ✪ 𝗖𝗼𝗺𝗽𝗹𝗲𝘁𝗲 𝗮𝗹𝗹 𝗿𝗲𝗹𝗲𝘃𝗮𝗻𝘁 𝘀𝗲𝗰𝘁𝗶𝗼𝗻𝘀 ✪ 𝗣𝗿𝗼𝘃𝗶𝗱𝗲 𝗱𝗲𝘁𝗮𝗶𝗹𝗲𝗱 𝗮𝗻𝘀…"
type textarea "x"
type textarea "⚠️ 𝗙𝗢𝗥𝗠 𝗜𝗡𝗦𝗧𝗥𝗨𝗖𝗧𝗜𝗢𝗡𝗦 ⚠️ ✪ 𝗖𝗼𝗺𝗽𝗹𝗲𝘁𝗲 𝗮𝗹𝗹 𝗿𝗲𝗹𝗲𝘃𝗮𝗻𝘁 𝘀𝗲𝗰𝘁𝗶𝗼𝗻𝘀 ✪ 𝗣𝗿𝗼𝘃𝗶𝗱𝗲 𝗱𝗲𝘁𝗮𝗶𝗹𝗲𝗱 𝗮𝗻𝘀…"
type textarea "x"
type textarea "⚠️ 𝗙𝗢𝗥𝗠 𝗜𝗡𝗦𝗧𝗥𝗨𝗖𝗧𝗜𝗢𝗡𝗦 ⚠️ ✪ 𝗖𝗼𝗺𝗽𝗹𝗲𝘁𝗲 𝗮𝗹𝗹 𝗿𝗲𝗹𝗲𝘃𝗮𝗻𝘁 𝘀𝗲𝗰𝘁𝗶𝗼𝗻𝘀 ✪ 𝗣𝗿𝗼𝘃𝗶𝗱𝗲 𝗱𝗲𝘁𝗮𝗶𝗹𝗲𝗱 𝗮𝗻𝘀…"
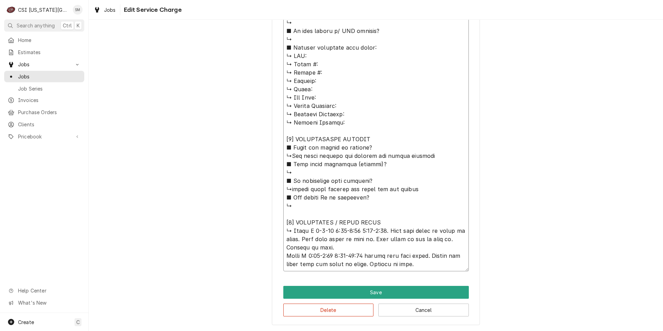
type textarea "x"
click at [309, 207] on textarea "Service Summary" at bounding box center [375, 97] width 185 height 347
type textarea "⚠️ 𝗙𝗢𝗥𝗠 𝗜𝗡𝗦𝗧𝗥𝗨𝗖𝗧𝗜𝗢𝗡𝗦 ⚠️ ✪ 𝗖𝗼𝗺𝗽𝗹𝗲𝘁𝗲 𝗮𝗹𝗹 𝗿𝗲𝗹𝗲𝘃𝗮𝗻𝘁 𝘀𝗲𝗰𝘁𝗶𝗼𝗻𝘀 ✪ 𝗣𝗿𝗼𝘃𝗶𝗱𝗲 𝗱𝗲𝘁𝗮𝗶𝗹𝗲𝗱 𝗮𝗻𝘀…"
click at [382, 286] on button "Save" at bounding box center [375, 291] width 185 height 13
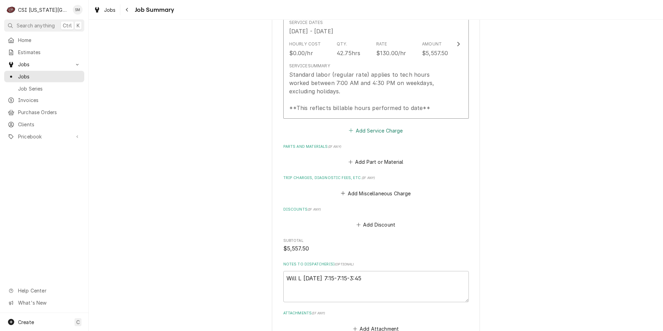
scroll to position [758, 0]
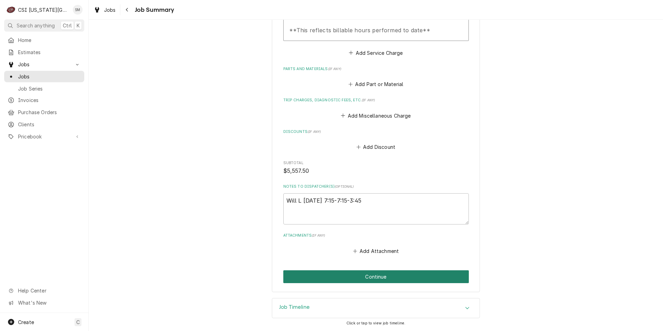
click at [374, 282] on button "Continue" at bounding box center [375, 276] width 185 height 13
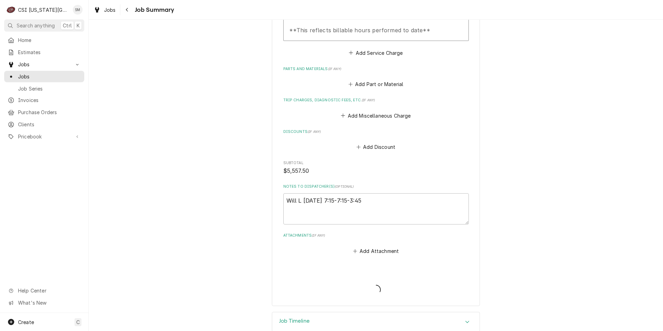
type textarea "x"
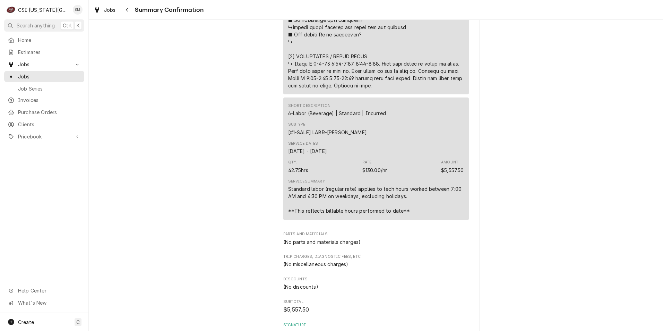
scroll to position [624, 0]
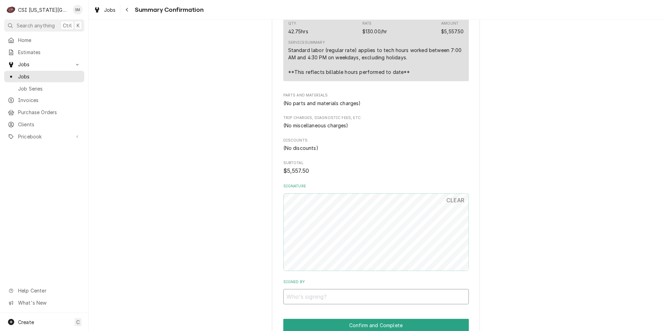
click at [318, 297] on input "Signed By" at bounding box center [375, 296] width 185 height 15
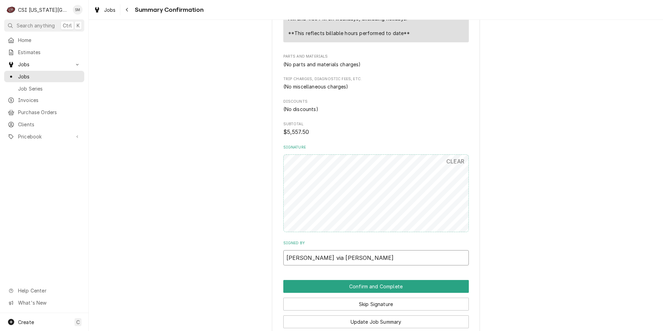
scroll to position [707, 0]
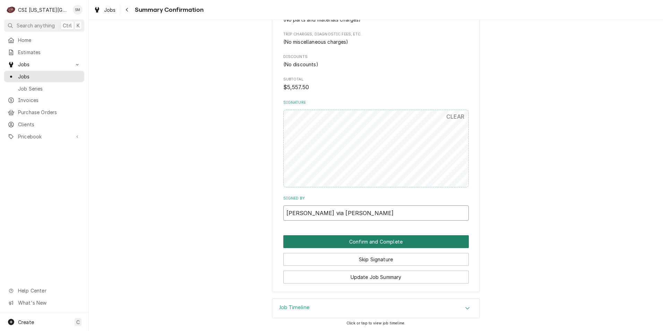
type input "[PERSON_NAME] via [PERSON_NAME]"
click at [379, 243] on button "Confirm and Complete" at bounding box center [375, 241] width 185 height 13
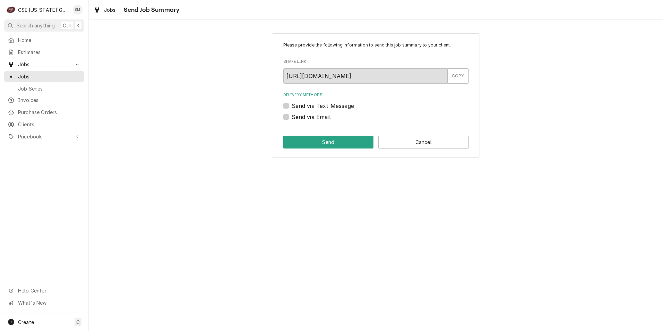
click at [291, 116] on label "Send via Email" at bounding box center [310, 117] width 39 height 8
click at [291, 116] on input "Send via Email" at bounding box center [383, 120] width 185 height 15
checkbox input "true"
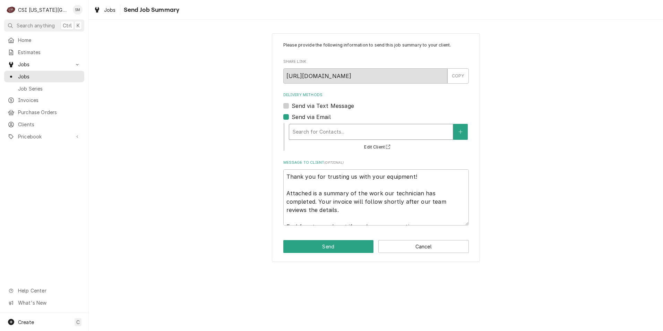
click at [338, 130] on div "Delivery Methods" at bounding box center [370, 131] width 157 height 12
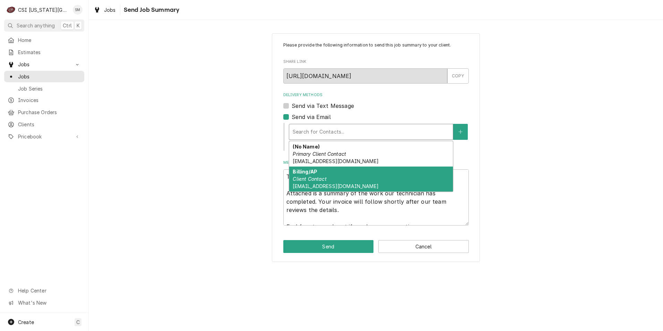
click at [326, 186] on span "invoices@fordstl.com" at bounding box center [335, 186] width 86 height 6
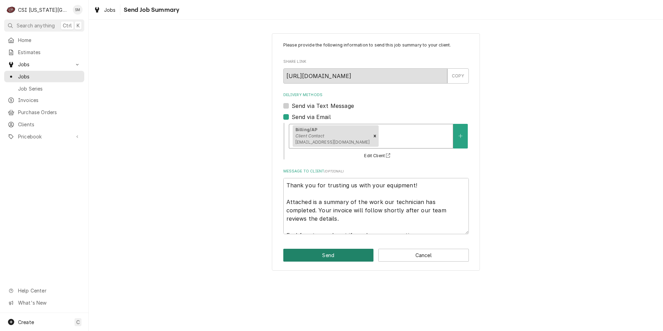
click at [317, 257] on button "Send" at bounding box center [328, 254] width 90 height 13
type textarea "x"
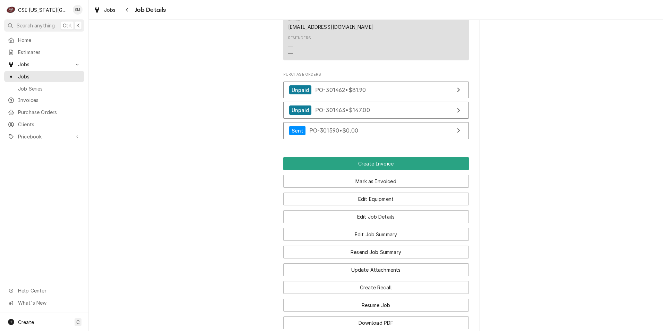
scroll to position [521, 0]
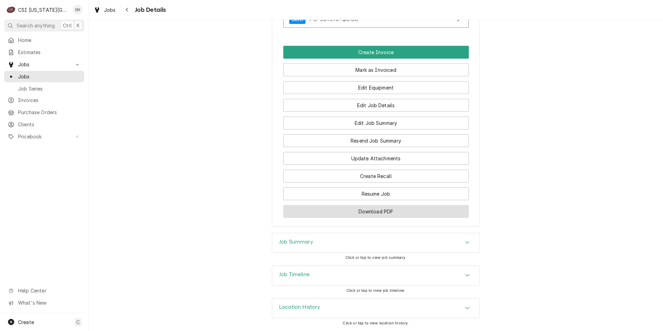
click at [377, 213] on button "Download PDF" at bounding box center [375, 211] width 185 height 13
click at [370, 207] on button "Download PDF" at bounding box center [375, 211] width 185 height 13
click at [369, 209] on button "Download PDF" at bounding box center [375, 211] width 185 height 13
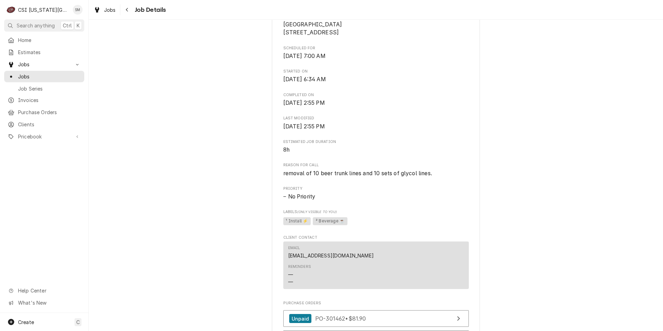
scroll to position [381, 0]
